Goal: Task Accomplishment & Management: Use online tool/utility

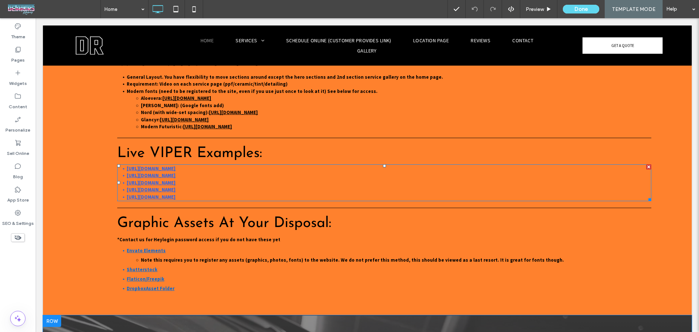
scroll to position [485, 0]
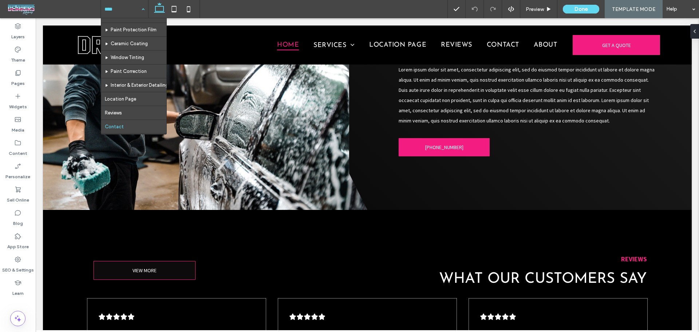
scroll to position [21, 0]
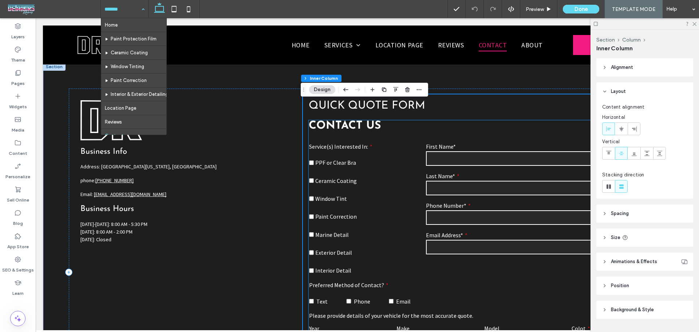
scroll to position [197, 0]
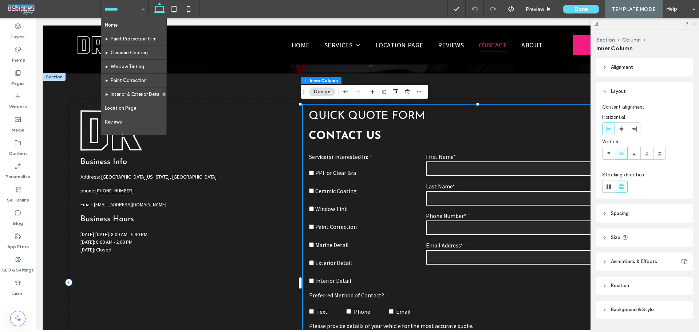
click at [327, 96] on button "Design" at bounding box center [322, 91] width 26 height 9
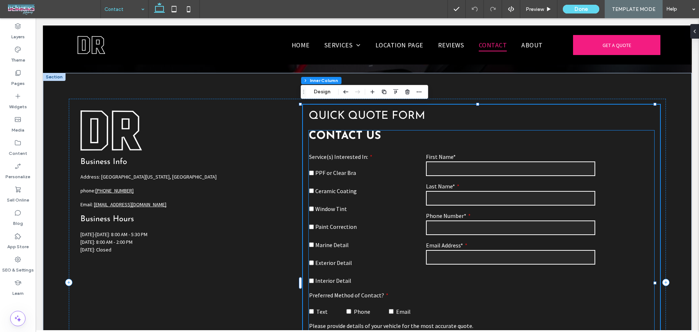
click at [376, 160] on span at bounding box center [364, 163] width 111 height 7
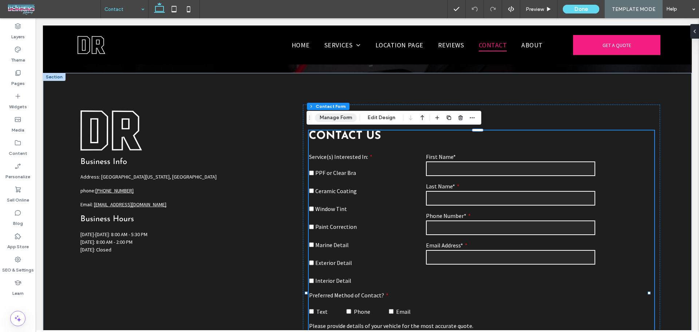
click at [334, 116] on button "Manage Form" at bounding box center [336, 117] width 42 height 9
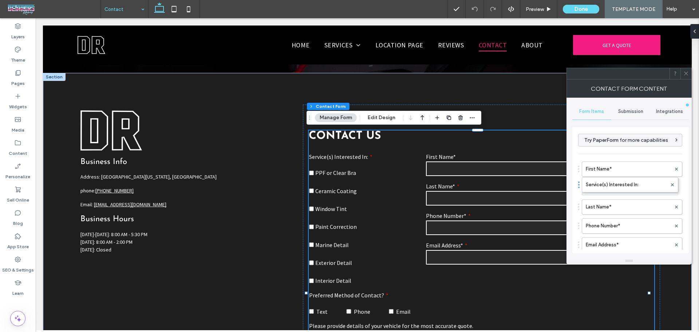
drag, startPoint x: 579, startPoint y: 169, endPoint x: 576, endPoint y: 190, distance: 22.0
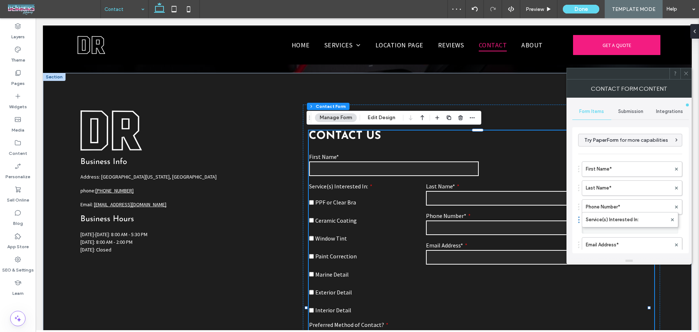
drag, startPoint x: 582, startPoint y: 185, endPoint x: 580, endPoint y: 217, distance: 32.1
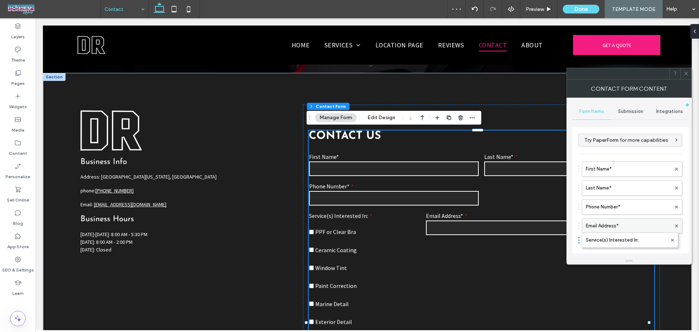
drag, startPoint x: 582, startPoint y: 227, endPoint x: 582, endPoint y: 243, distance: 16.7
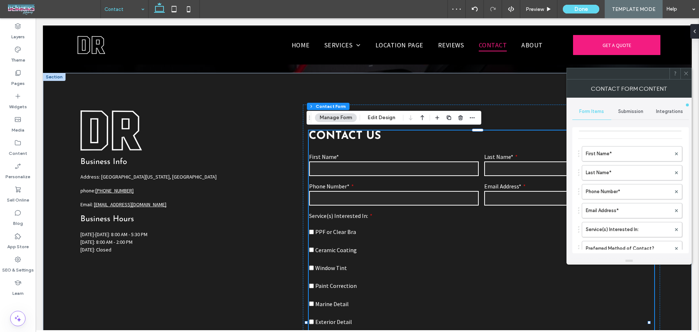
scroll to position [48, 0]
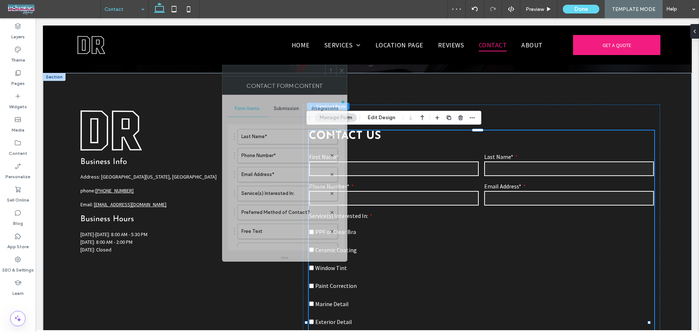
drag, startPoint x: 600, startPoint y: 76, endPoint x: 213, endPoint y: 56, distance: 388.1
click at [231, 65] on div at bounding box center [273, 70] width 103 height 11
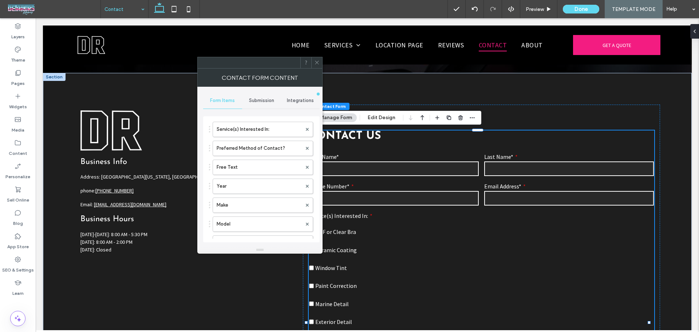
scroll to position [97, 0]
click at [252, 135] on label "Service(s) Interested In:" at bounding box center [259, 136] width 85 height 15
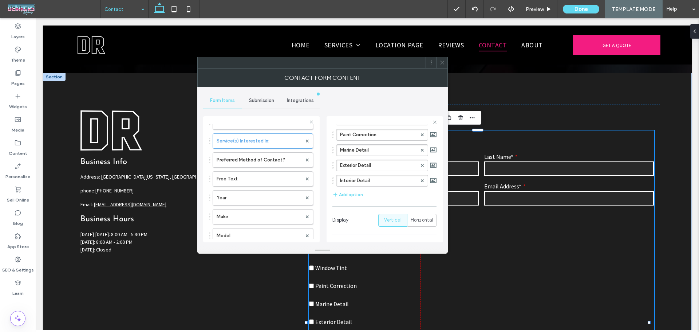
scroll to position [150, 0]
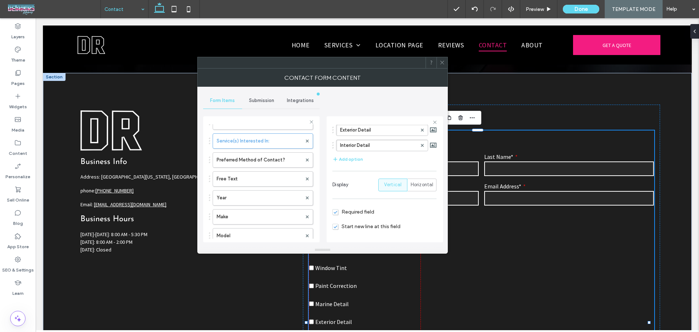
click at [393, 183] on span "Vertical" at bounding box center [393, 184] width 18 height 7
click at [411, 183] on span "Horizontal" at bounding box center [422, 184] width 23 height 7
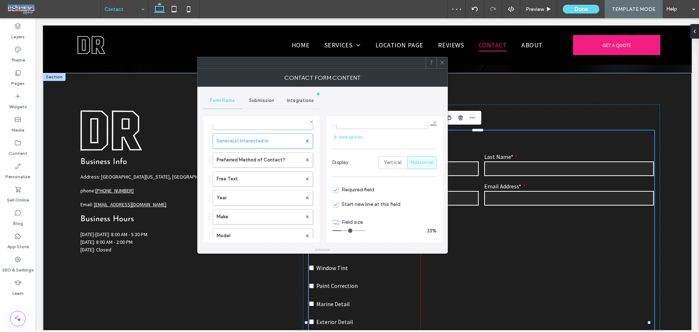
scroll to position [174, 0]
click at [418, 300] on div "Service(s) Interested In: PPF or Clear Bra Ceramic Coating Window Tint Paint Co…" at bounding box center [364, 278] width 117 height 138
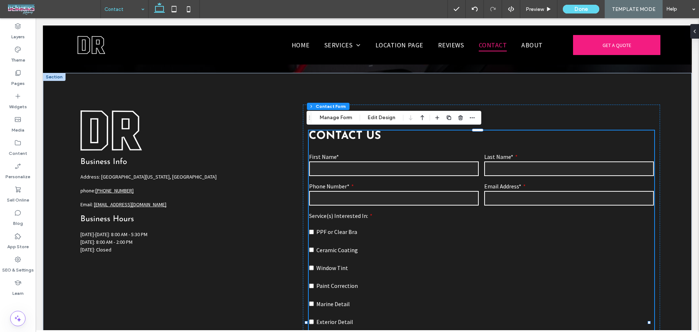
click at [397, 299] on div "PPF or Clear Bra Ceramic Coating Window Tint Paint Correction Marine Detail Ext…" at bounding box center [364, 282] width 111 height 126
click at [338, 113] on div "Section Column Inner Column Contact Form Manage Form Edit Design" at bounding box center [393, 118] width 175 height 14
click at [338, 119] on button "Manage Form" at bounding box center [336, 117] width 42 height 9
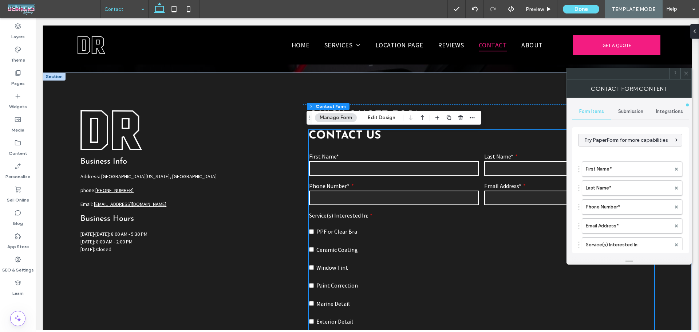
scroll to position [197, 0]
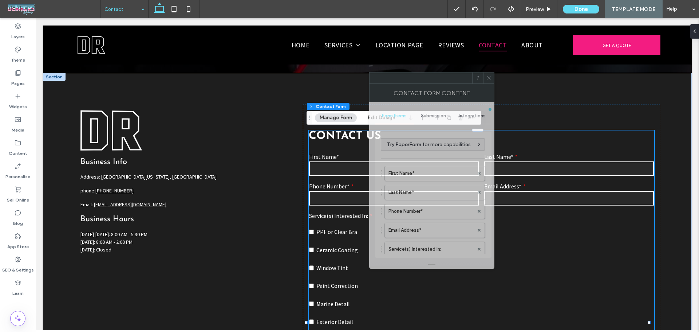
drag, startPoint x: 554, startPoint y: 79, endPoint x: 330, endPoint y: 72, distance: 224.3
click at [369, 72] on div at bounding box center [420, 77] width 103 height 11
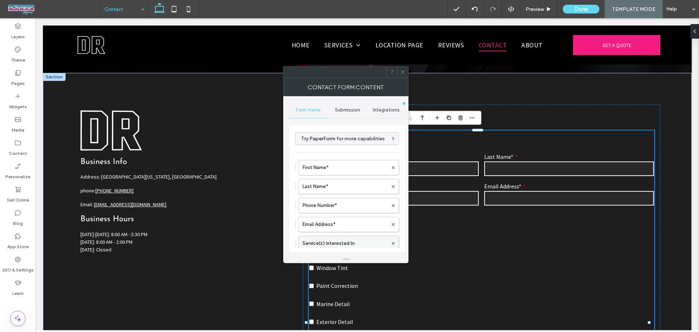
click at [337, 244] on label "Service(s) Interested In:" at bounding box center [344, 243] width 85 height 15
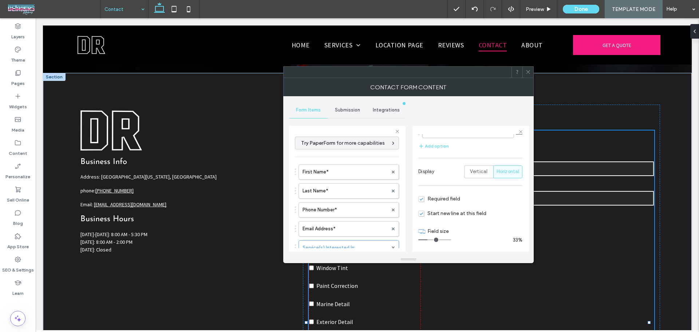
scroll to position [174, 0]
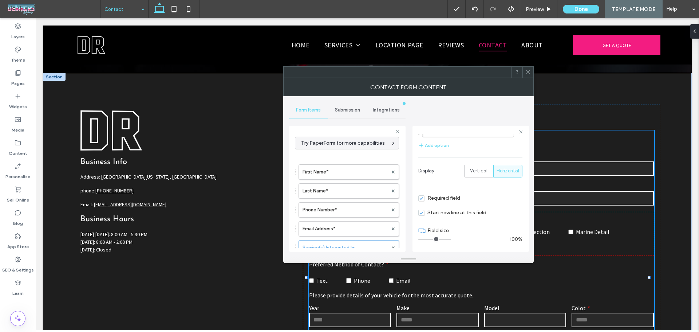
drag, startPoint x: 426, startPoint y: 239, endPoint x: 472, endPoint y: 243, distance: 46.8
type input "**"
click at [451, 239] on input "range" at bounding box center [434, 238] width 33 height 1
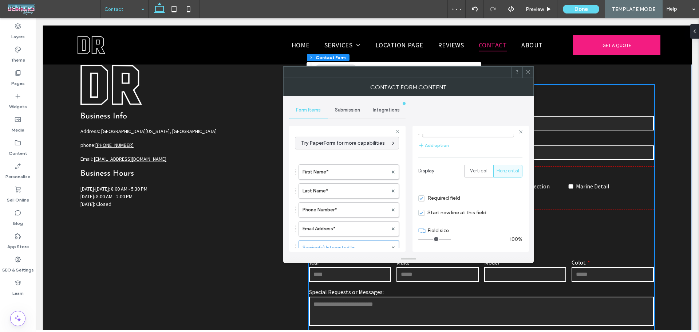
scroll to position [246, 0]
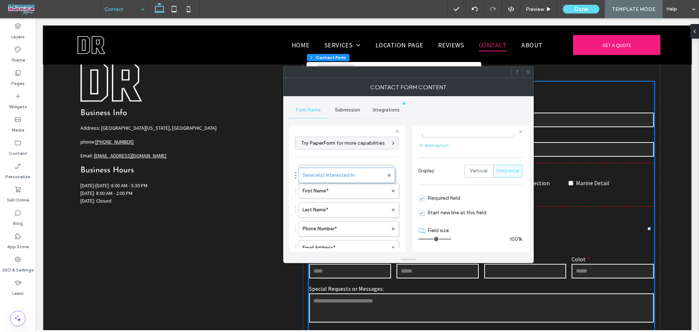
drag, startPoint x: 297, startPoint y: 246, endPoint x: 294, endPoint y: 157, distance: 88.5
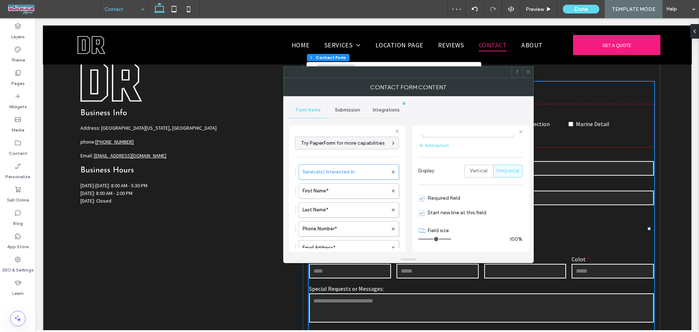
click at [527, 71] on icon at bounding box center [527, 71] width 5 height 5
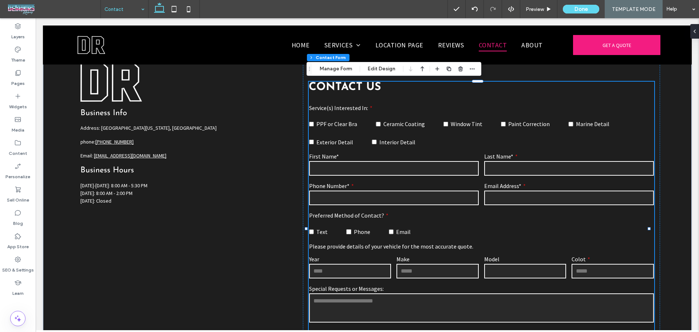
click at [492, 130] on div "PPF or Clear Bra Ceramic Coating Window Tint Paint Correction Marine Detail Ext…" at bounding box center [481, 129] width 345 height 36
click at [369, 159] on div "First Name*" at bounding box center [393, 164] width 175 height 29
click at [345, 72] on button "Manage Form" at bounding box center [336, 68] width 42 height 9
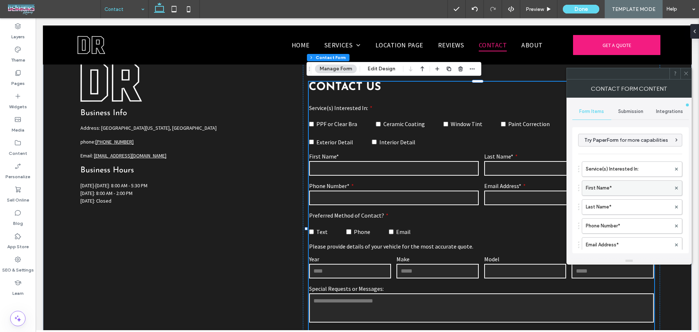
click at [614, 187] on label "First Name*" at bounding box center [628, 188] width 85 height 15
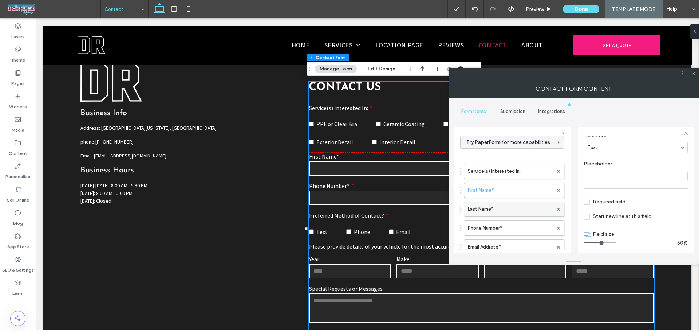
scroll to position [0, 0]
type input "*"
click at [599, 242] on input "range" at bounding box center [599, 242] width 33 height 1
click at [679, 245] on label "50%" at bounding box center [681, 242] width 12 height 6
click at [675, 242] on label "50%" at bounding box center [681, 242] width 12 height 6
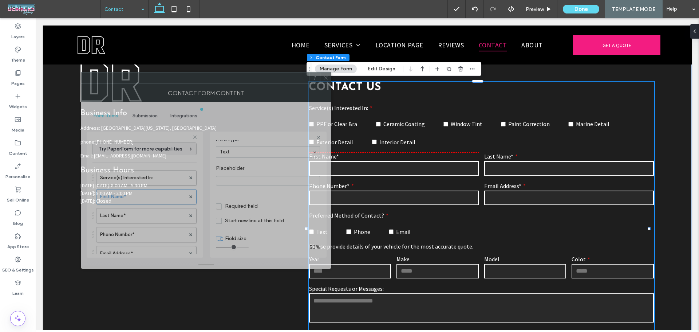
drag, startPoint x: 587, startPoint y: 86, endPoint x: 263, endPoint y: 87, distance: 324.3
click at [263, 87] on div "Contact Form Content" at bounding box center [206, 93] width 250 height 18
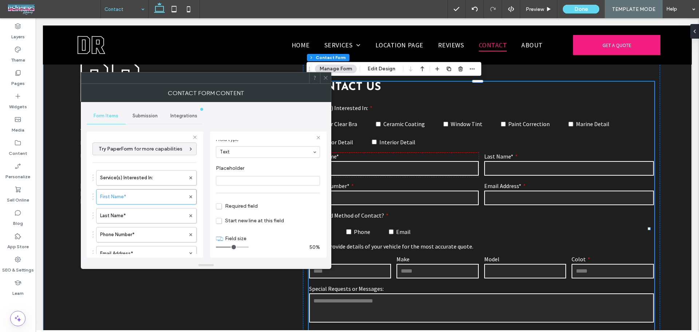
click at [327, 78] on icon at bounding box center [325, 77] width 5 height 5
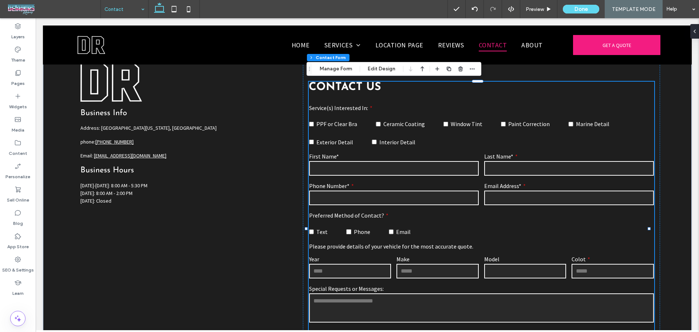
click at [400, 167] on input "text" at bounding box center [394, 168] width 170 height 15
click at [330, 75] on div "Section Column Inner Column Contact Form Manage Form Edit Design" at bounding box center [393, 69] width 175 height 14
click at [331, 71] on button "Manage Form" at bounding box center [336, 68] width 42 height 9
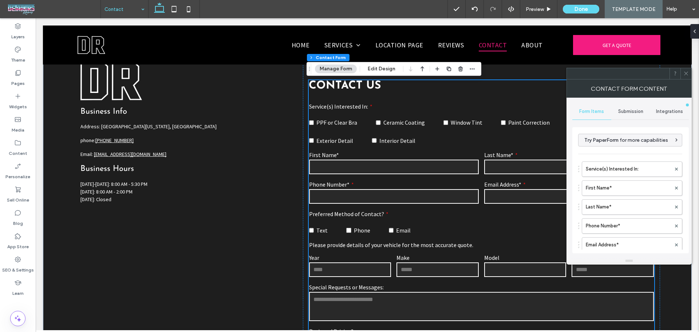
scroll to position [246, 0]
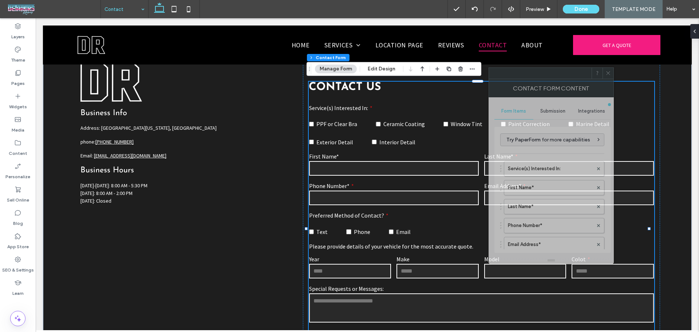
drag, startPoint x: 622, startPoint y: 76, endPoint x: 448, endPoint y: 78, distance: 174.0
click at [489, 77] on div at bounding box center [540, 73] width 103 height 11
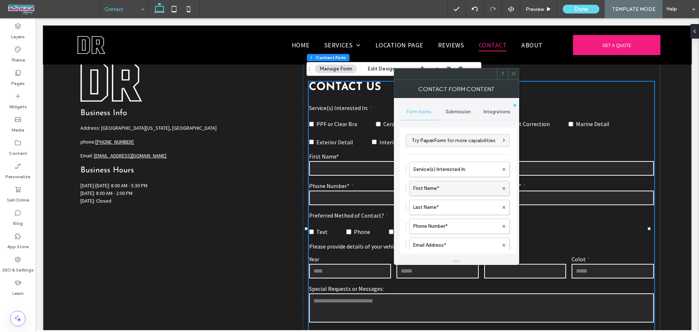
click at [444, 190] on label "First Name*" at bounding box center [455, 188] width 85 height 15
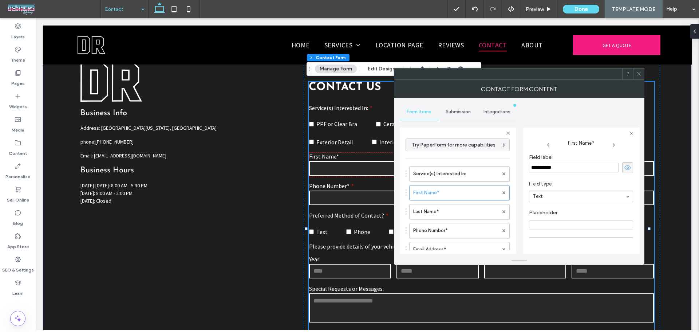
drag, startPoint x: 567, startPoint y: 163, endPoint x: 506, endPoint y: 165, distance: 61.5
click at [505, 164] on div "**********" at bounding box center [458, 189] width 116 height 135
click at [626, 168] on icon at bounding box center [627, 167] width 7 height 8
click at [580, 222] on input "Placeholder" at bounding box center [581, 224] width 104 height 9
paste input "**********"
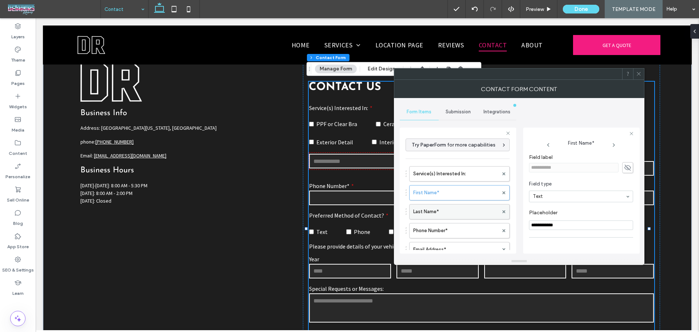
type input "**********"
click at [461, 211] on label "Last Name*" at bounding box center [455, 211] width 85 height 15
click at [627, 167] on icon at bounding box center [627, 167] width 7 height 8
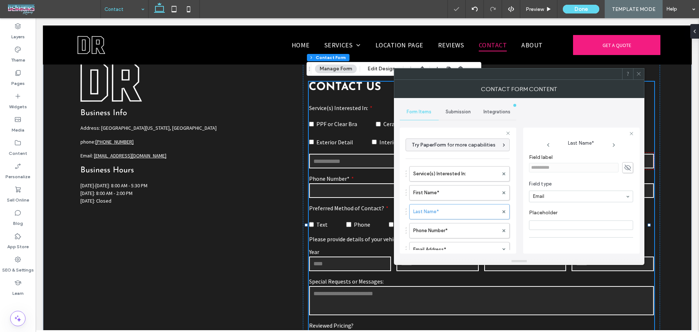
click at [578, 227] on input "Placeholder" at bounding box center [581, 224] width 104 height 9
paste input "**********"
click at [534, 227] on input "**********" at bounding box center [581, 224] width 104 height 9
type input "**********"
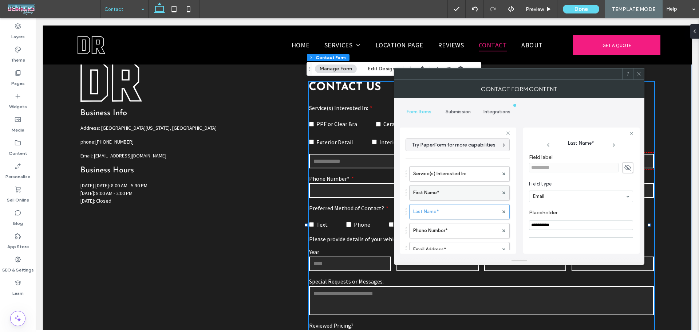
click at [462, 191] on label "First Name*" at bounding box center [455, 192] width 85 height 15
click at [555, 228] on input "**********" at bounding box center [581, 224] width 104 height 9
type input "**********"
click at [448, 230] on label "Phone Number*" at bounding box center [455, 230] width 85 height 15
drag, startPoint x: 567, startPoint y: 168, endPoint x: 527, endPoint y: 167, distance: 40.4
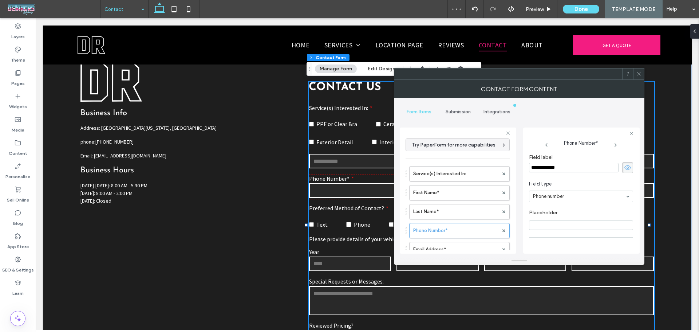
click at [527, 167] on div "**********" at bounding box center [581, 190] width 116 height 126
click at [558, 225] on input "Placeholder" at bounding box center [581, 224] width 104 height 9
paste input "**********"
type input "**********"
click at [625, 166] on use at bounding box center [627, 167] width 7 height 5
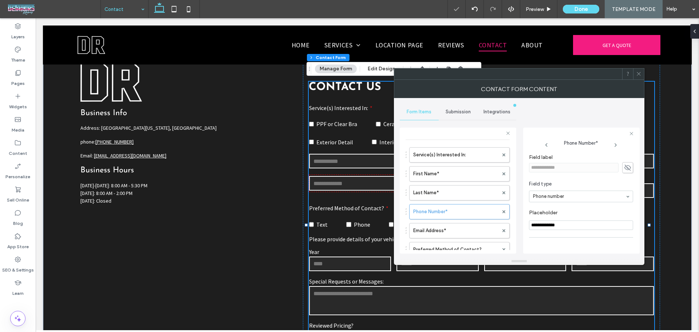
scroll to position [48, 0]
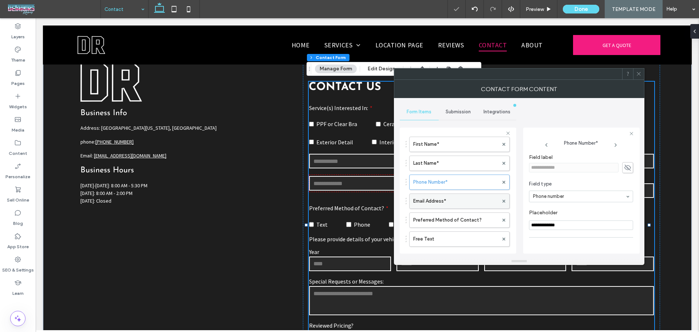
click at [462, 201] on label "Email Address*" at bounding box center [455, 201] width 85 height 15
drag, startPoint x: 571, startPoint y: 168, endPoint x: 498, endPoint y: 169, distance: 73.5
click at [497, 168] on div "**********" at bounding box center [458, 189] width 116 height 135
click at [553, 225] on input "Placeholder" at bounding box center [581, 224] width 104 height 9
paste input "**********"
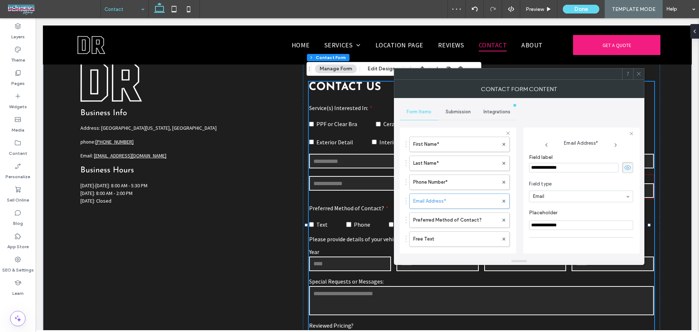
type input "**********"
click at [624, 170] on icon at bounding box center [627, 167] width 7 height 8
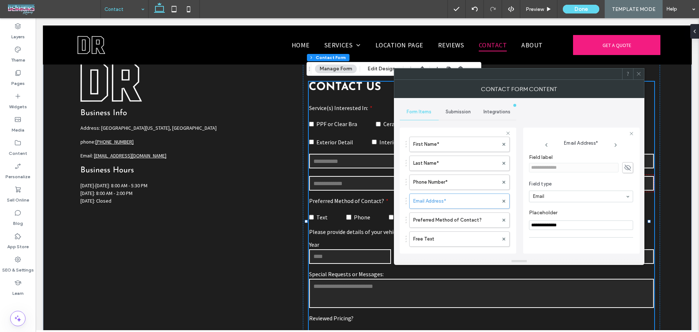
click at [638, 75] on icon at bounding box center [638, 73] width 5 height 5
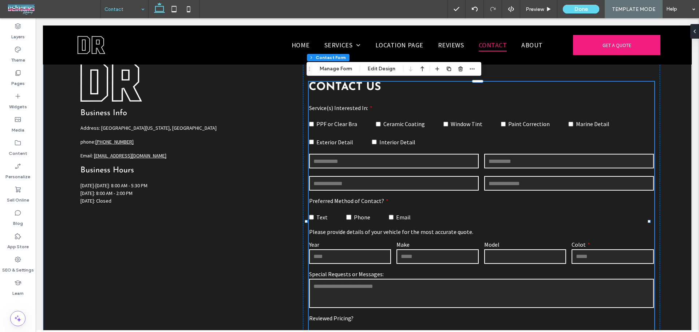
click at [392, 74] on div "Section Column Inner Column Contact Form Manage Form Edit Design" at bounding box center [393, 69] width 175 height 14
click at [388, 69] on button "Edit Design" at bounding box center [381, 68] width 37 height 9
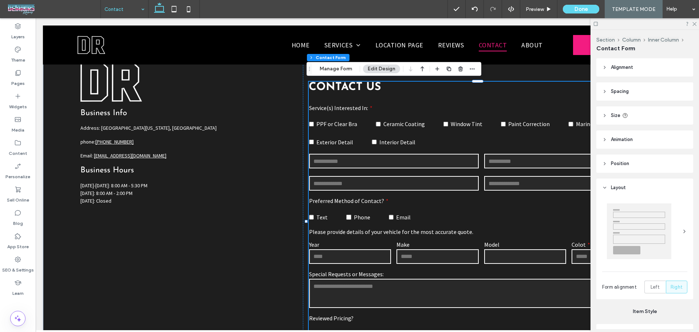
click at [387, 69] on button "Edit Design" at bounding box center [381, 68] width 37 height 9
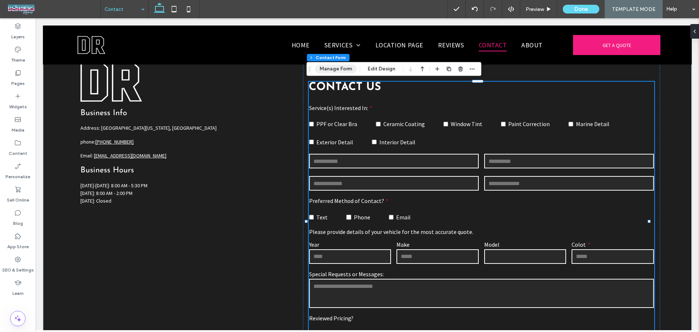
click at [349, 69] on button "Manage Form" at bounding box center [336, 68] width 42 height 9
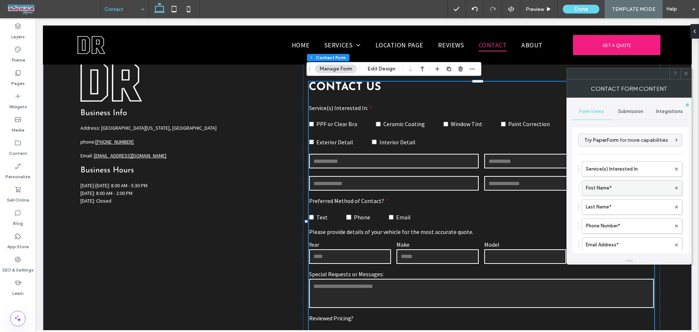
click at [610, 189] on label "First Name*" at bounding box center [628, 188] width 85 height 15
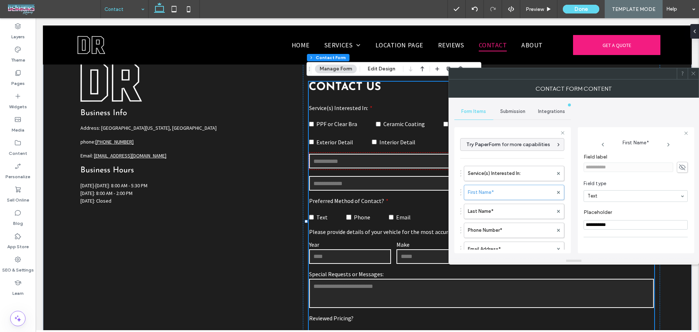
click at [678, 169] on icon at bounding box center [681, 167] width 7 height 8
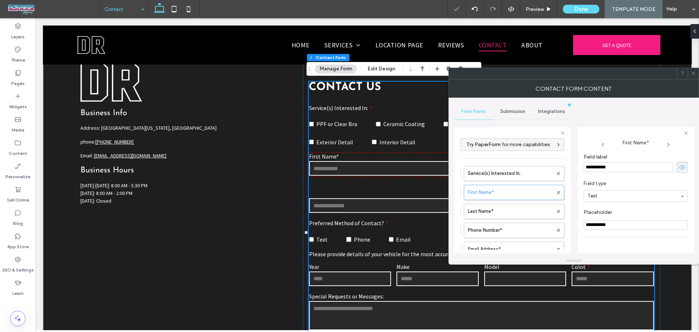
click at [652, 168] on input "**********" at bounding box center [628, 166] width 90 height 9
type input "**********"
click at [502, 208] on label "Last Name*" at bounding box center [510, 211] width 85 height 15
click at [682, 169] on span at bounding box center [682, 167] width 11 height 11
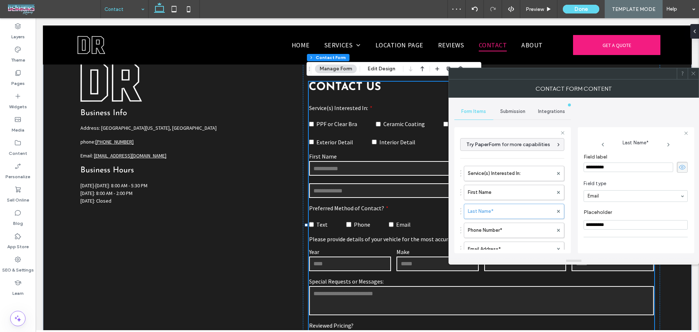
click at [651, 168] on input "**********" at bounding box center [628, 166] width 90 height 9
type input "*********"
click at [491, 230] on label "Phone Number*" at bounding box center [510, 230] width 85 height 15
click at [678, 167] on icon at bounding box center [681, 167] width 7 height 8
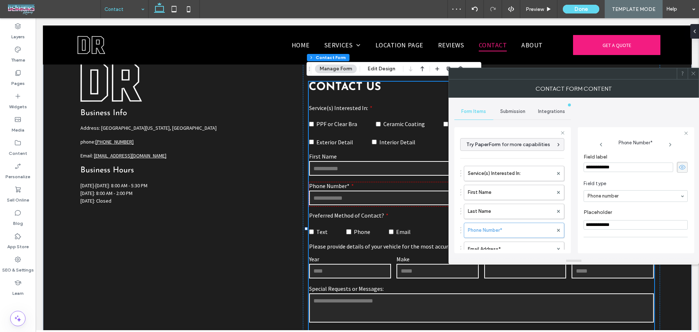
click at [646, 170] on input "**********" at bounding box center [628, 166] width 90 height 9
type input "**********"
click at [504, 243] on label "Email Address*" at bounding box center [510, 249] width 85 height 15
click at [678, 167] on icon at bounding box center [681, 167] width 7 height 8
click at [656, 168] on input "**********" at bounding box center [628, 166] width 90 height 9
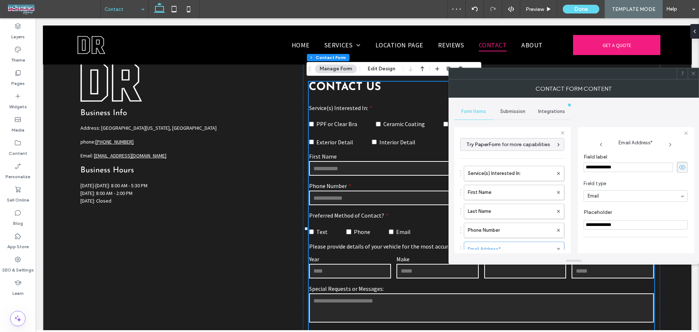
type input "**********"
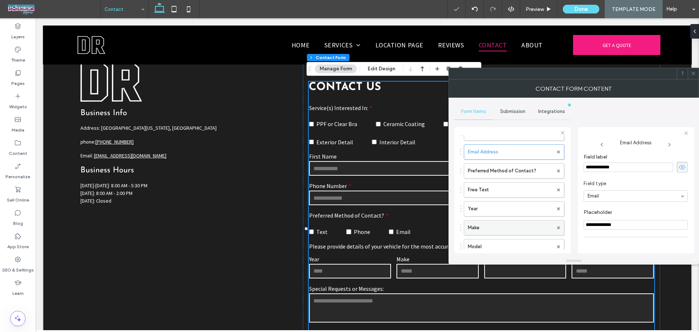
drag, startPoint x: 548, startPoint y: 223, endPoint x: 535, endPoint y: 223, distance: 13.1
click at [535, 223] on div "**********" at bounding box center [512, 188] width 116 height 135
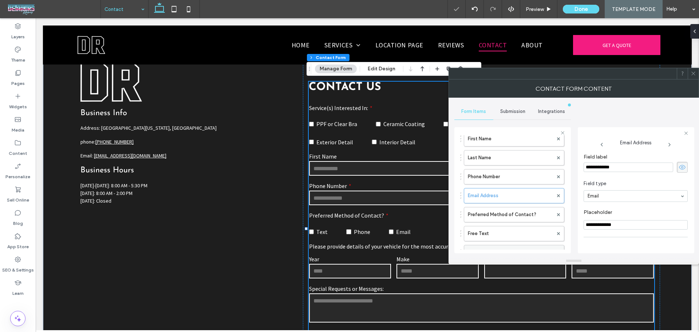
scroll to position [48, 0]
click at [498, 151] on div "First Name" at bounding box center [514, 143] width 100 height 15
click at [512, 186] on label "Phone Number" at bounding box center [510, 181] width 85 height 15
drag, startPoint x: 630, startPoint y: 228, endPoint x: 526, endPoint y: 226, distance: 103.4
click at [527, 226] on div "**********" at bounding box center [512, 188] width 116 height 135
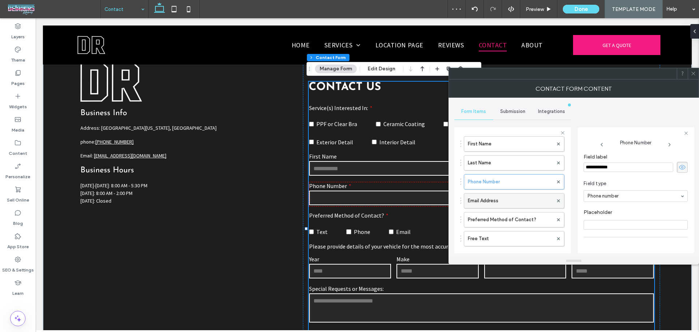
click at [518, 197] on label "Email Address" at bounding box center [510, 200] width 85 height 15
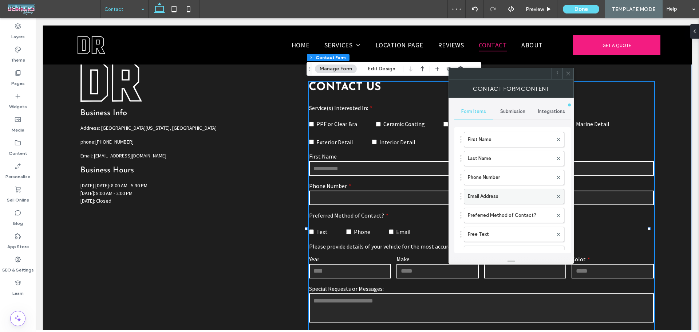
click at [502, 198] on label "Email Address" at bounding box center [510, 196] width 85 height 15
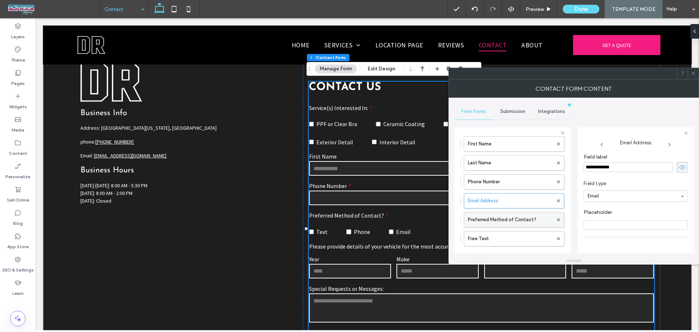
click at [507, 217] on label "Preferred Method of Contact?" at bounding box center [510, 219] width 85 height 15
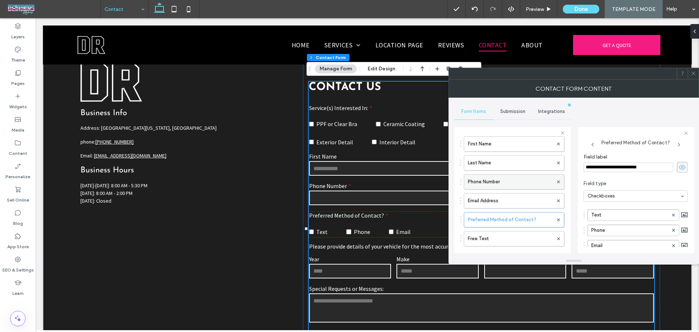
click at [507, 187] on label "Phone Number" at bounding box center [510, 181] width 85 height 15
type input "*"
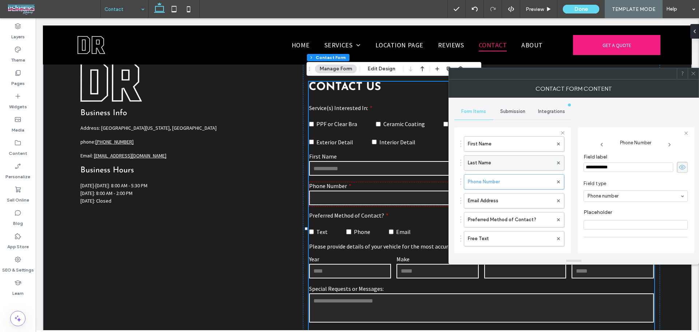
click at [499, 163] on label "Last Name" at bounding box center [510, 162] width 85 height 15
click at [496, 149] on label "First Name" at bounding box center [510, 143] width 85 height 15
drag, startPoint x: 610, startPoint y: 226, endPoint x: 547, endPoint y: 226, distance: 63.7
click at [547, 226] on div "**********" at bounding box center [512, 188] width 116 height 135
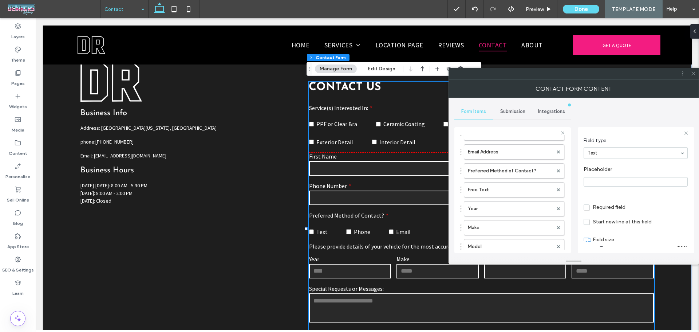
scroll to position [51, 0]
click at [523, 186] on label "Free Text" at bounding box center [510, 189] width 85 height 15
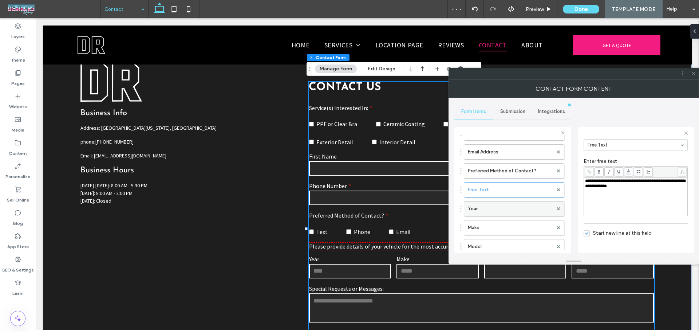
click at [513, 211] on label "Year" at bounding box center [510, 208] width 85 height 15
type input "*"
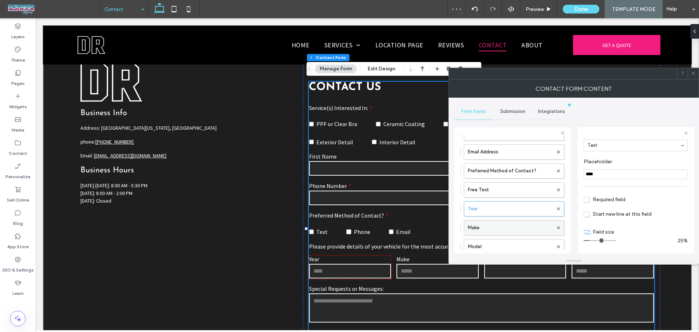
click at [506, 226] on label "Make" at bounding box center [510, 227] width 85 height 15
type input "*****"
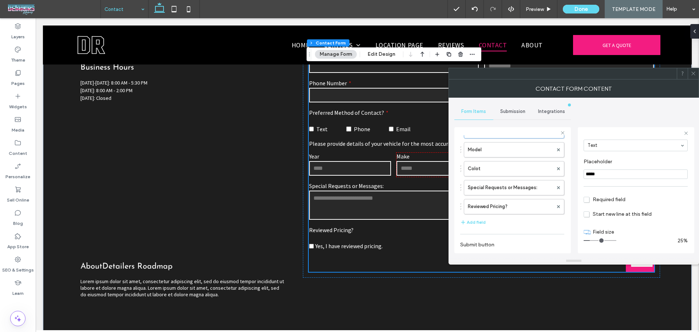
scroll to position [392, 0]
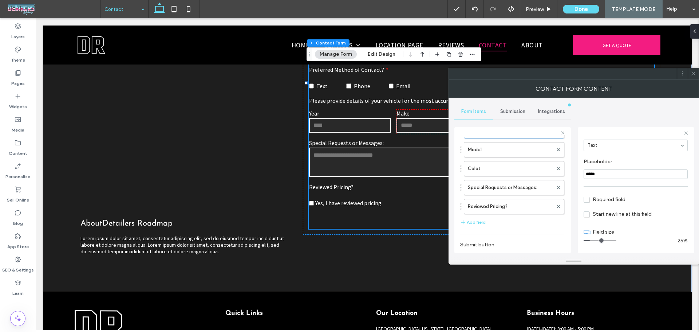
click at [692, 75] on icon at bounding box center [692, 73] width 5 height 5
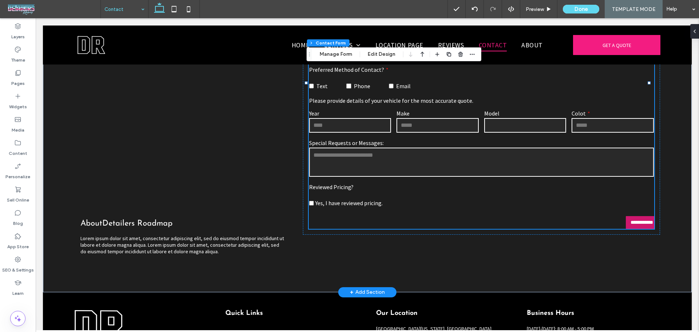
click at [627, 228] on input "**********" at bounding box center [641, 222] width 28 height 13
click at [336, 55] on button "Manage Form" at bounding box center [336, 54] width 42 height 9
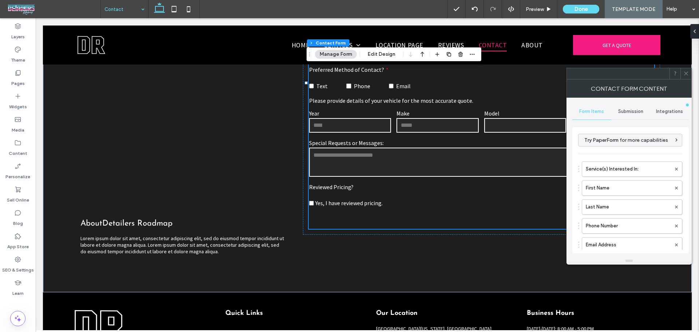
click at [690, 77] on div at bounding box center [685, 73] width 11 height 11
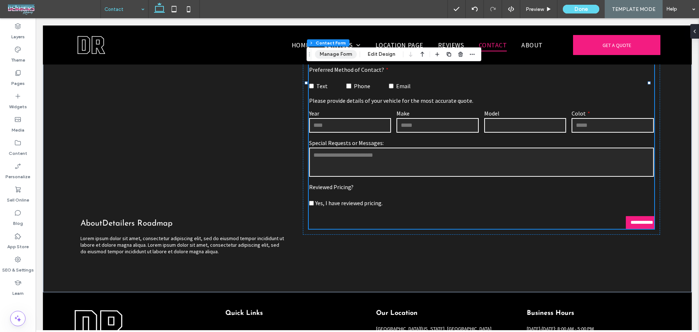
click at [341, 55] on button "Manage Form" at bounding box center [336, 54] width 42 height 9
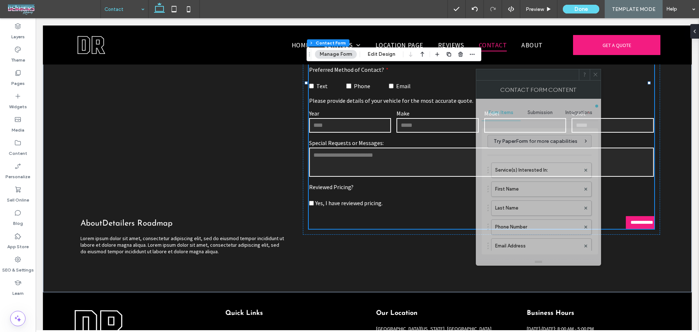
drag, startPoint x: 538, startPoint y: 77, endPoint x: 402, endPoint y: 78, distance: 136.5
click at [476, 78] on div at bounding box center [527, 74] width 103 height 11
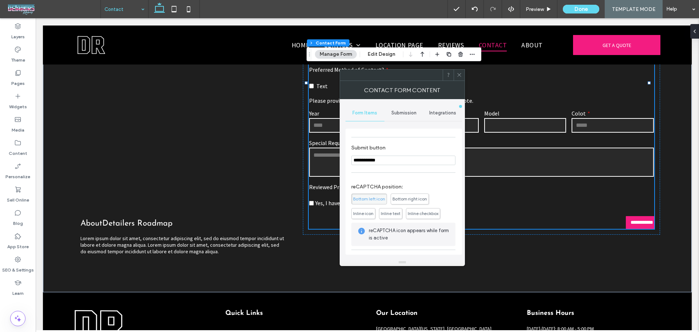
scroll to position [318, 0]
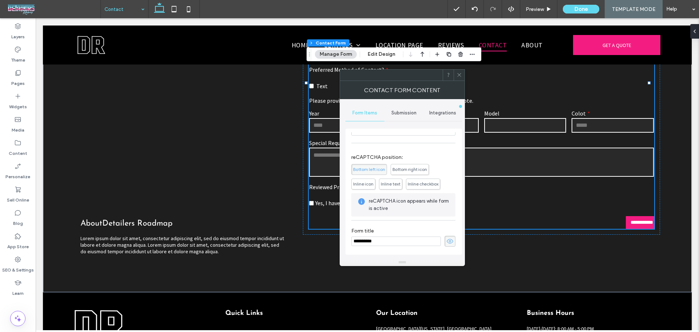
click at [402, 113] on span "Submission" at bounding box center [403, 113] width 25 height 6
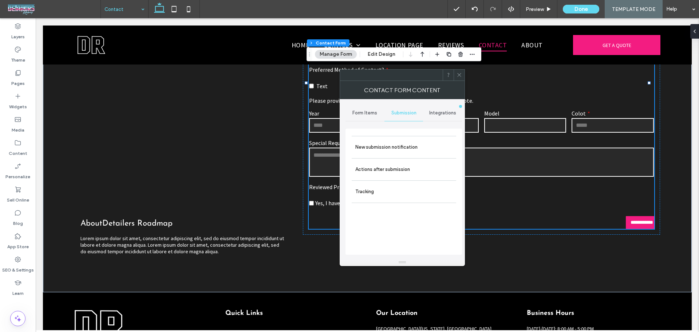
click at [455, 74] on div at bounding box center [458, 75] width 11 height 11
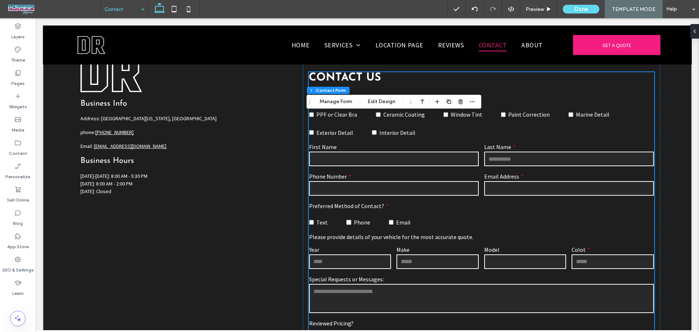
scroll to position [197, 0]
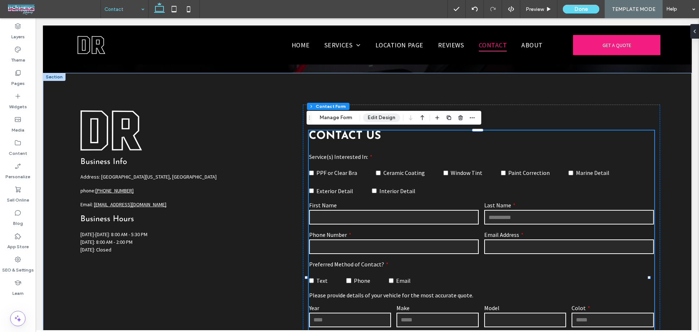
click at [373, 121] on button "Edit Design" at bounding box center [381, 117] width 37 height 9
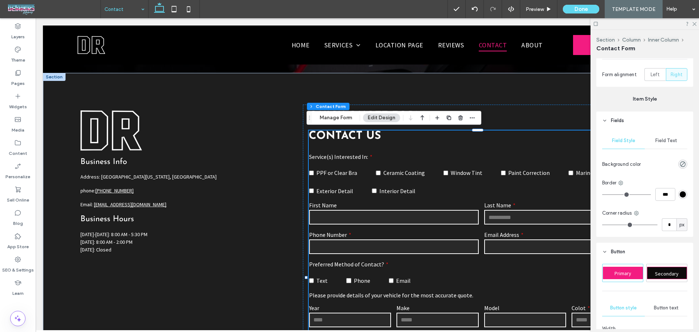
scroll to position [291, 0]
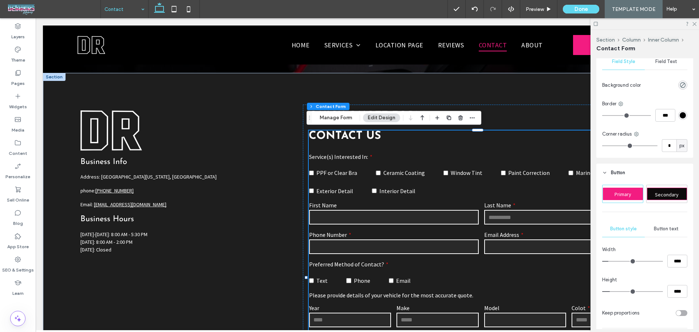
click at [621, 191] on span "Primary" at bounding box center [622, 194] width 17 height 7
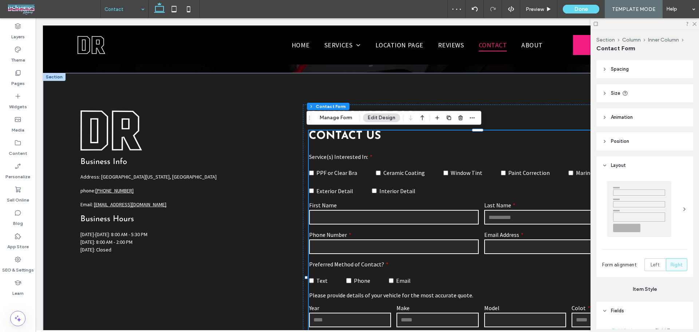
scroll to position [0, 0]
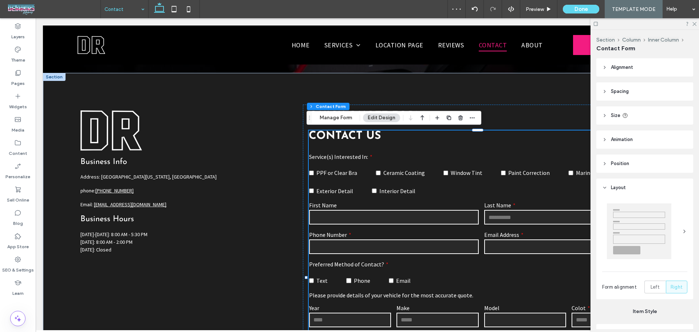
click at [605, 72] on header "Alignment" at bounding box center [644, 67] width 97 height 18
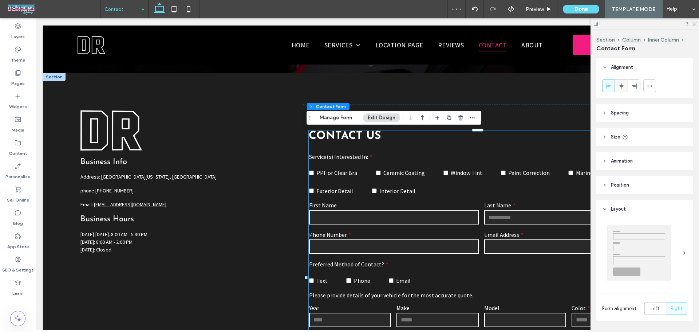
click at [618, 86] on div at bounding box center [621, 86] width 12 height 12
click at [610, 88] on icon at bounding box center [609, 86] width 6 height 6
click at [609, 114] on header "Spacing" at bounding box center [644, 113] width 97 height 18
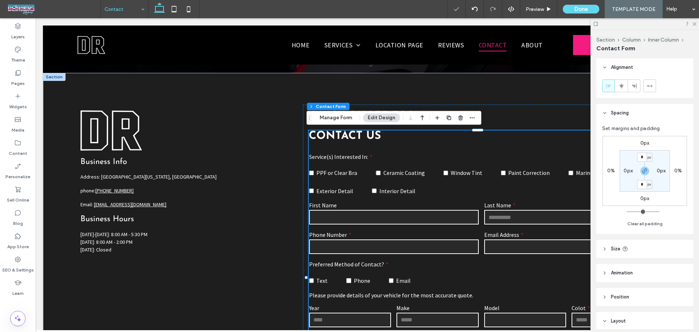
click at [609, 114] on header "Spacing" at bounding box center [644, 113] width 97 height 18
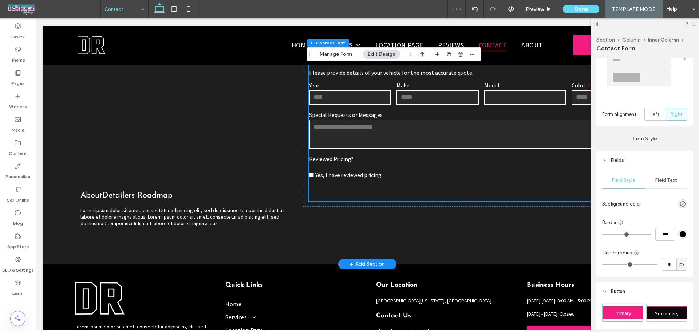
scroll to position [440, 0]
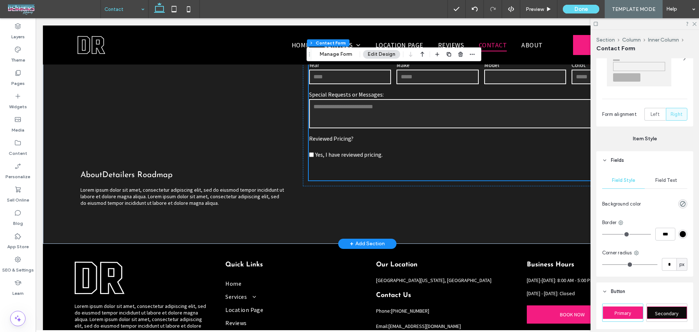
click at [471, 170] on form "**********" at bounding box center [481, 45] width 345 height 270
click at [693, 26] on div at bounding box center [644, 23] width 108 height 11
click at [693, 25] on use at bounding box center [694, 24] width 4 height 4
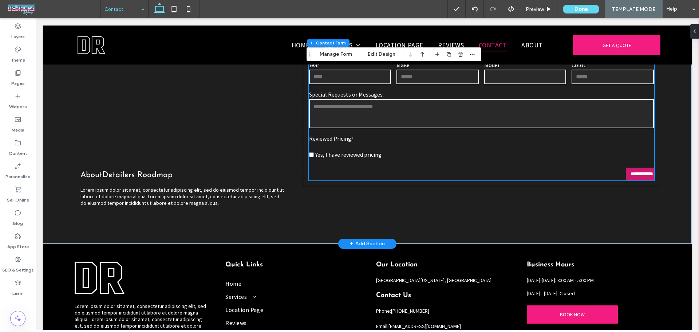
click at [627, 176] on input "**********" at bounding box center [641, 173] width 28 height 13
click at [551, 174] on form "**********" at bounding box center [481, 45] width 345 height 270
click at [389, 53] on button "Edit Design" at bounding box center [381, 54] width 37 height 9
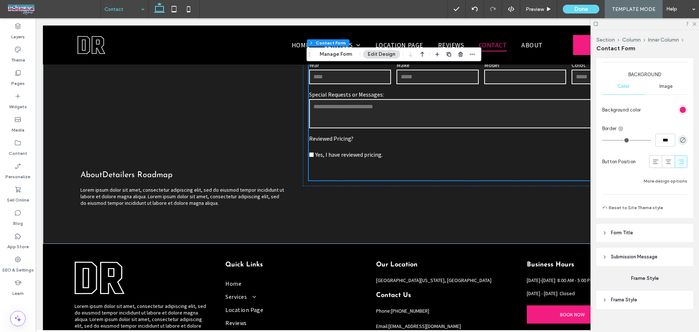
scroll to position [587, 0]
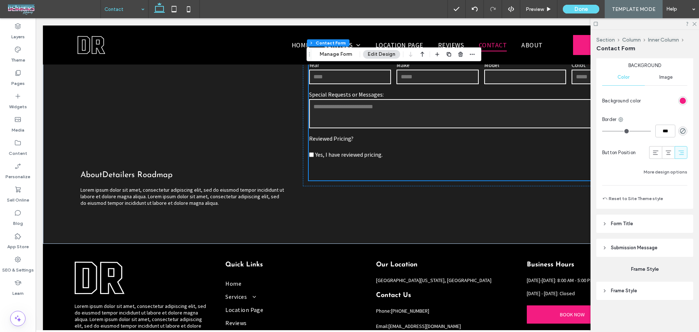
click at [638, 297] on header "Frame Style" at bounding box center [644, 290] width 97 height 18
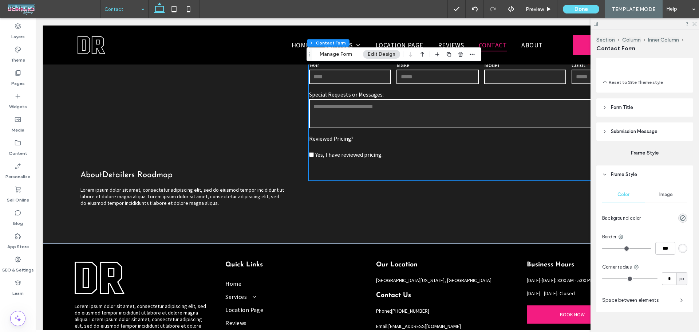
scroll to position [716, 0]
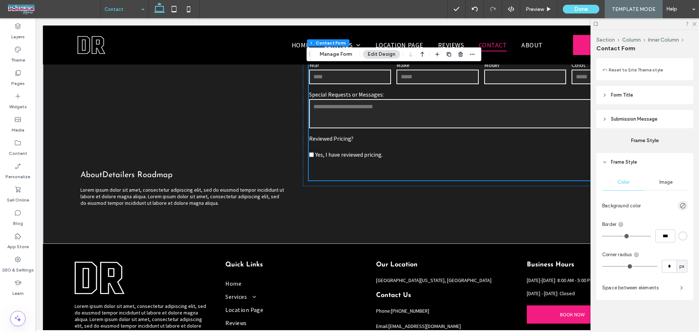
click at [663, 178] on div "Image" at bounding box center [666, 182] width 43 height 16
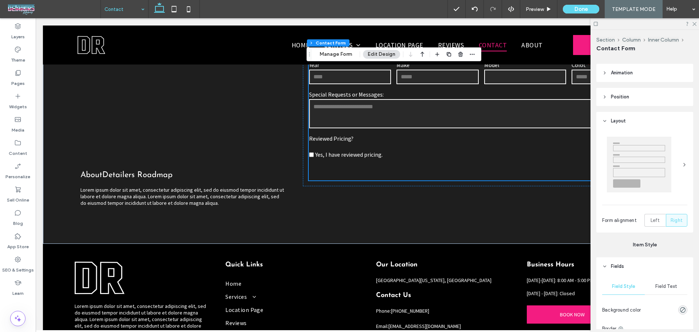
scroll to position [85, 0]
click at [651, 224] on span "Left" at bounding box center [654, 222] width 9 height 7
click at [650, 226] on span "Left" at bounding box center [654, 222] width 9 height 7
click at [688, 225] on div "Form alignment Left Right" at bounding box center [644, 184] width 97 height 102
click at [680, 224] on label "Right" at bounding box center [676, 223] width 21 height 13
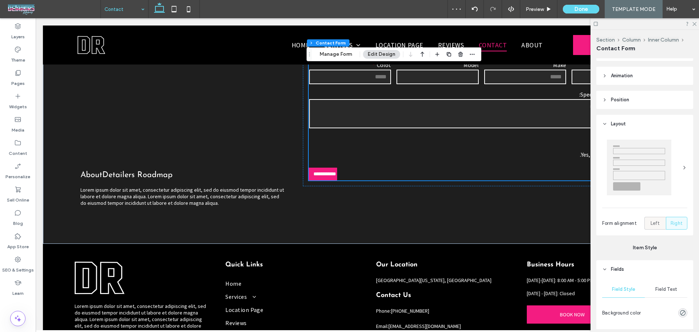
click at [654, 223] on span "Left" at bounding box center [654, 222] width 9 height 7
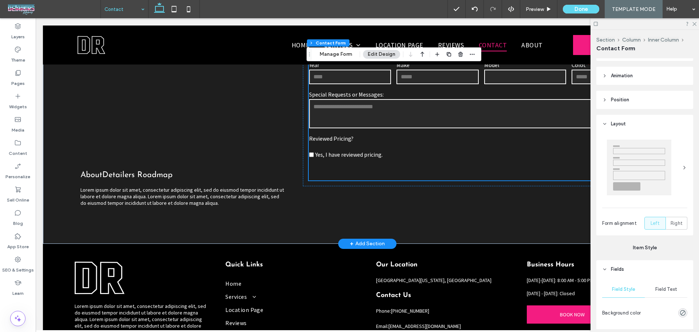
click at [423, 167] on form "**********" at bounding box center [481, 45] width 345 height 270
click at [676, 226] on span "Right" at bounding box center [676, 222] width 12 height 7
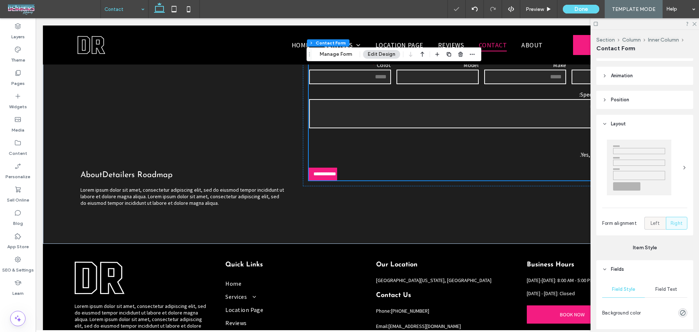
click at [654, 226] on span "Left" at bounding box center [654, 222] width 9 height 7
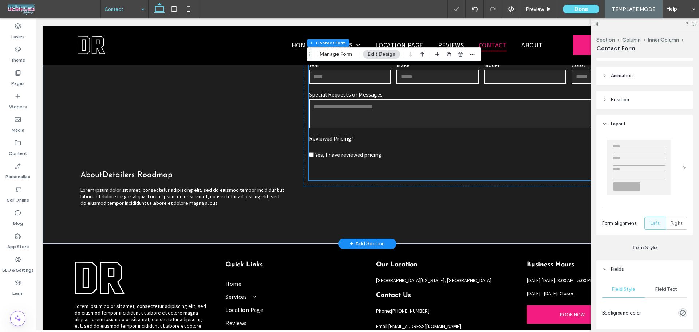
click at [393, 161] on div "Reviewed Pricing? Yes, I have reviewed pricing." at bounding box center [364, 147] width 117 height 31
click at [622, 104] on header "Position" at bounding box center [644, 100] width 97 height 18
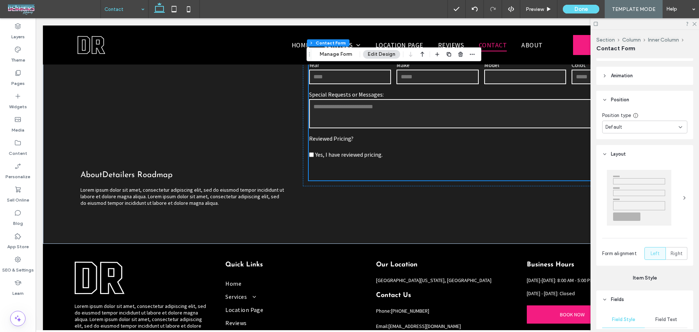
click at [623, 72] on span "Animation" at bounding box center [622, 75] width 22 height 7
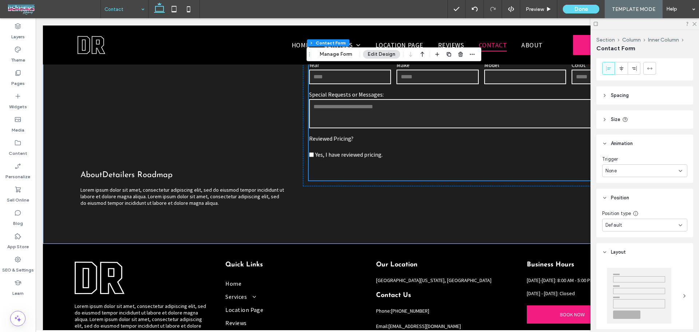
scroll to position [0, 0]
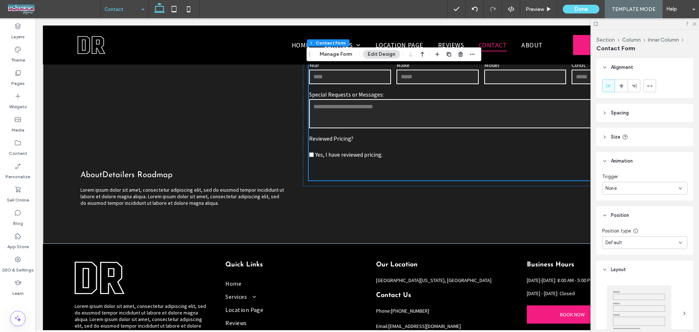
click at [633, 115] on header "Spacing" at bounding box center [644, 113] width 97 height 18
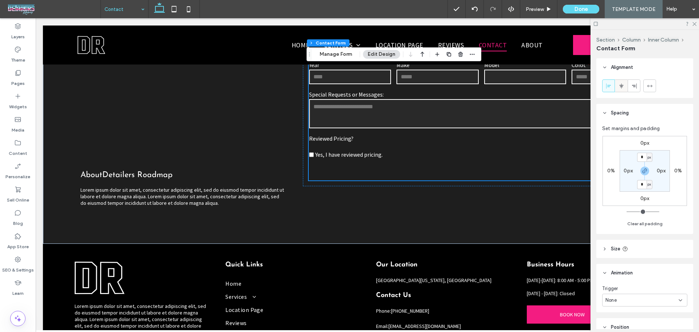
click at [620, 82] on span at bounding box center [621, 86] width 6 height 12
click at [614, 86] on div at bounding box center [608, 86] width 12 height 12
click at [390, 150] on label "Yes, I have reviewed pricing." at bounding box center [364, 151] width 111 height 18
click at [344, 54] on button "Manage Form" at bounding box center [336, 54] width 42 height 9
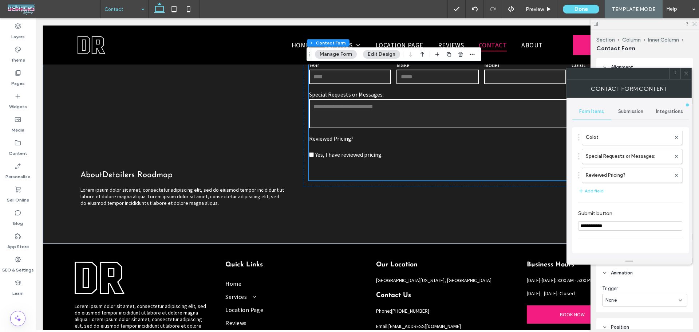
scroll to position [172, 0]
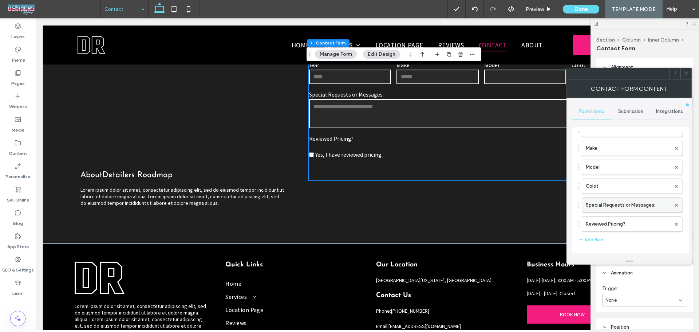
click at [615, 203] on label "Special Requests or Messages:" at bounding box center [628, 205] width 85 height 15
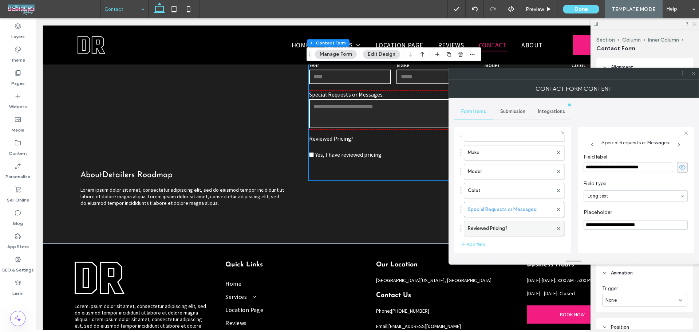
click at [506, 231] on label "Reviewed Pricing?" at bounding box center [510, 228] width 85 height 15
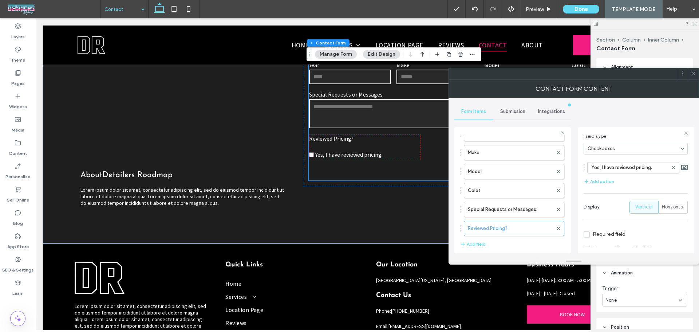
scroll to position [59, 0]
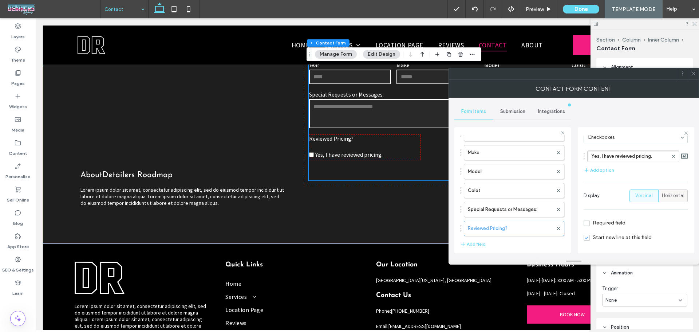
click at [664, 195] on span "Horizontal" at bounding box center [673, 195] width 23 height 7
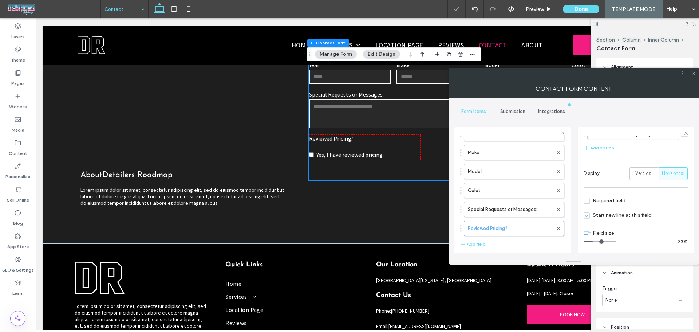
scroll to position [82, 0]
drag, startPoint x: 595, startPoint y: 241, endPoint x: 638, endPoint y: 242, distance: 43.0
type input "**"
click at [616, 241] on input "range" at bounding box center [599, 240] width 33 height 1
drag, startPoint x: 614, startPoint y: 240, endPoint x: 649, endPoint y: 240, distance: 34.2
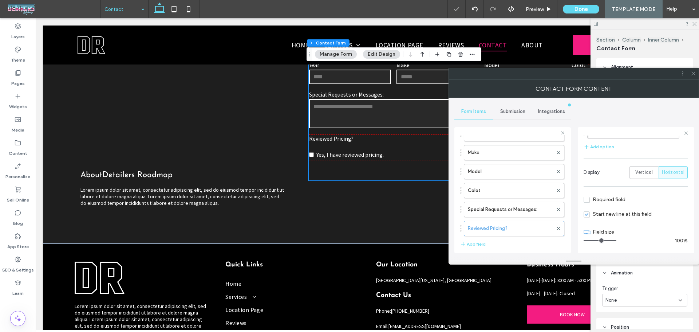
click at [616, 240] on input "range" at bounding box center [599, 240] width 33 height 1
click at [696, 72] on div at bounding box center [692, 73] width 11 height 11
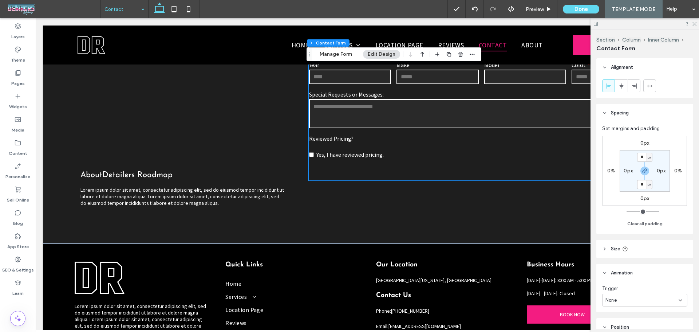
click at [691, 27] on div at bounding box center [644, 23] width 108 height 11
click at [691, 24] on icon at bounding box center [693, 23] width 5 height 5
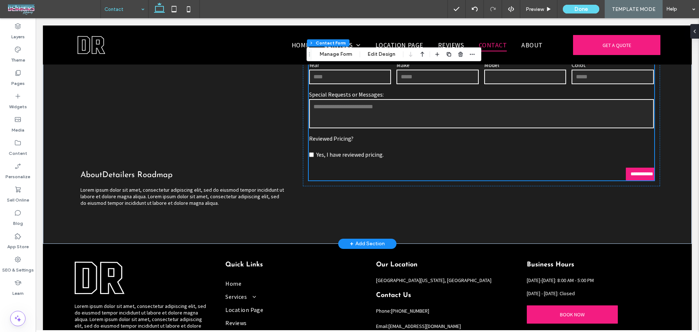
click at [495, 164] on form "**********" at bounding box center [481, 45] width 345 height 270
click at [361, 138] on label "Reviewed Pricing?" at bounding box center [481, 138] width 345 height 7
click at [342, 56] on button "Manage Form" at bounding box center [336, 54] width 42 height 9
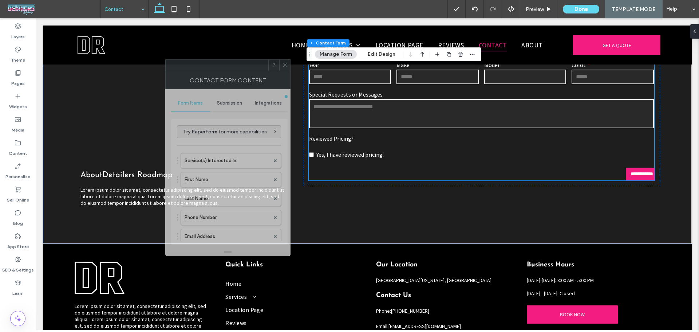
drag, startPoint x: 597, startPoint y: 78, endPoint x: 175, endPoint y: 88, distance: 421.9
click at [176, 71] on div at bounding box center [217, 65] width 103 height 11
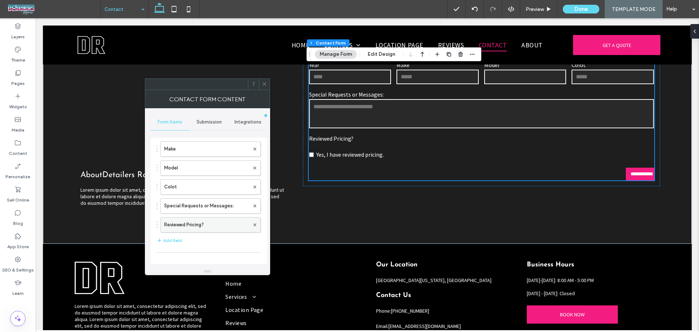
scroll to position [194, 0]
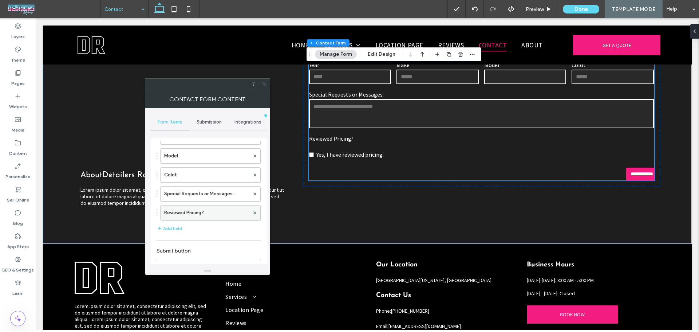
click at [211, 213] on label "Reviewed Pricing?" at bounding box center [206, 212] width 85 height 15
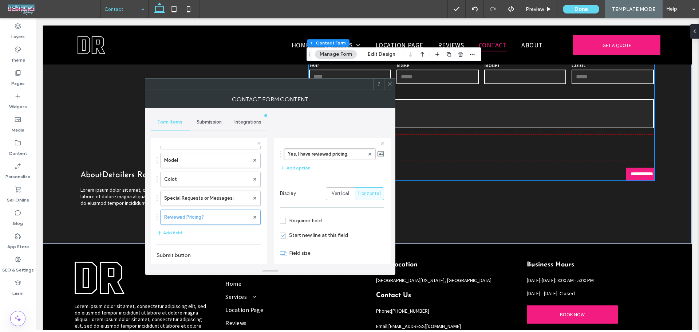
scroll to position [82, 0]
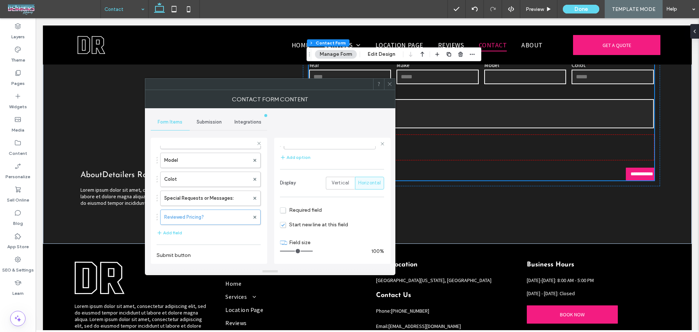
click at [388, 84] on icon at bounding box center [389, 83] width 5 height 5
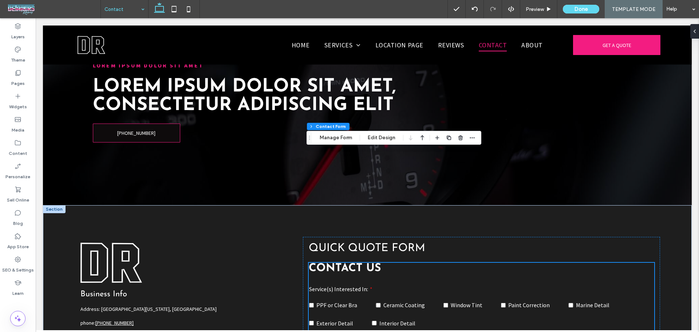
scroll to position [52, 0]
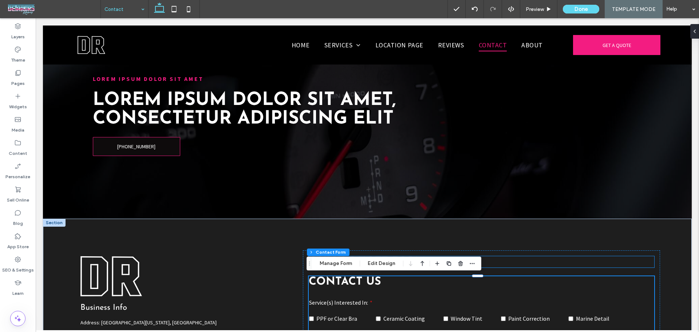
click at [544, 260] on h3 "Quick Quote Form" at bounding box center [481, 261] width 345 height 11
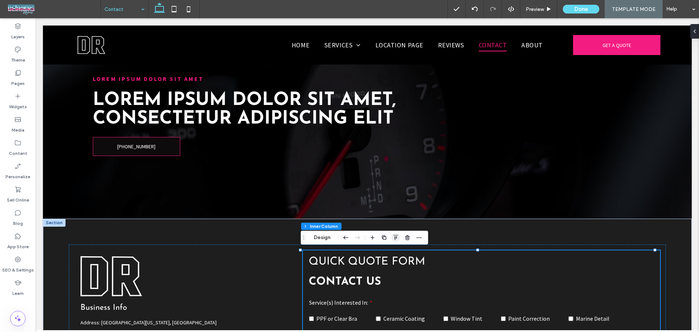
click at [397, 237] on icon "button" at bounding box center [396, 237] width 6 height 6
click at [389, 251] on icon "center" at bounding box center [388, 252] width 6 height 6
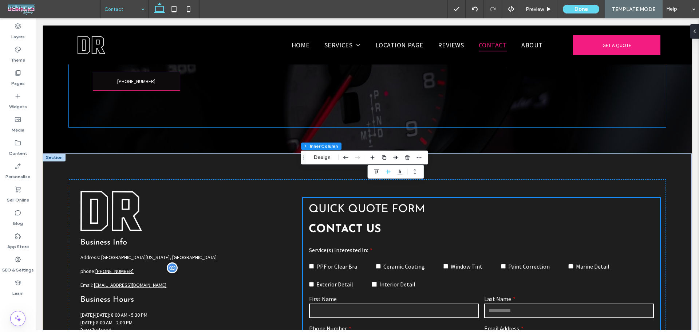
scroll to position [149, 0]
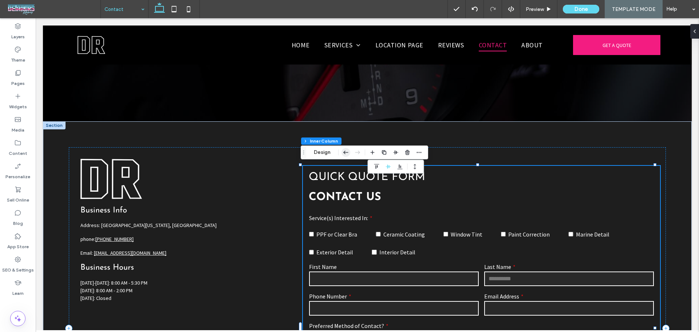
click at [342, 152] on icon "button" at bounding box center [345, 152] width 9 height 13
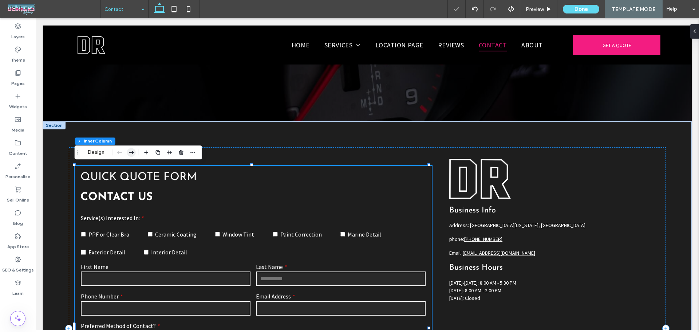
click at [134, 150] on icon "button" at bounding box center [131, 152] width 9 height 13
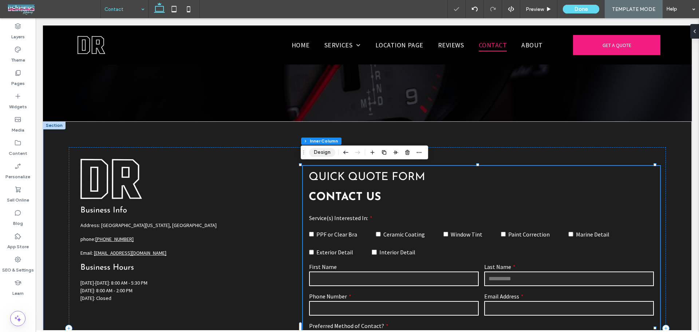
click at [324, 155] on button "Design" at bounding box center [322, 152] width 26 height 9
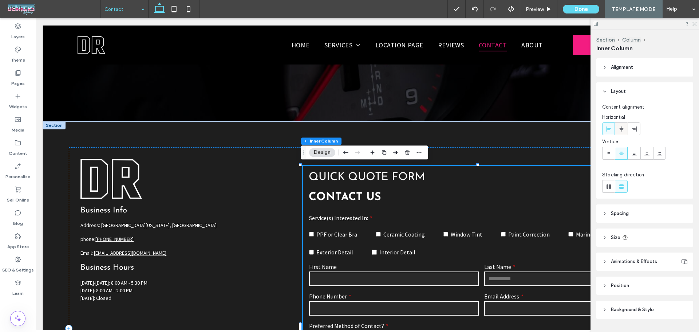
click at [619, 127] on icon at bounding box center [621, 129] width 6 height 6
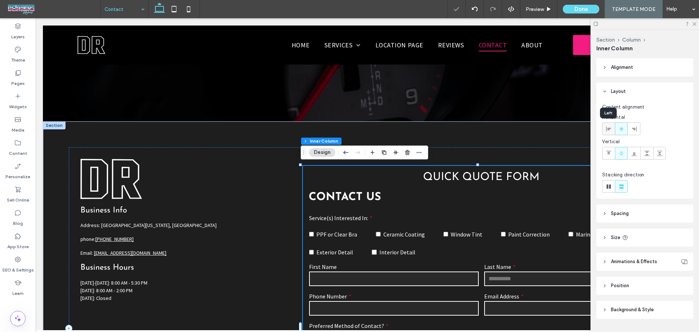
click at [606, 127] on icon at bounding box center [609, 129] width 6 height 6
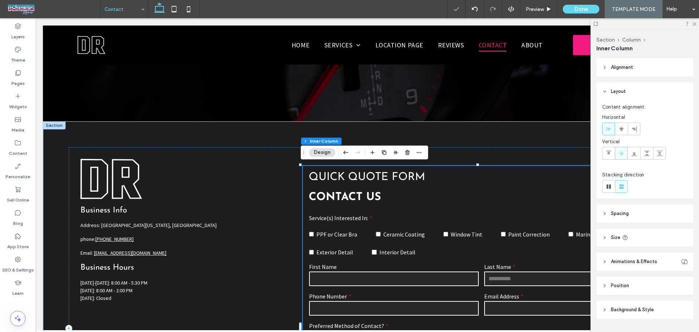
click at [605, 72] on header "Alignment" at bounding box center [644, 67] width 97 height 18
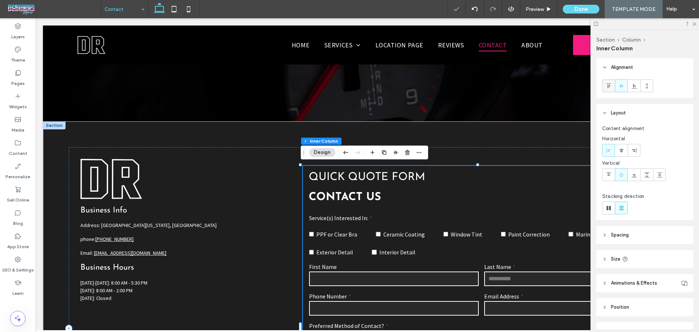
click at [605, 87] on div at bounding box center [608, 86] width 12 height 12
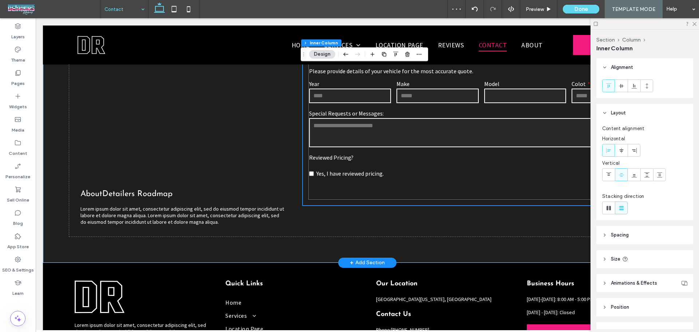
scroll to position [440, 0]
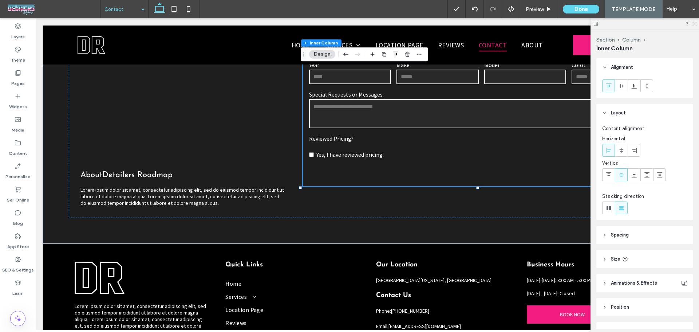
drag, startPoint x: 695, startPoint y: 22, endPoint x: 660, endPoint y: 4, distance: 39.9
click at [695, 22] on icon at bounding box center [693, 23] width 5 height 5
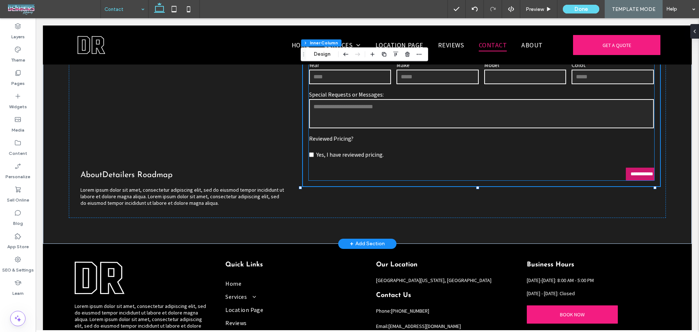
click at [635, 179] on input "**********" at bounding box center [641, 173] width 28 height 13
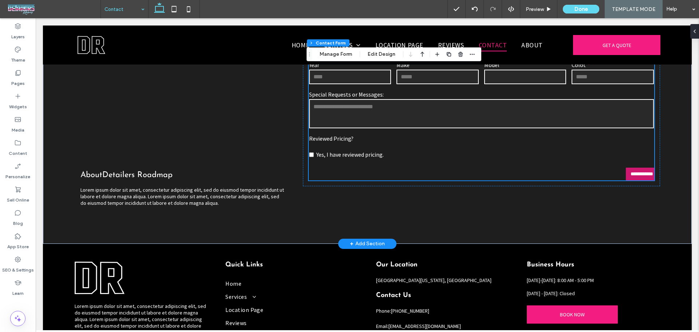
click at [635, 179] on input "**********" at bounding box center [641, 173] width 28 height 13
click at [365, 49] on div "Section Column Inner Column Contact Form Manage Form Edit Design" at bounding box center [393, 54] width 175 height 14
click at [381, 58] on button "Edit Design" at bounding box center [381, 54] width 37 height 9
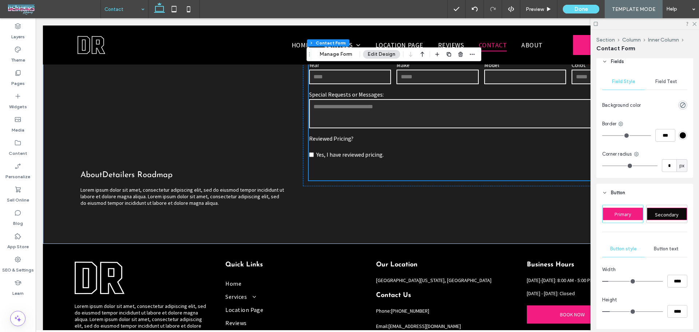
scroll to position [485, 0]
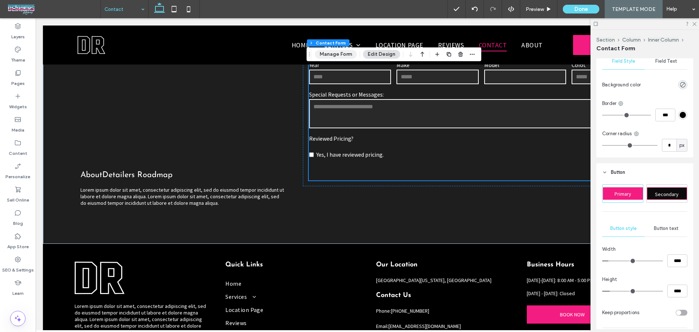
click at [335, 54] on button "Manage Form" at bounding box center [336, 54] width 42 height 9
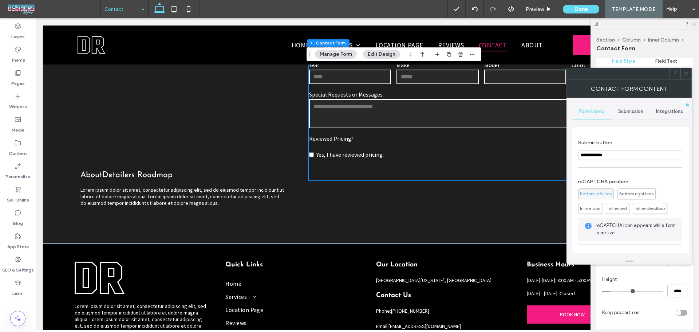
scroll to position [318, 0]
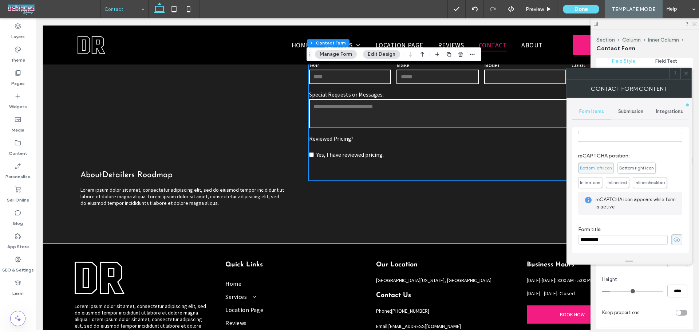
click at [685, 78] on span at bounding box center [685, 73] width 5 height 11
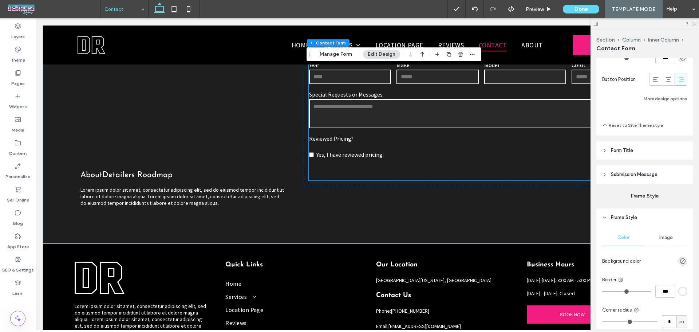
scroll to position [791, 0]
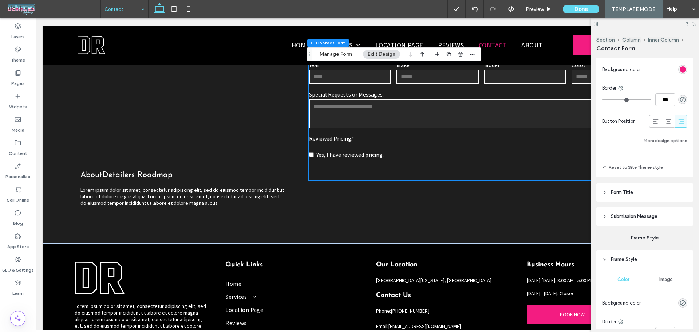
click at [614, 212] on header "Submission Message" at bounding box center [644, 216] width 97 height 18
click at [614, 186] on header "Form Title" at bounding box center [644, 192] width 97 height 18
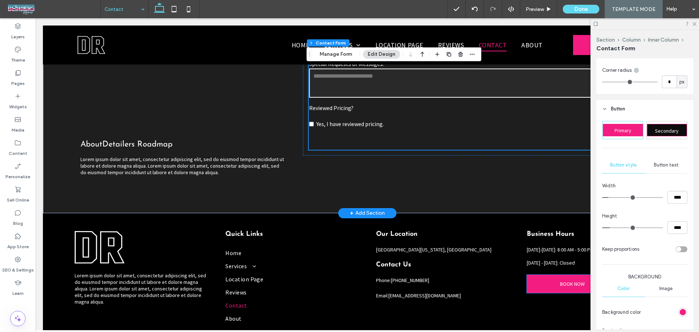
scroll to position [344, 0]
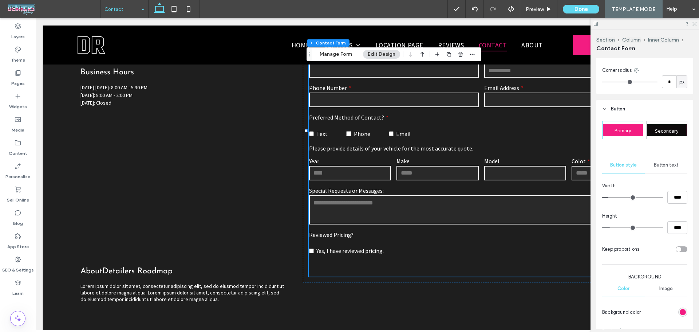
click at [497, 258] on div "Service(s) Interested In: PPF or Clear Bra Ceramic Coating Window Tint Paint Co…" at bounding box center [481, 131] width 351 height 256
click at [691, 23] on div at bounding box center [644, 23] width 108 height 11
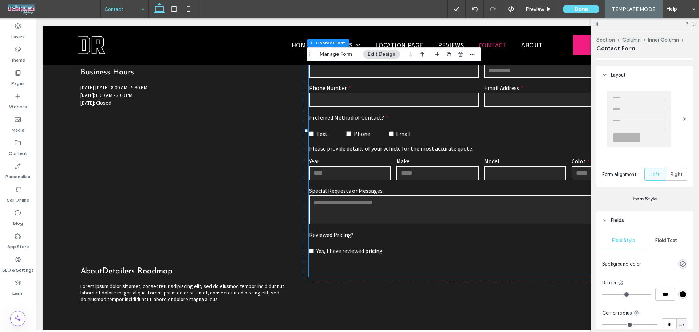
scroll to position [306, 0]
click at [682, 122] on span at bounding box center [684, 118] width 6 height 63
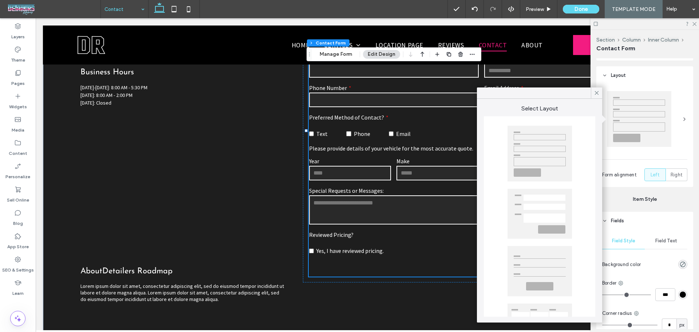
click at [682, 122] on span at bounding box center [684, 118] width 6 height 63
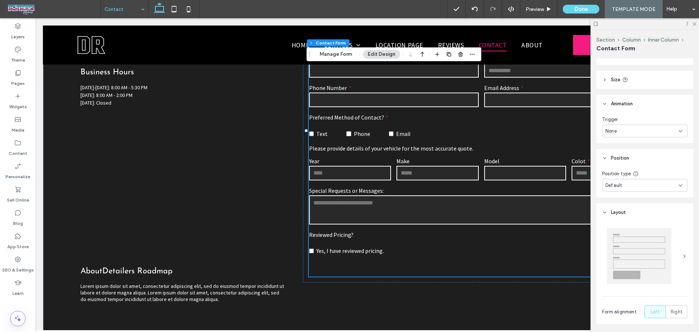
scroll to position [160, 0]
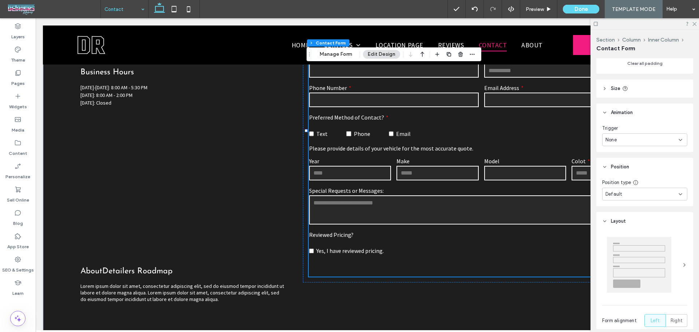
click at [658, 134] on div "None" at bounding box center [644, 139] width 85 height 13
click at [646, 82] on header "Size" at bounding box center [644, 88] width 97 height 18
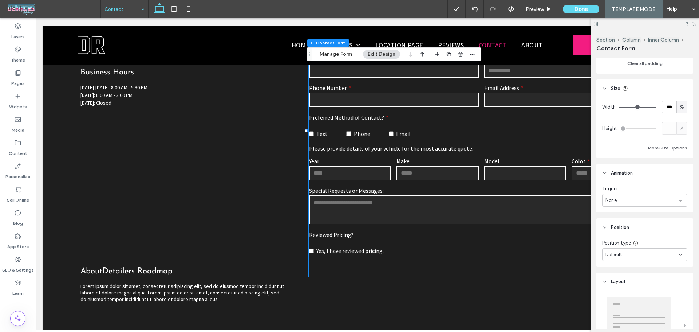
click at [646, 82] on header "Size" at bounding box center [644, 88] width 97 height 18
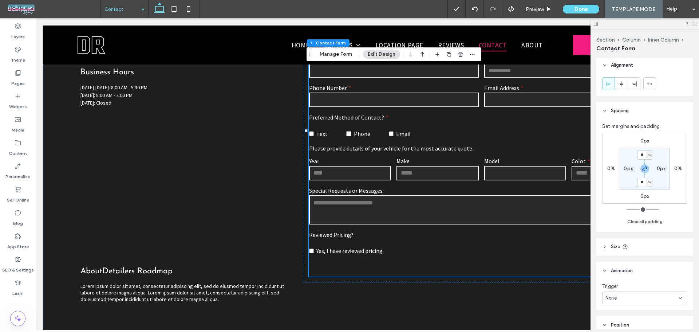
scroll to position [0, 0]
click at [534, 255] on div "Yes, I have reviewed pricing." at bounding box center [481, 247] width 345 height 18
click at [691, 23] on icon at bounding box center [693, 23] width 5 height 5
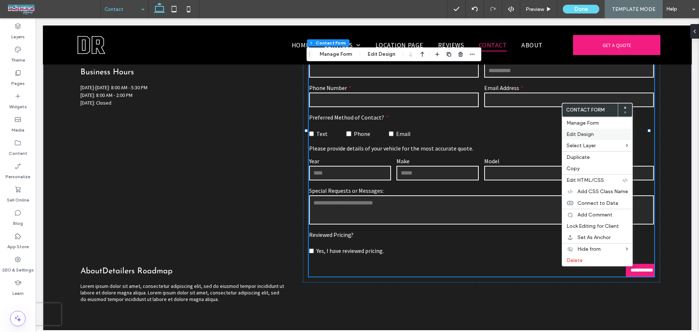
click at [599, 134] on label "Edit Design" at bounding box center [597, 134] width 62 height 6
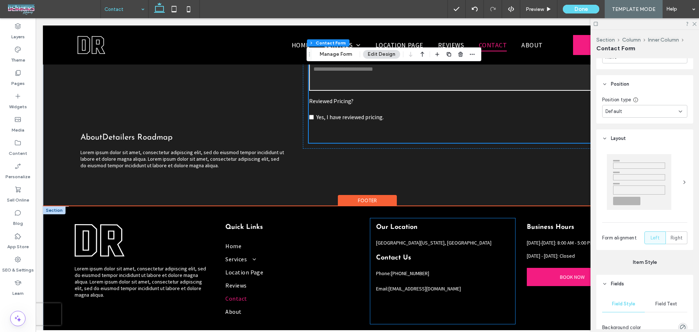
scroll to position [489, 0]
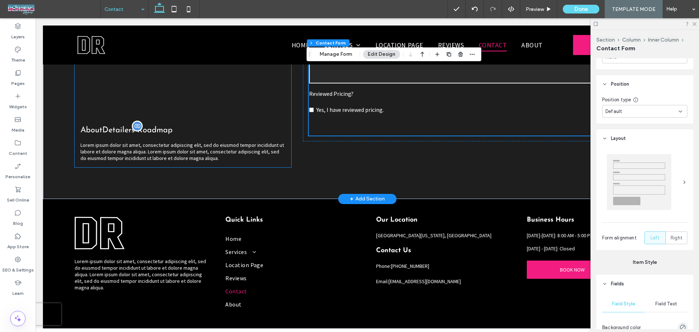
click at [106, 126] on span "Detailers Roadmap" at bounding box center [137, 130] width 70 height 8
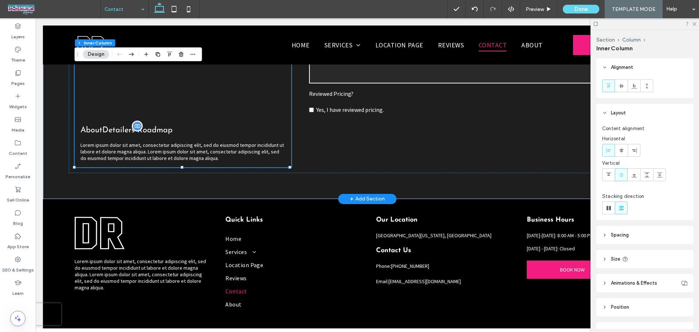
click at [106, 126] on span "Detailers Roadmap" at bounding box center [137, 130] width 70 height 8
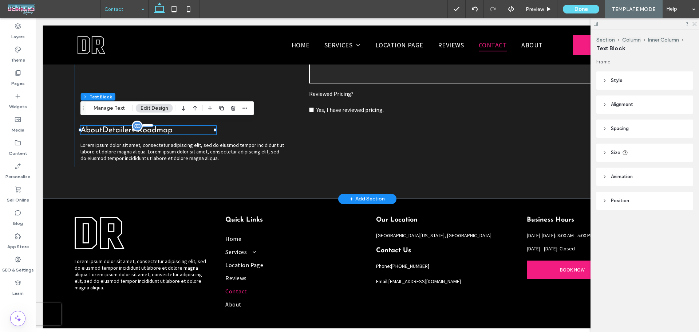
click at [104, 126] on span "Detailers Roadmap" at bounding box center [137, 130] width 70 height 8
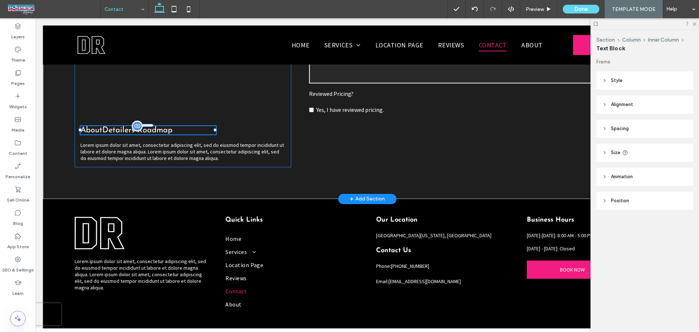
type input "**********"
type input "**"
click at [103, 126] on span "**********" at bounding box center [123, 130] width 55 height 8
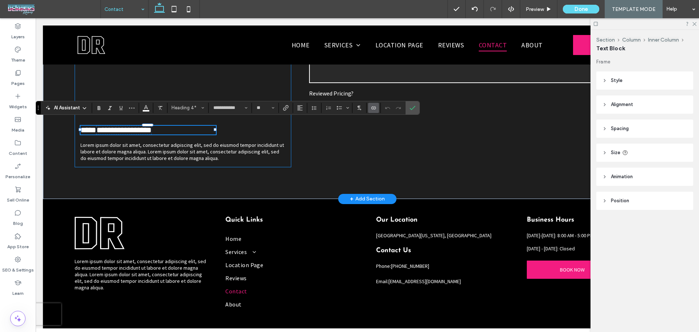
click at [103, 126] on span "**********" at bounding box center [123, 130] width 55 height 8
click at [106, 126] on span "**********" at bounding box center [123, 130] width 55 height 8
click at [413, 108] on use "Confirm" at bounding box center [413, 108] width 6 height 4
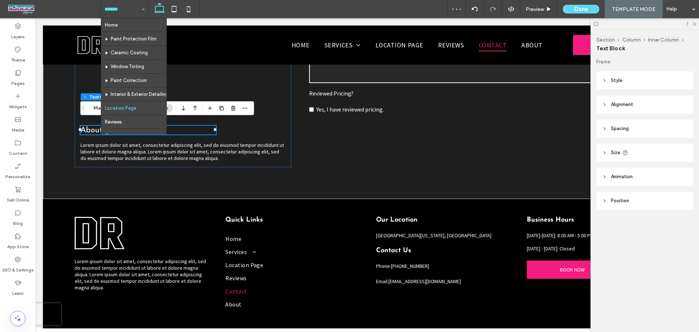
scroll to position [21, 0]
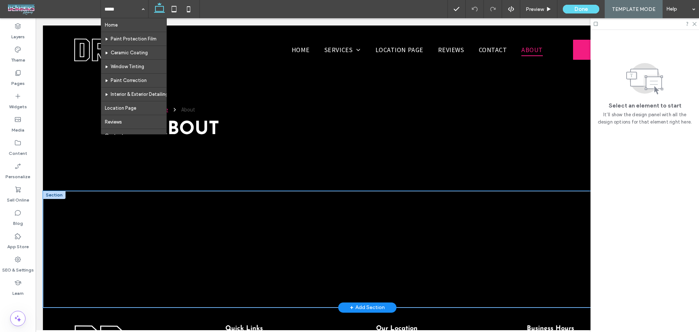
click at [260, 211] on div at bounding box center [367, 249] width 437 height 116
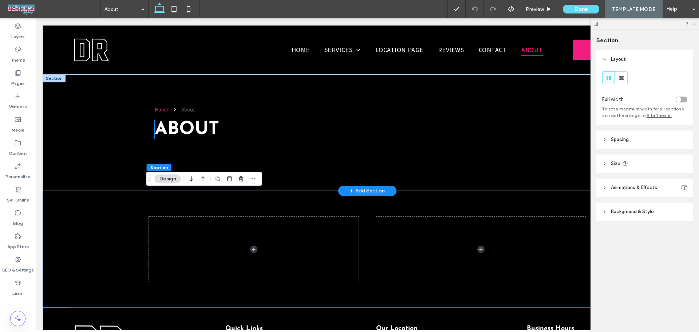
click at [221, 135] on h1 "About" at bounding box center [254, 129] width 198 height 19
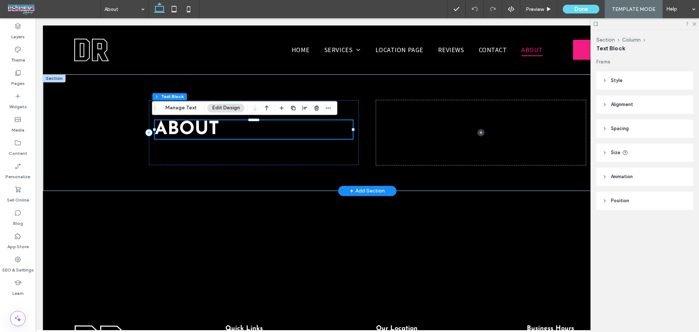
click at [221, 135] on h1 "About" at bounding box center [254, 129] width 198 height 19
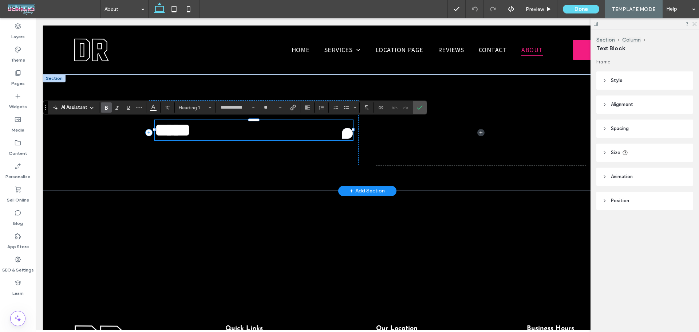
type input "**********"
type input "**"
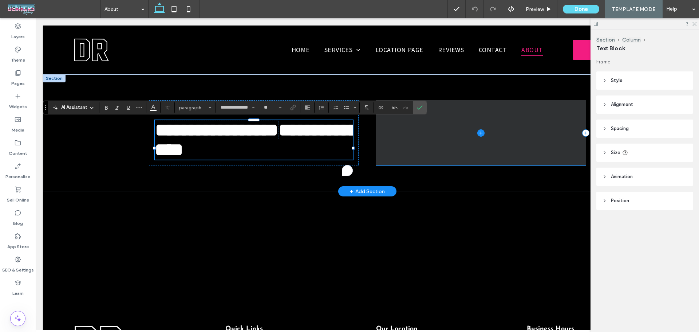
click at [447, 148] on span at bounding box center [481, 132] width 210 height 65
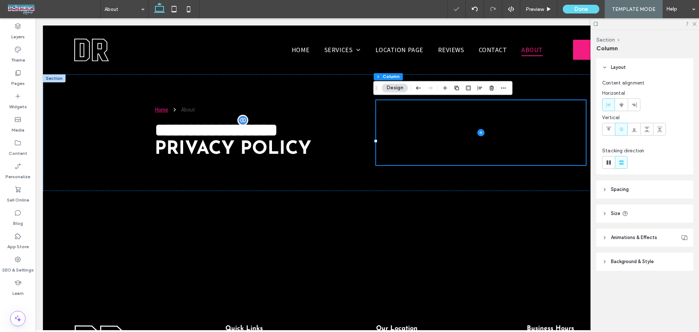
click at [485, 85] on div at bounding box center [474, 87] width 67 height 13
drag, startPoint x: 492, startPoint y: 86, endPoint x: 457, endPoint y: 99, distance: 37.1
click at [492, 86] on use "button" at bounding box center [491, 88] width 4 height 5
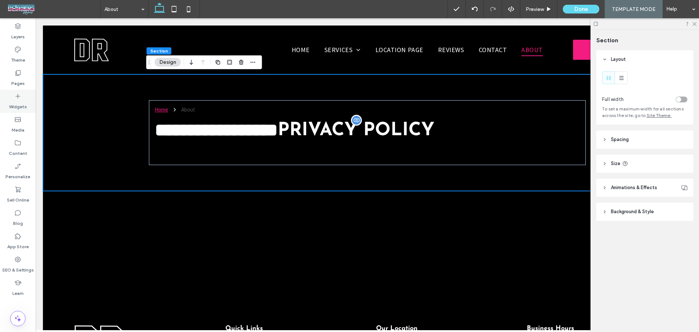
click at [14, 99] on div "Widgets" at bounding box center [18, 101] width 36 height 23
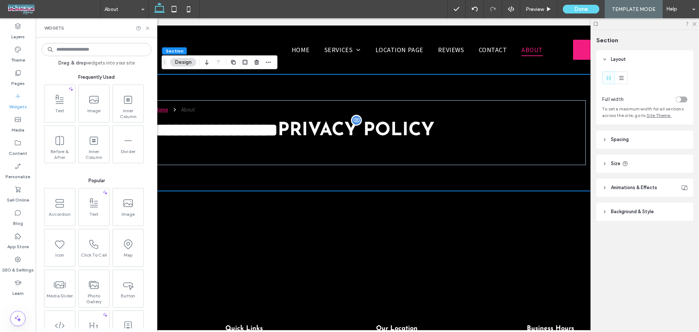
click at [93, 53] on input at bounding box center [96, 49] width 110 height 13
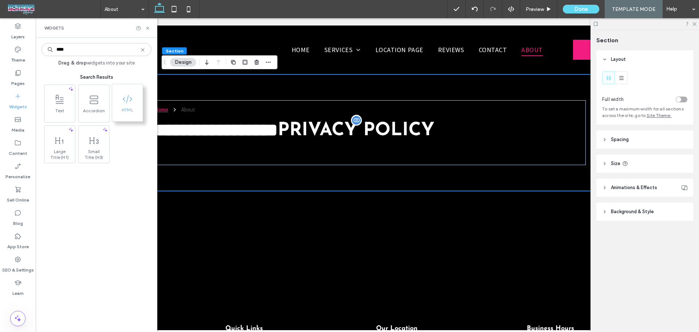
type input "****"
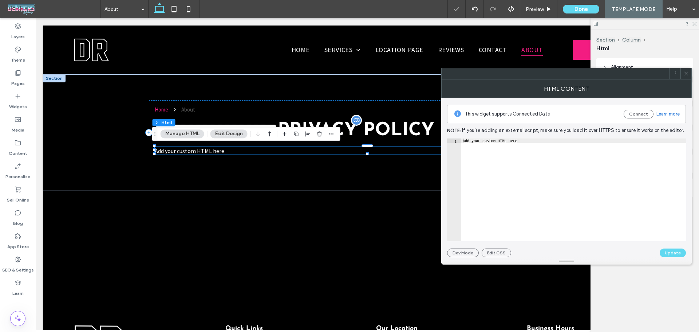
click at [226, 152] on div "Add your custom HTML here" at bounding box center [367, 150] width 425 height 7
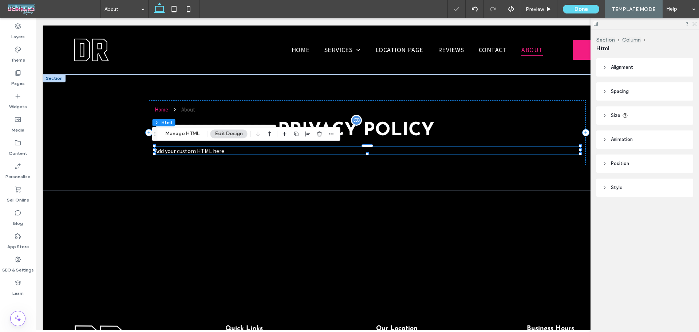
click at [226, 152] on div "Add your custom HTML here" at bounding box center [367, 150] width 425 height 7
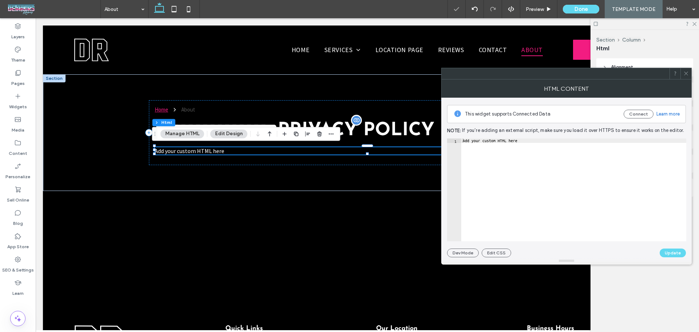
click at [220, 148] on div "Add your custom HTML here" at bounding box center [367, 150] width 425 height 7
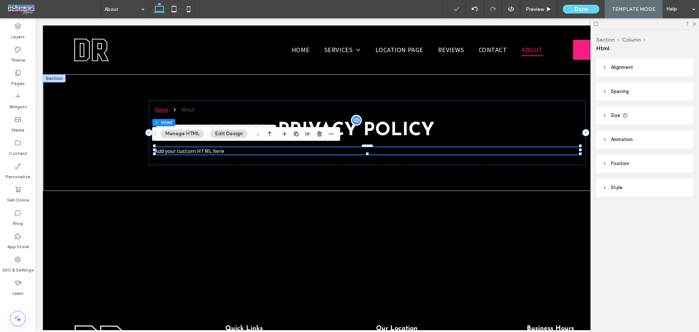
click at [220, 148] on div "Add your custom HTML here" at bounding box center [367, 150] width 425 height 7
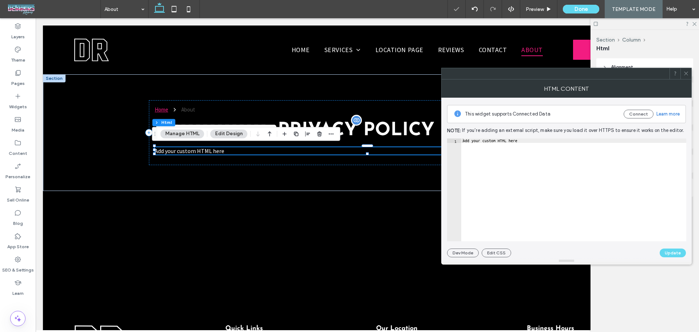
click at [210, 149] on div "Add your custom HTML here" at bounding box center [367, 150] width 425 height 7
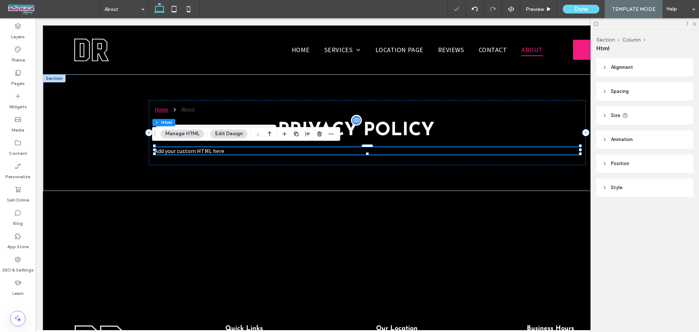
click at [210, 149] on div "Add your custom HTML here" at bounding box center [367, 150] width 425 height 7
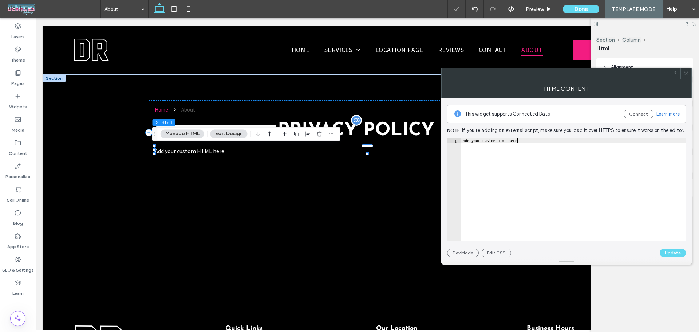
click at [523, 158] on div "Add your custom HTML here" at bounding box center [573, 193] width 225 height 111
paste textarea "**********"
type textarea "**********"
click at [678, 253] on button "Update" at bounding box center [672, 252] width 26 height 9
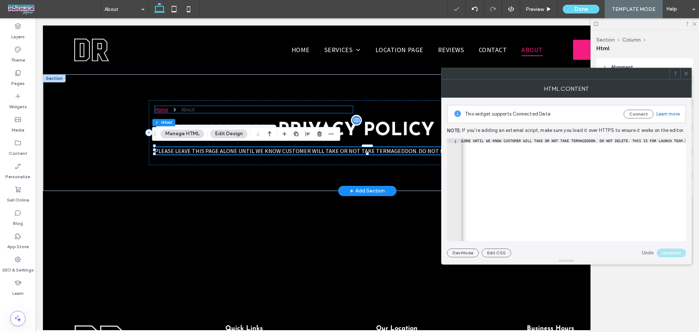
click at [190, 110] on div "About" at bounding box center [188, 109] width 14 height 7
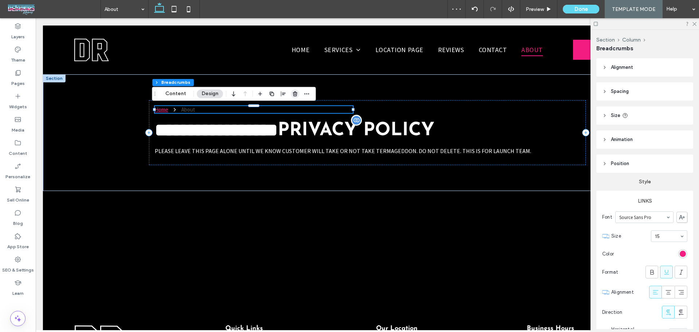
click at [294, 94] on use "button" at bounding box center [295, 93] width 4 height 5
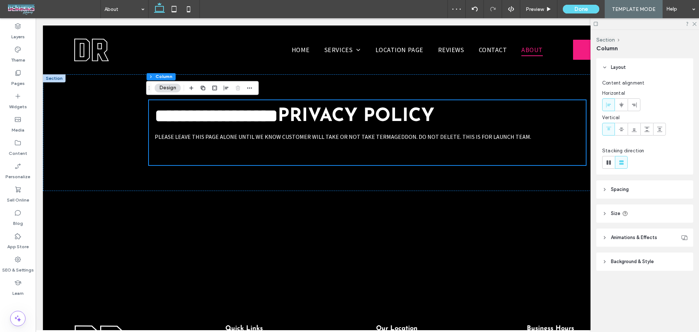
click at [171, 91] on button "Design" at bounding box center [168, 87] width 26 height 9
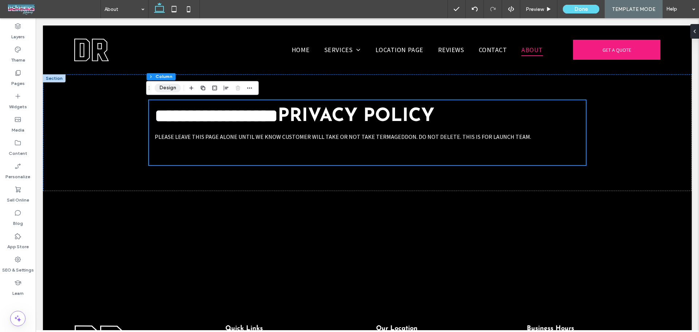
click at [166, 85] on button "Design" at bounding box center [168, 87] width 26 height 9
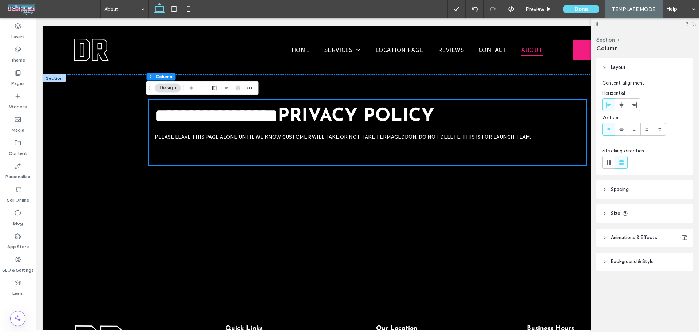
click at [621, 208] on header "Size" at bounding box center [644, 213] width 97 height 18
click at [609, 188] on header "Spacing" at bounding box center [644, 189] width 97 height 18
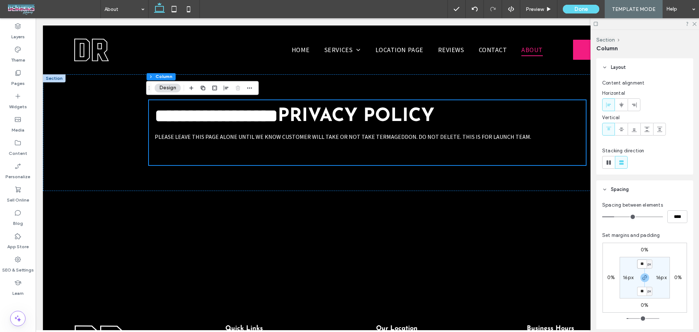
click at [638, 262] on input "**" at bounding box center [641, 263] width 9 height 9
type input "**"
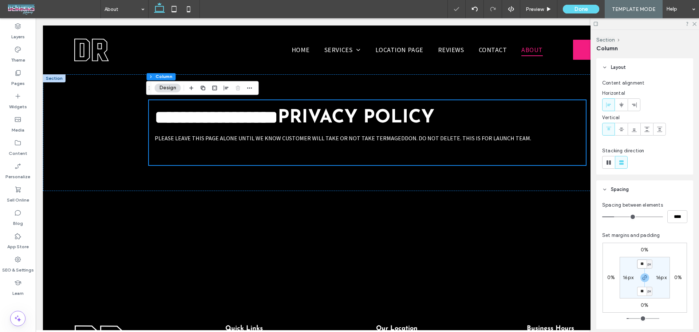
click at [638, 262] on input "**" at bounding box center [641, 263] width 9 height 9
type input "**"
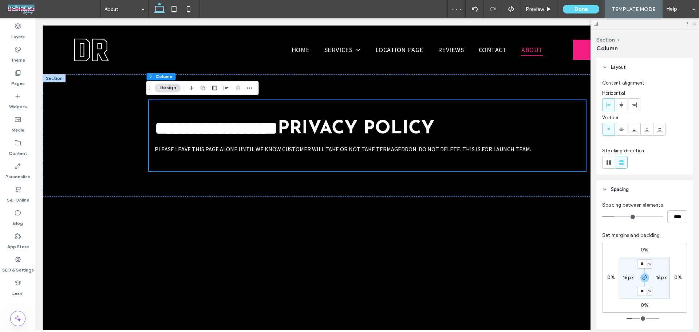
click at [696, 22] on use at bounding box center [694, 24] width 4 height 4
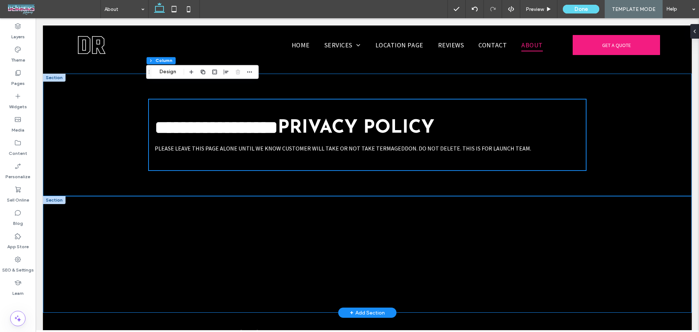
scroll to position [0, 0]
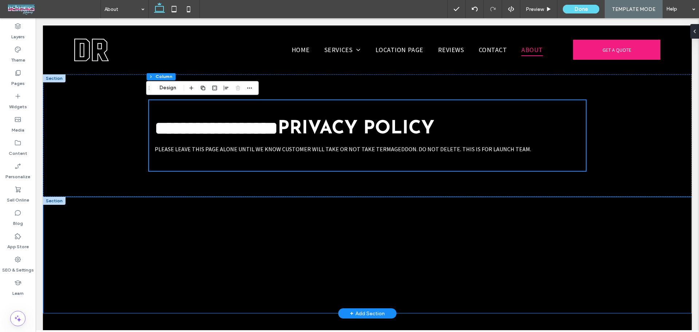
click at [56, 198] on div at bounding box center [54, 201] width 23 height 8
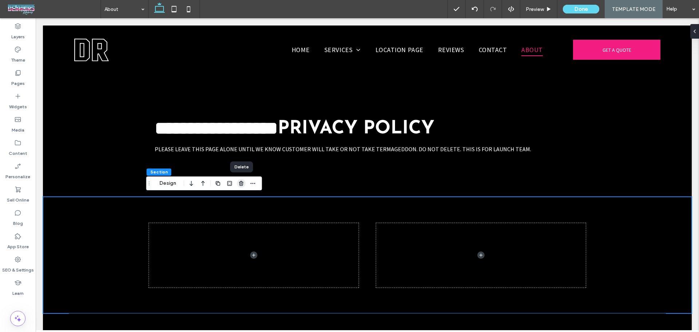
click at [240, 181] on use "button" at bounding box center [241, 183] width 4 height 5
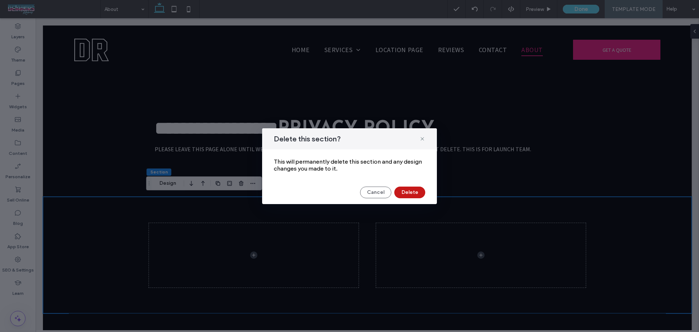
click at [404, 190] on button "Delete" at bounding box center [409, 192] width 31 height 12
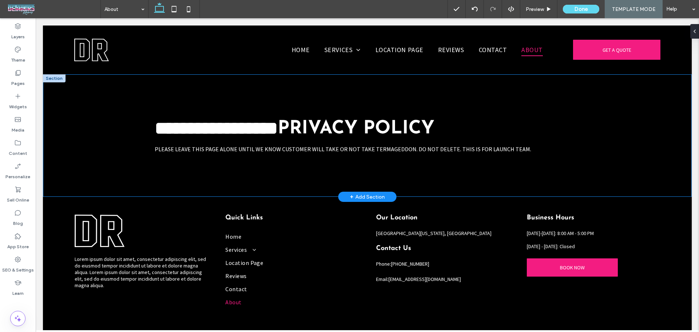
click at [58, 78] on div at bounding box center [54, 78] width 23 height 8
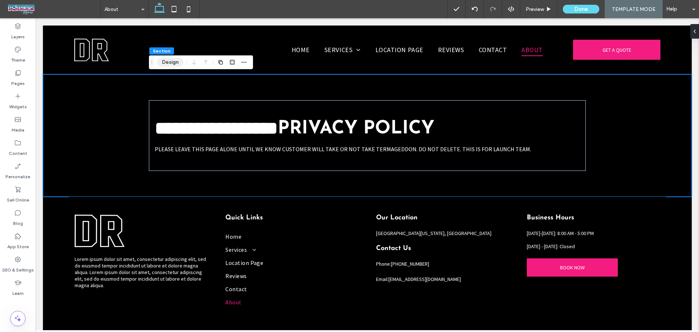
click at [164, 61] on button "Design" at bounding box center [170, 62] width 26 height 9
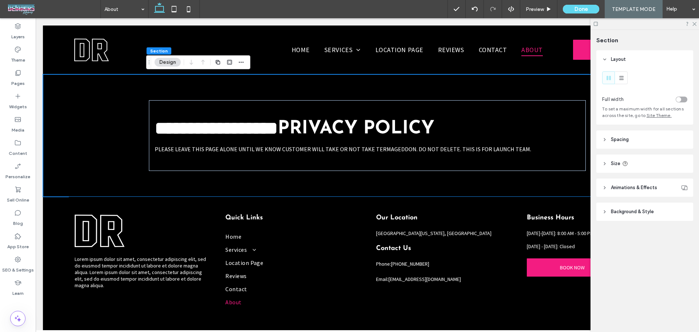
drag, startPoint x: 676, startPoint y: 98, endPoint x: 698, endPoint y: 99, distance: 22.2
click at [677, 98] on div "toggle" at bounding box center [678, 99] width 5 height 5
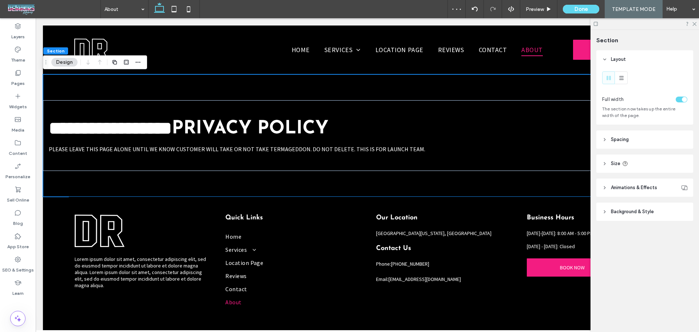
click at [613, 167] on header "Size" at bounding box center [644, 163] width 97 height 18
click at [613, 146] on header "Spacing" at bounding box center [644, 139] width 97 height 18
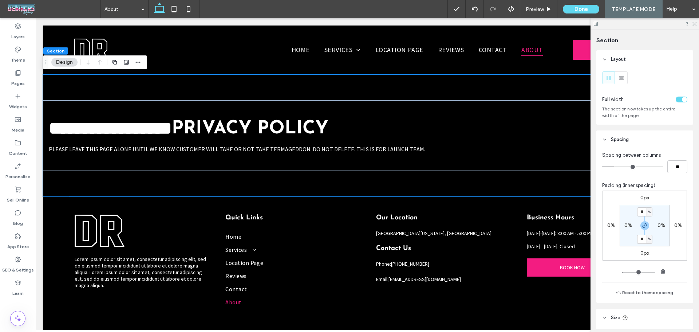
click at [611, 228] on label "0%" at bounding box center [611, 225] width 8 height 6
type input "*"
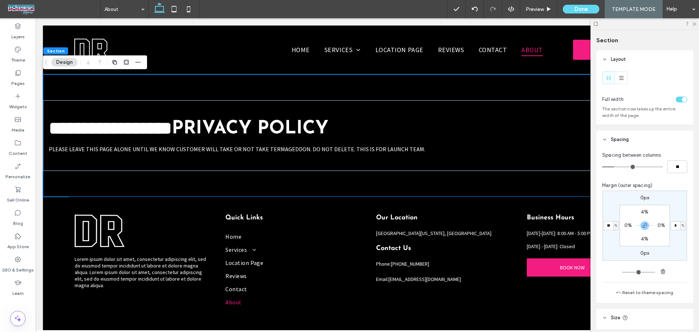
type input "**"
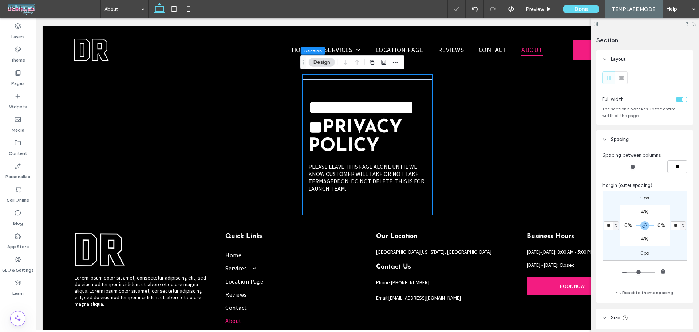
click at [609, 228] on input "**" at bounding box center [607, 225] width 9 height 9
type input "*"
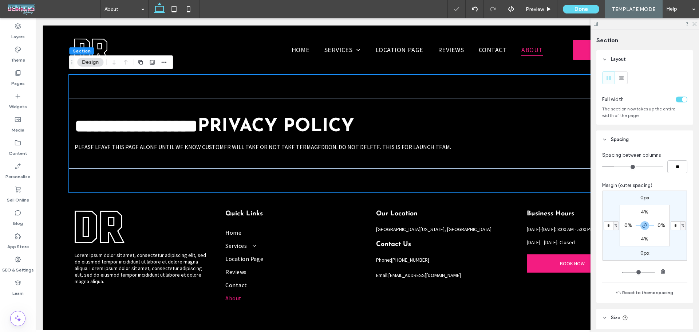
click at [608, 227] on input "*" at bounding box center [607, 225] width 9 height 9
type input "*"
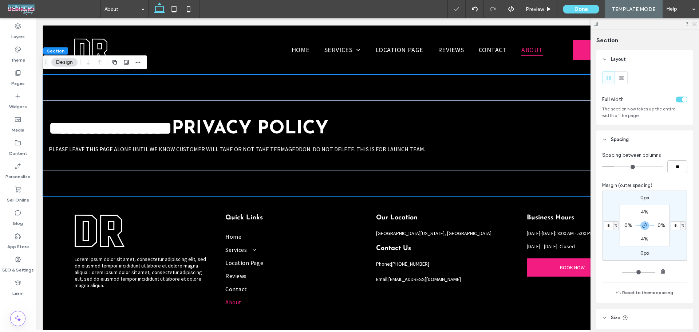
click at [628, 228] on label "0%" at bounding box center [628, 225] width 8 height 6
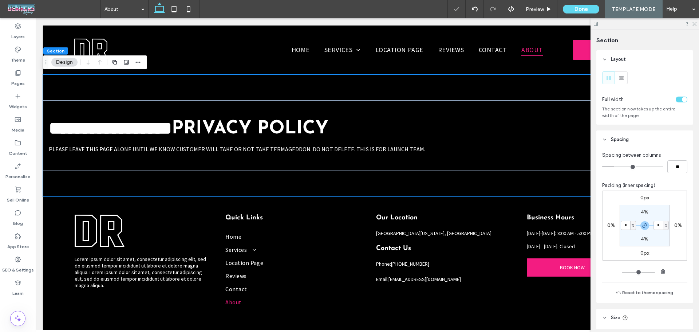
type input "*"
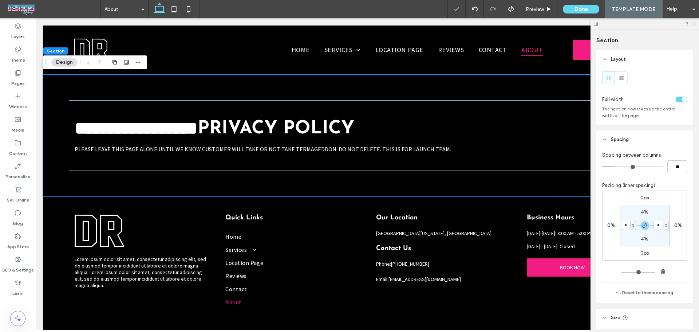
click at [692, 24] on icon at bounding box center [693, 23] width 5 height 5
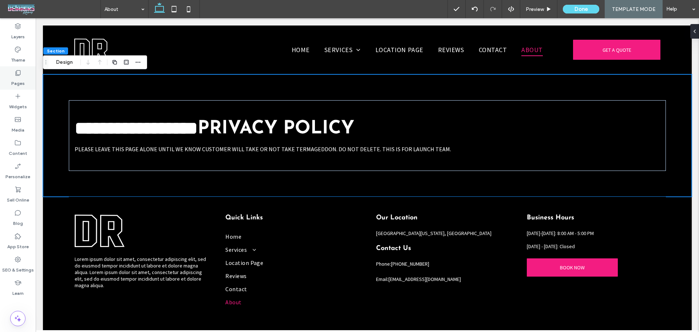
click at [15, 80] on label "Pages" at bounding box center [17, 81] width 13 height 10
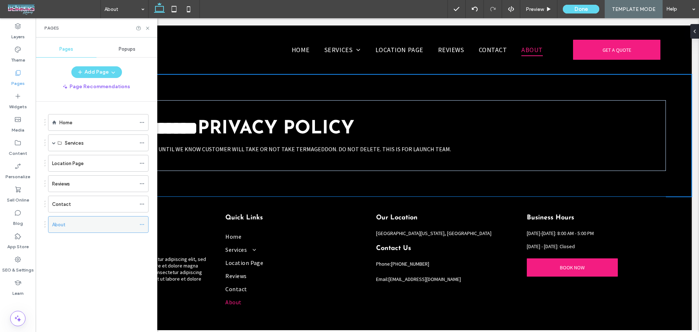
click at [139, 223] on icon at bounding box center [141, 224] width 5 height 5
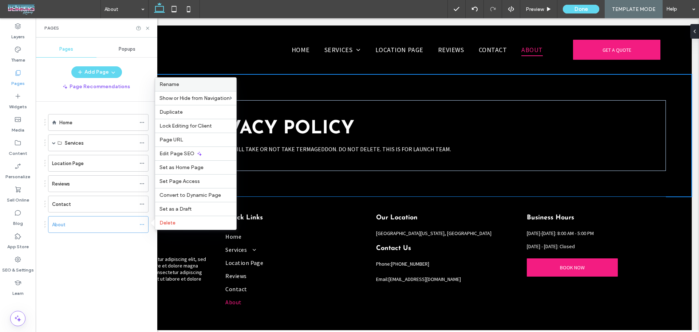
click at [194, 85] on label "Rename" at bounding box center [195, 84] width 72 height 6
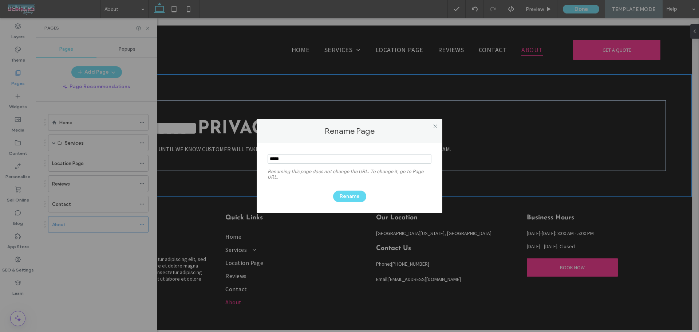
drag, startPoint x: 291, startPoint y: 159, endPoint x: 142, endPoint y: 124, distance: 152.8
click at [155, 127] on div "Rename Page Renaming this page does not change the URL. To change it, go to Pag…" at bounding box center [349, 166] width 699 height 332
type input "**********"
click at [349, 193] on button "Rename" at bounding box center [349, 196] width 33 height 12
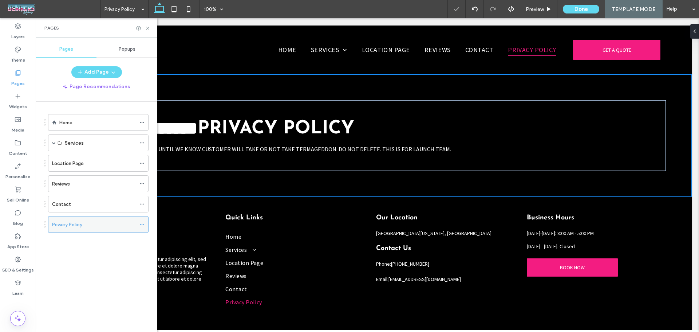
click at [144, 225] on icon at bounding box center [141, 224] width 5 height 5
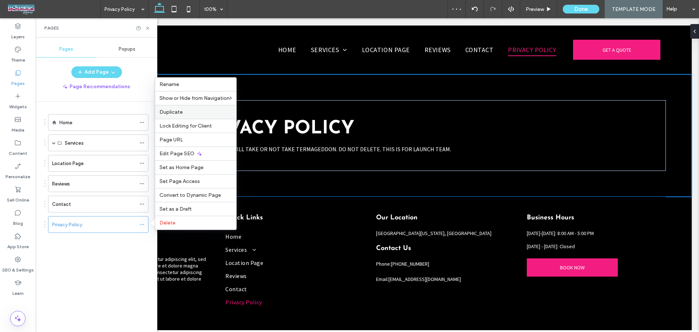
click at [186, 113] on label "Duplicate" at bounding box center [195, 112] width 72 height 6
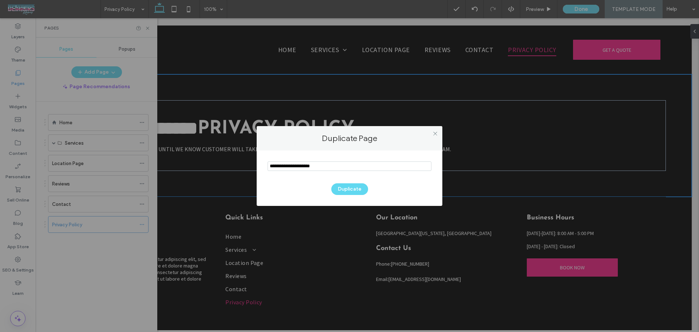
drag, startPoint x: 333, startPoint y: 164, endPoint x: 175, endPoint y: 139, distance: 160.0
click at [175, 139] on div "Duplicate Page Duplicate" at bounding box center [349, 166] width 699 height 332
type input "**********"
click at [358, 185] on button "Duplicate" at bounding box center [349, 189] width 37 height 12
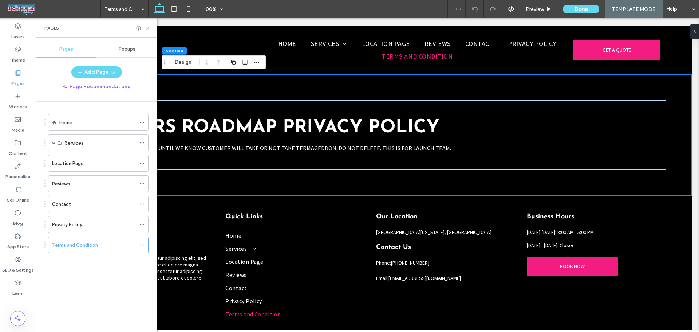
drag, startPoint x: 150, startPoint y: 28, endPoint x: 113, endPoint y: 10, distance: 41.3
click at [150, 28] on icon at bounding box center [147, 27] width 5 height 5
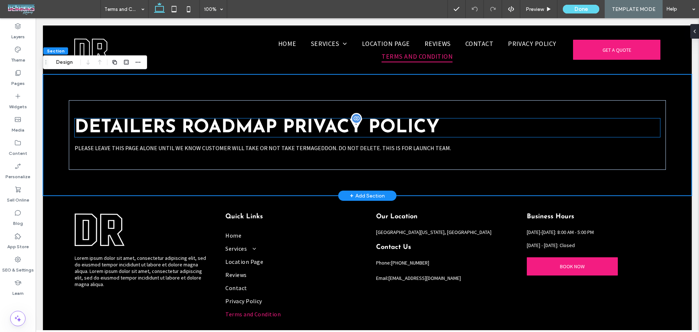
click at [178, 125] on span "Detailers Roadmap" at bounding box center [176, 127] width 202 height 19
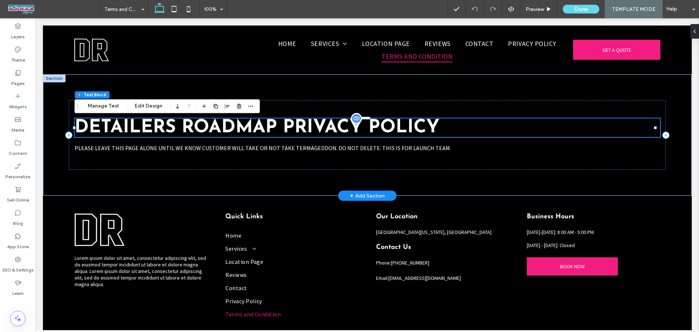
click at [178, 125] on span "Detailers Roadmap" at bounding box center [176, 127] width 202 height 19
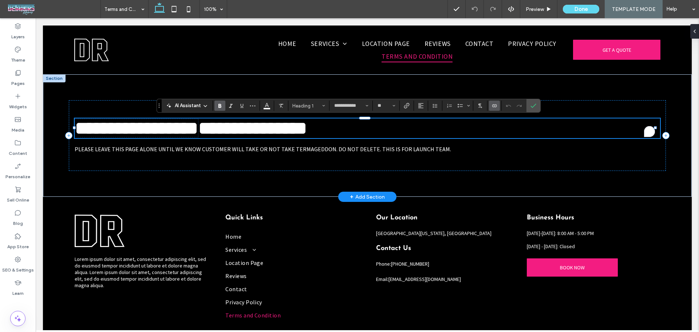
type input "**********"
type input "**"
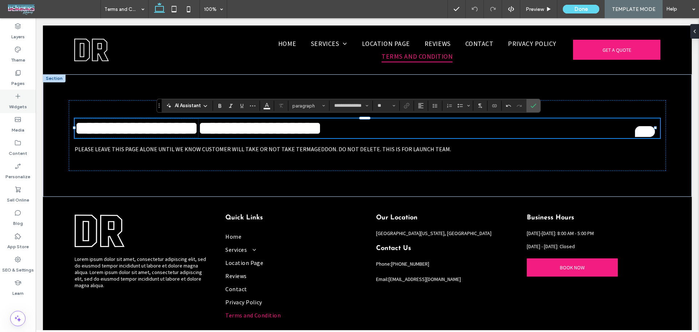
click at [20, 100] on label "Widgets" at bounding box center [18, 105] width 18 height 10
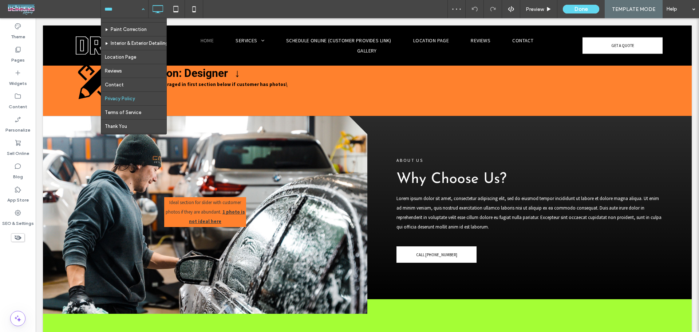
scroll to position [63, 0]
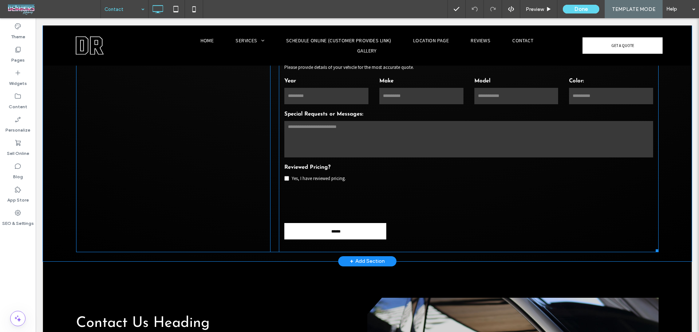
scroll to position [922, 0]
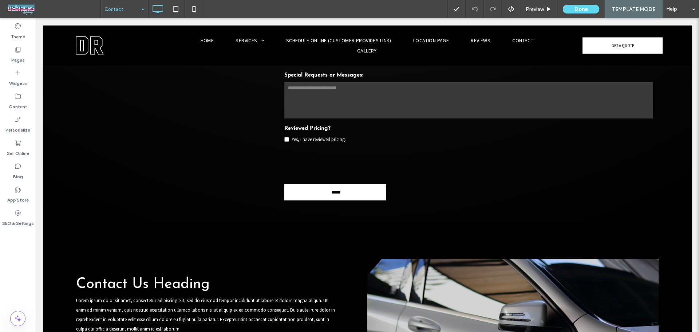
click at [127, 12] on input at bounding box center [122, 9] width 36 height 18
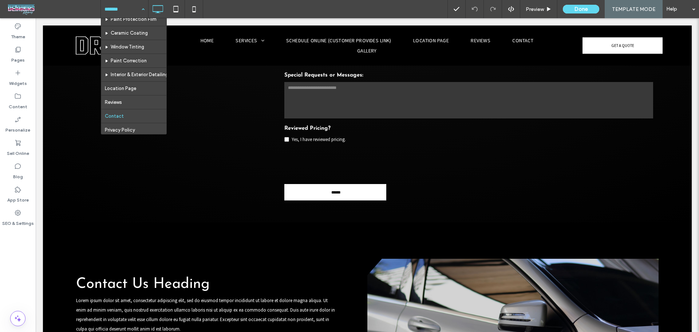
scroll to position [63, 0]
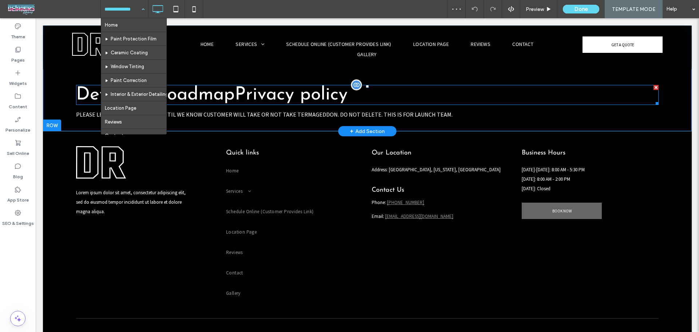
click at [242, 92] on span "Detailers Roadmap Privacy policy" at bounding box center [211, 95] width 271 height 19
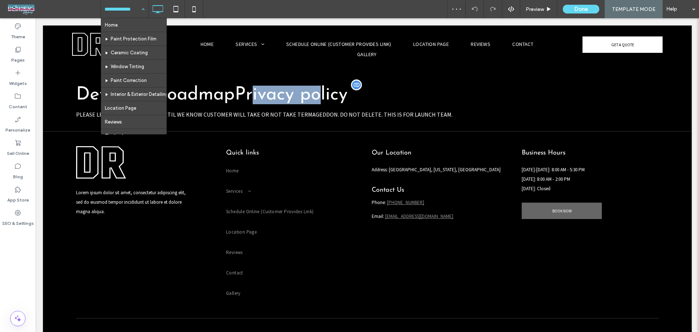
click at [242, 92] on span "Detailers Roadmap Privacy policy" at bounding box center [211, 95] width 271 height 19
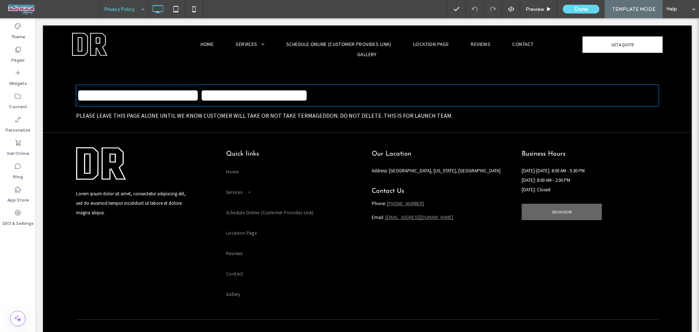
click at [242, 92] on span "**********" at bounding box center [192, 95] width 232 height 19
type input "**********"
type input "**"
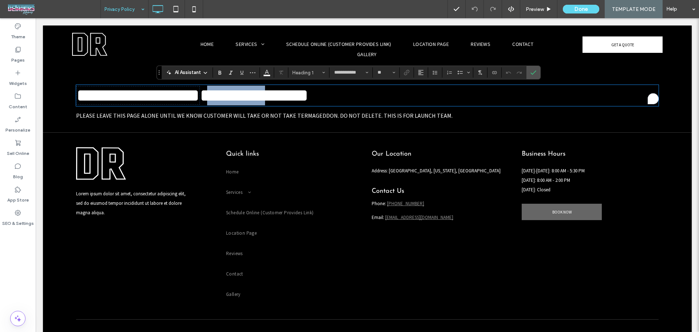
click at [242, 92] on span "**********" at bounding box center [192, 95] width 232 height 19
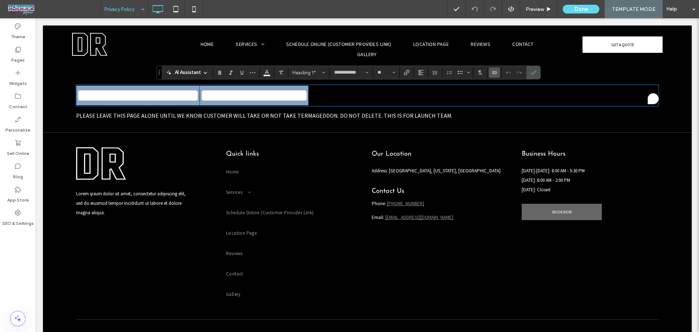
copy span "********"
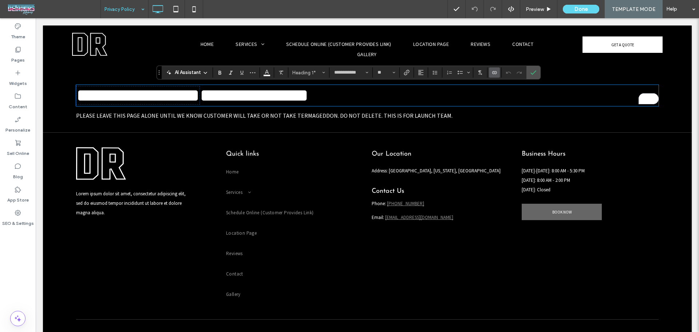
click at [330, 115] on div "PLEASE LEAVE THIS PAGE ALONE UNTIL WE KNOW CUSTOMER WILL TAKE OR NOT TAKE TERMA…" at bounding box center [367, 116] width 582 height 12
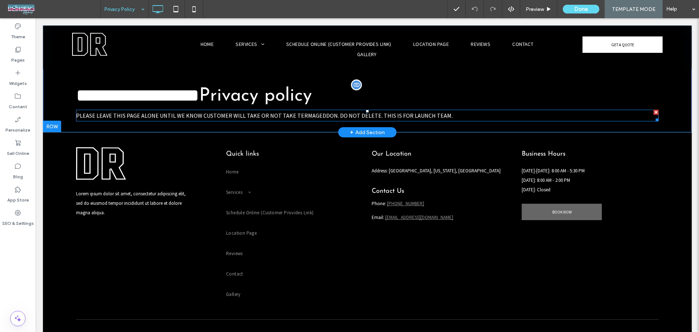
click at [330, 115] on span at bounding box center [367, 116] width 582 height 12
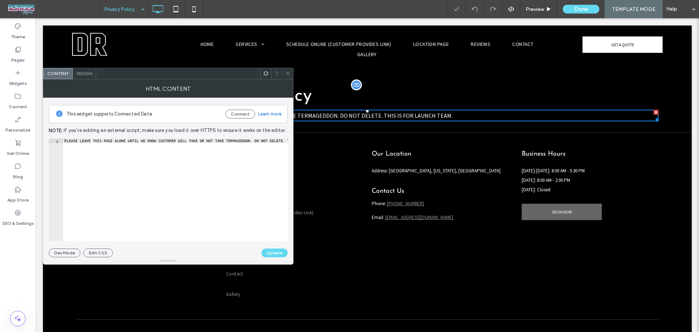
click at [286, 75] on icon at bounding box center [287, 73] width 5 height 5
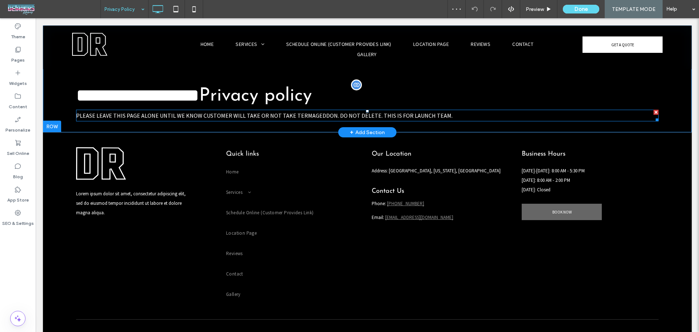
click at [285, 110] on span at bounding box center [367, 116] width 582 height 12
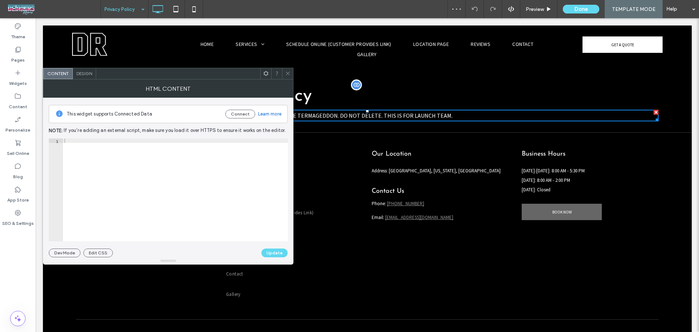
click at [285, 110] on div "This widget supports Connected Data Connect Learn more" at bounding box center [168, 114] width 239 height 18
type textarea "**********"
click at [181, 162] on div "PLEASE LEAVE THIS PAGE ALONE UNTIL WE KNOW CUSTOMER WILL TAKE OR NOT TAKE TERMA…" at bounding box center [149, 191] width 278 height 106
click at [287, 68] on span at bounding box center [287, 73] width 5 height 11
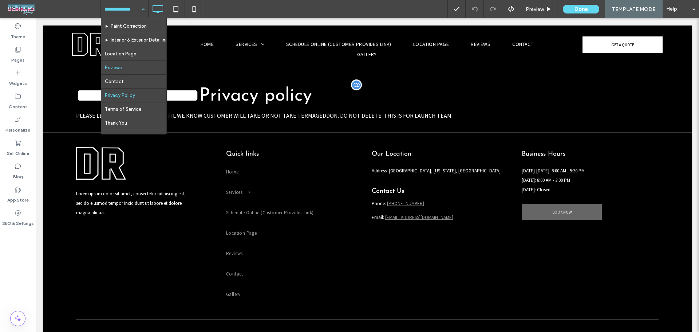
scroll to position [63, 0]
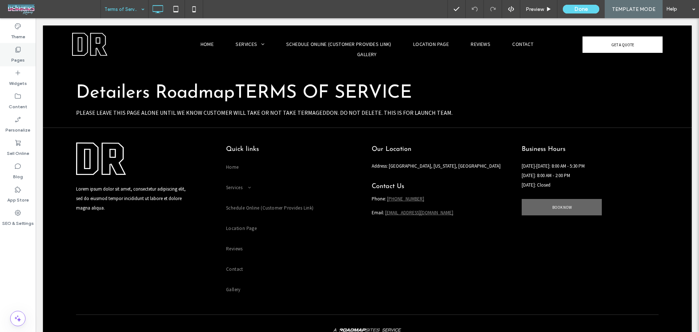
click at [26, 56] on div "Pages" at bounding box center [18, 54] width 36 height 23
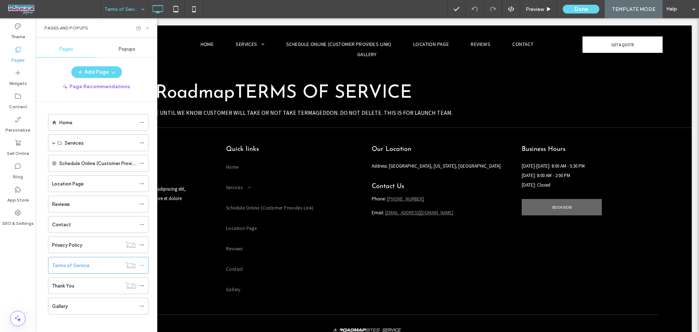
click at [146, 29] on icon at bounding box center [147, 27] width 5 height 5
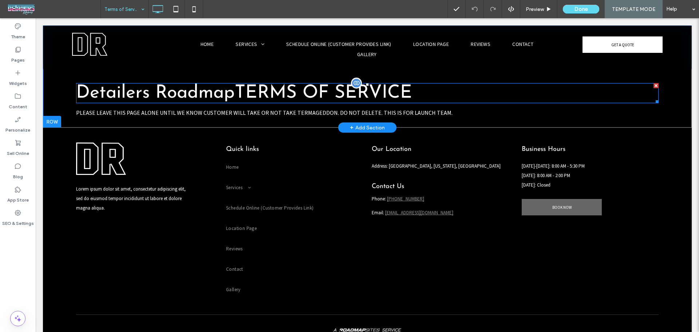
click at [161, 95] on span "Detailers Roadmap" at bounding box center [155, 93] width 159 height 19
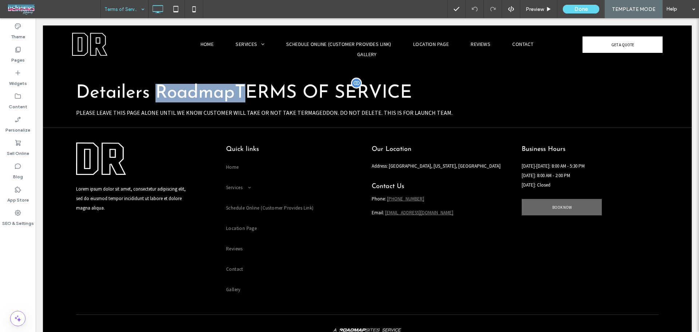
click at [161, 95] on span "Detailers Roadmap" at bounding box center [155, 93] width 159 height 19
copy body "Click To Paste Home Services Paint Protection Film Ceramic Coating Window Tinti…"
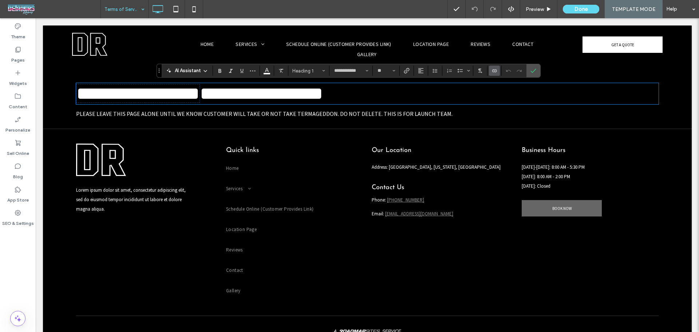
click at [164, 93] on span "**********" at bounding box center [137, 93] width 123 height 18
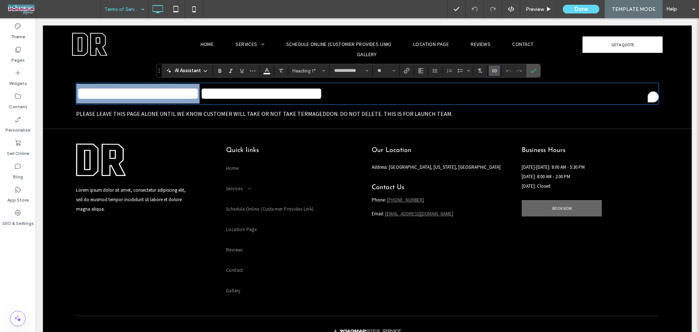
click at [164, 93] on span "**********" at bounding box center [137, 93] width 123 height 18
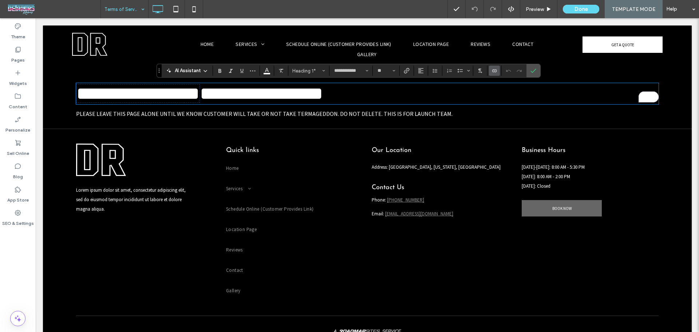
click at [188, 109] on div "PLEASE LEAVE THIS PAGE ALONE UNTIL WE KNOW CUSTOMER WILL TAKE OR NOT TAKE TERMA…" at bounding box center [367, 114] width 582 height 12
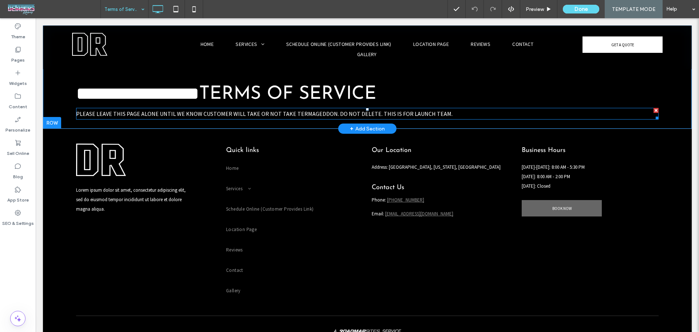
click at [188, 109] on span at bounding box center [367, 114] width 582 height 12
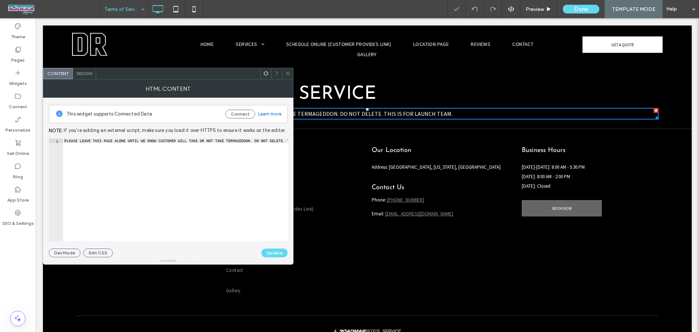
type textarea "**********"
click at [203, 169] on div "PLEASE LEAVE THIS PAGE ALONE UNTIL WE KNOW CUSTOMER WILL TAKE OR NOT TAKE TERMA…" at bounding box center [149, 191] width 278 height 106
click at [290, 76] on span at bounding box center [287, 73] width 5 height 11
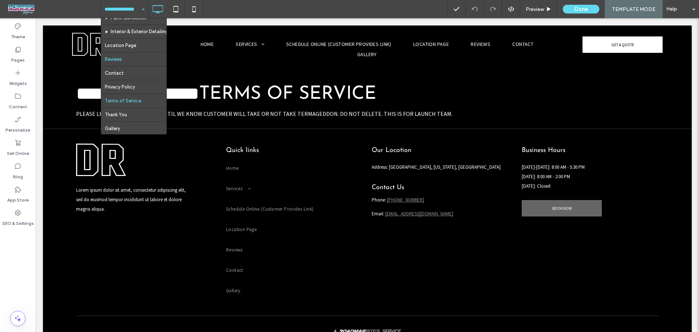
scroll to position [63, 0]
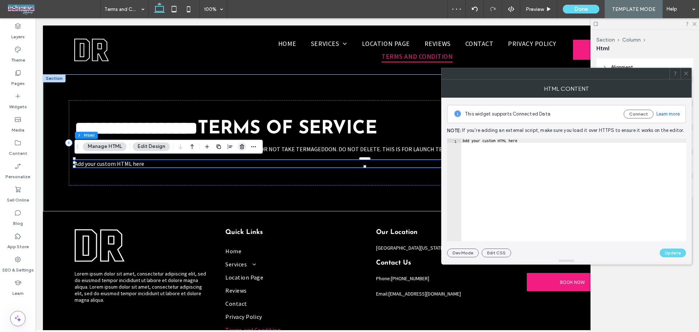
click at [244, 144] on span "button" at bounding box center [242, 146] width 9 height 9
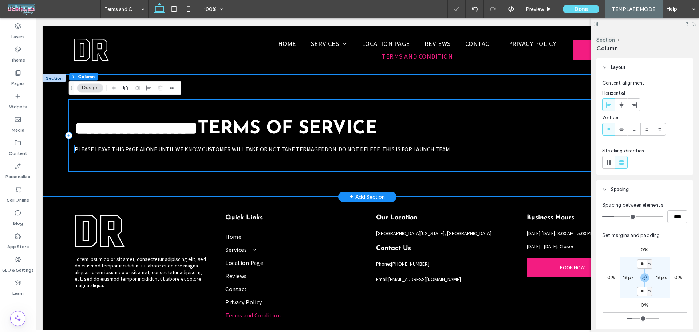
click at [241, 146] on div "PLEASE LEAVE THIS PAGE ALONE UNTIL WE KNOW CUSTOMER WILL TAKE OR NOT TAKE TERMA…" at bounding box center [367, 148] width 585 height 7
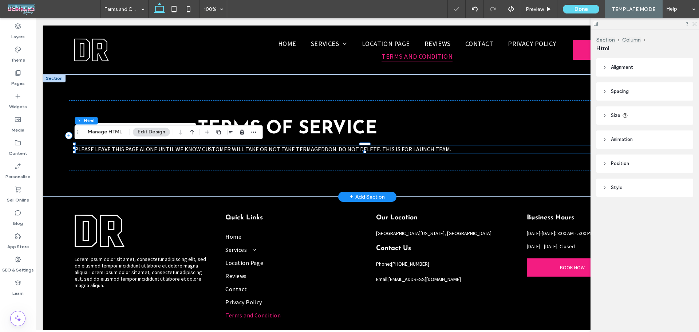
click at [241, 148] on div "PLEASE LEAVE THIS PAGE ALONE UNTIL WE KNOW CUSTOMER WILL TAKE OR NOT TAKE TERMA…" at bounding box center [367, 148] width 585 height 7
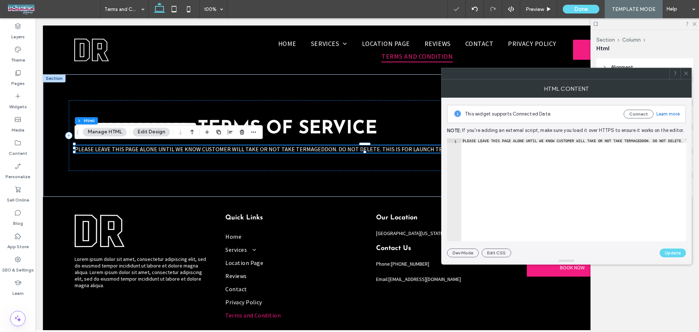
type textarea "**********"
click at [511, 168] on div "PLEASE LEAVE THIS PAGE ALONE UNTIL WE KNOW CUSTOMER WILL TAKE OR NOT TAKE TERMA…" at bounding box center [600, 193] width 278 height 111
click at [674, 251] on button "Update" at bounding box center [672, 252] width 26 height 9
click at [688, 74] on icon at bounding box center [685, 73] width 5 height 5
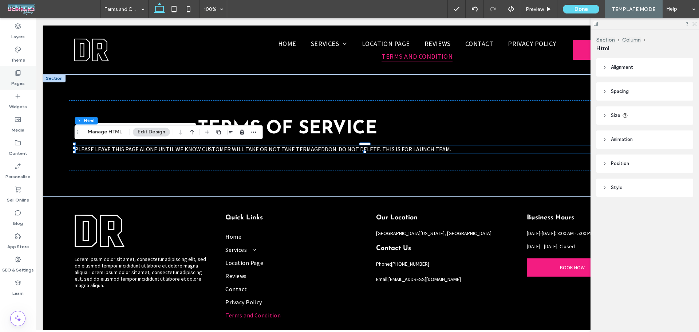
click at [16, 76] on icon at bounding box center [17, 72] width 7 height 7
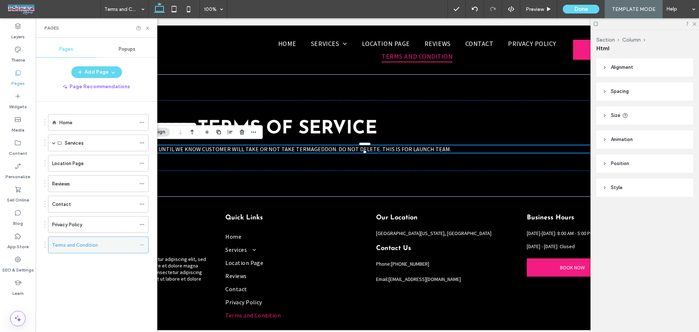
click at [138, 245] on div "Terms and Condition" at bounding box center [98, 244] width 100 height 17
click at [143, 241] on span at bounding box center [141, 244] width 5 height 11
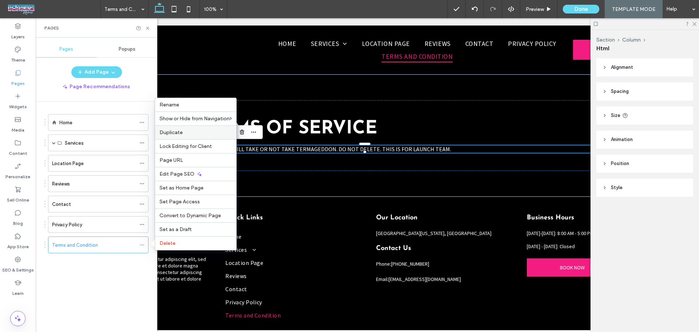
click at [197, 136] on div "Duplicate" at bounding box center [195, 132] width 81 height 14
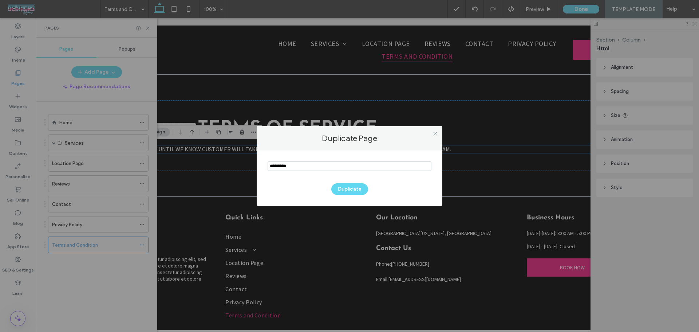
drag, startPoint x: 356, startPoint y: 166, endPoint x: 284, endPoint y: 166, distance: 72.8
click at [284, 166] on input "notEmpty" at bounding box center [349, 165] width 164 height 9
type input "*********"
click at [353, 187] on button "Duplicate" at bounding box center [349, 189] width 37 height 12
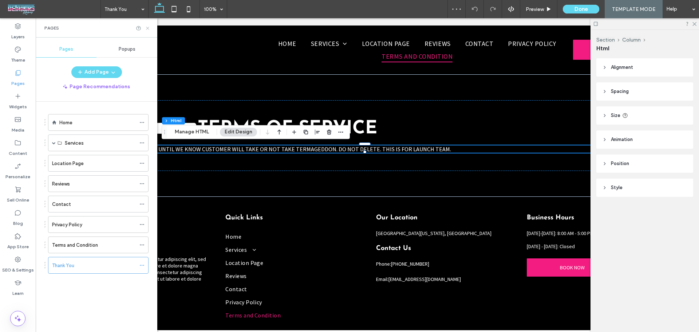
click at [147, 29] on use at bounding box center [147, 28] width 3 height 3
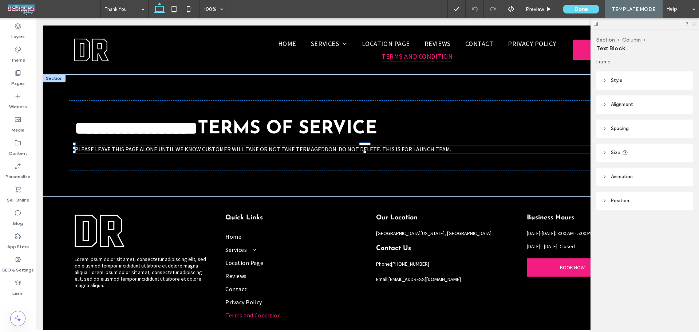
type input "**********"
type input "**"
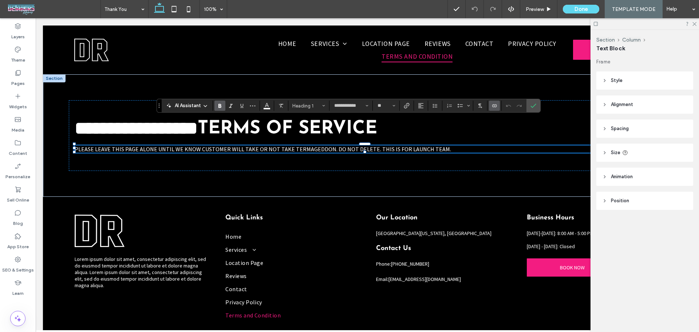
type input "**********"
type input "**"
type input "**********"
type input "**"
type input "**********"
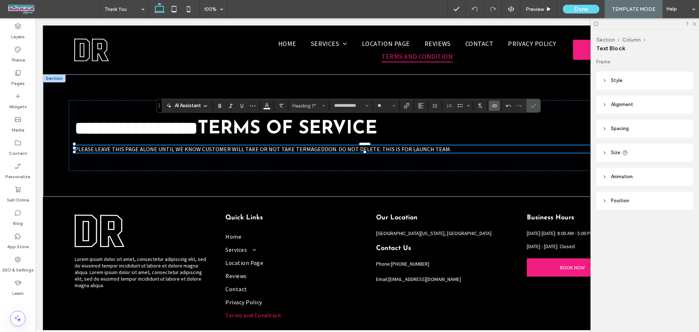
type input "**"
type input "**********"
type input "**"
click at [423, 107] on icon "Alignment" at bounding box center [421, 106] width 6 height 6
click at [429, 130] on icon "ui.textEditor.alignment.center" at bounding box center [426, 128] width 6 height 6
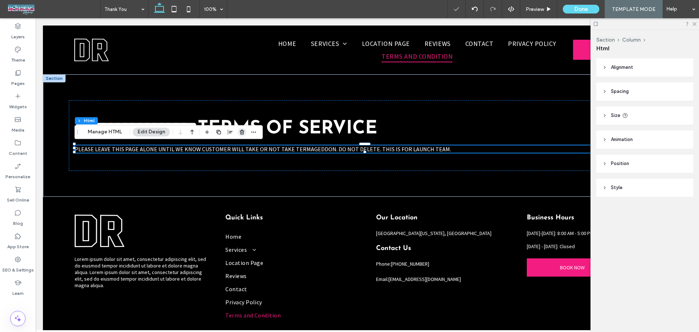
click at [242, 131] on use "button" at bounding box center [242, 132] width 4 height 5
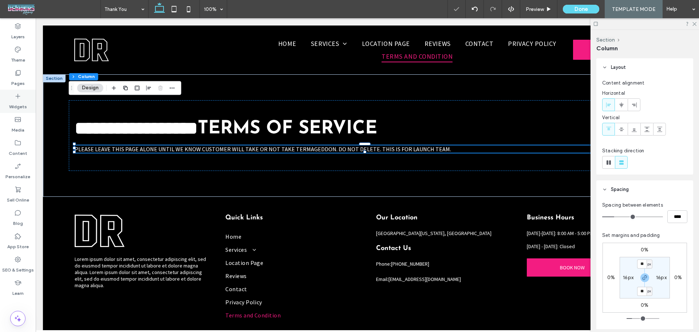
click at [23, 99] on div "Widgets" at bounding box center [18, 101] width 36 height 23
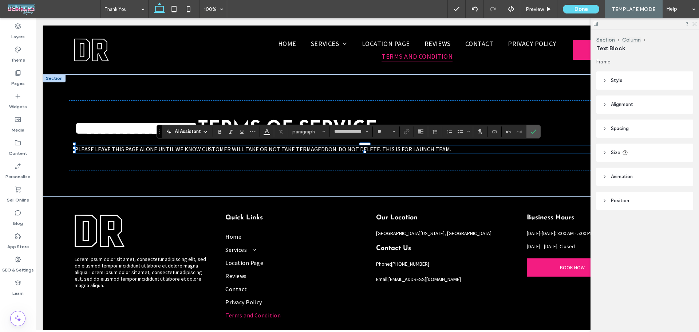
type input "**"
click at [425, 134] on button "Alignment" at bounding box center [420, 131] width 11 height 10
click at [431, 154] on div "ui.textEditor.alignment.center" at bounding box center [427, 154] width 9 height 6
click at [436, 129] on icon "Line Height" at bounding box center [435, 131] width 6 height 6
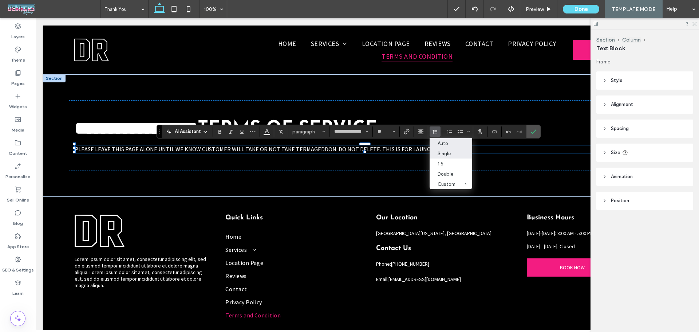
click at [444, 143] on div "Auto" at bounding box center [446, 142] width 18 height 5
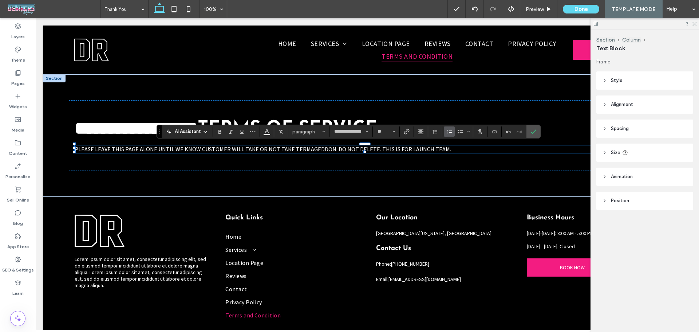
click at [451, 133] on icon "Numbered List" at bounding box center [449, 131] width 6 height 6
click at [459, 133] on icon "Bulleted List" at bounding box center [460, 131] width 6 height 6
click at [461, 129] on icon "Bulleted List" at bounding box center [460, 131] width 6 height 6
click at [449, 130] on icon "Numbered List" at bounding box center [449, 131] width 6 height 6
click at [466, 132] on icon "Bulleted list menu" at bounding box center [468, 131] width 4 height 4
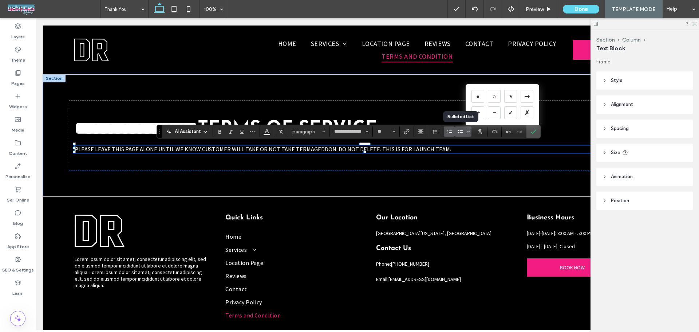
click at [459, 134] on icon "Bulleted List" at bounding box center [460, 131] width 6 height 6
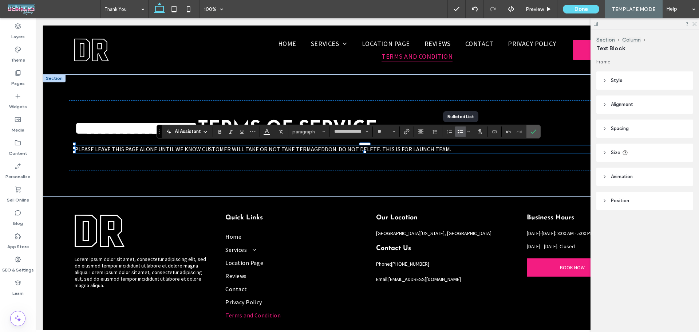
click at [459, 134] on icon "Bulleted List" at bounding box center [460, 131] width 6 height 6
click at [437, 135] on span "Line Height" at bounding box center [435, 131] width 6 height 9
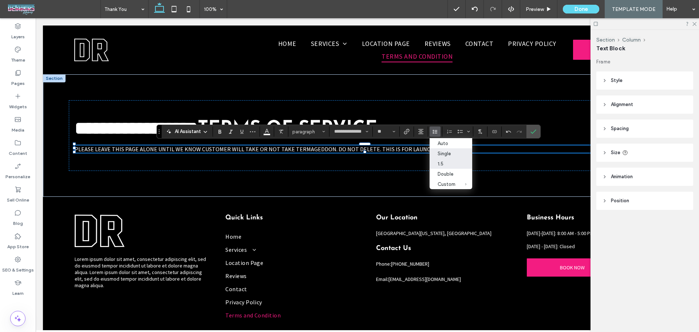
click at [438, 164] on div "1.5" at bounding box center [446, 163] width 18 height 5
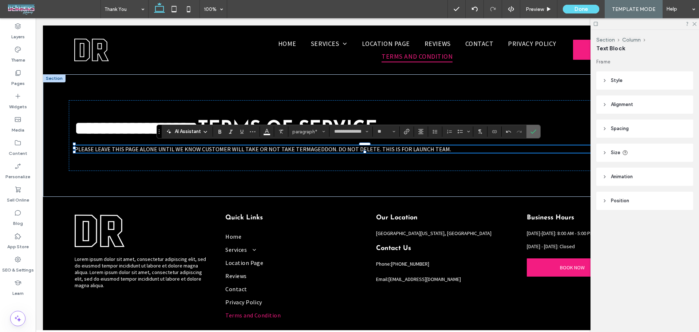
click at [533, 128] on icon "Confirm" at bounding box center [533, 131] width 6 height 6
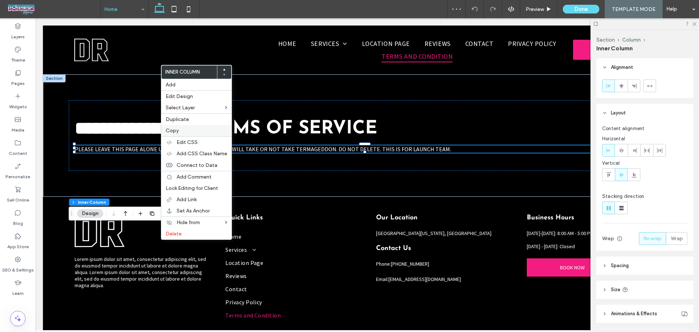
click at [187, 133] on label "Copy" at bounding box center [197, 130] width 62 height 6
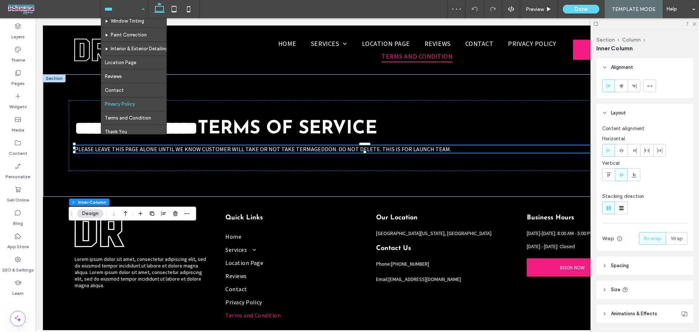
scroll to position [49, 0]
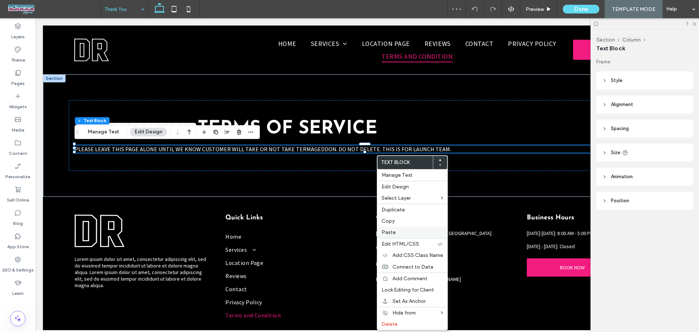
click at [402, 231] on label "Paste" at bounding box center [412, 232] width 62 height 6
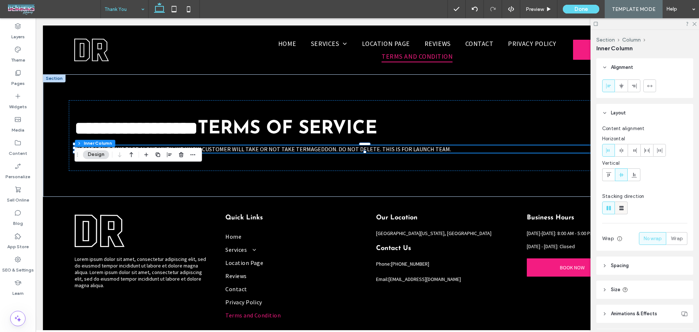
click at [620, 207] on use at bounding box center [621, 208] width 4 height 4
type input "**"
click at [603, 234] on icon at bounding box center [604, 234] width 5 height 5
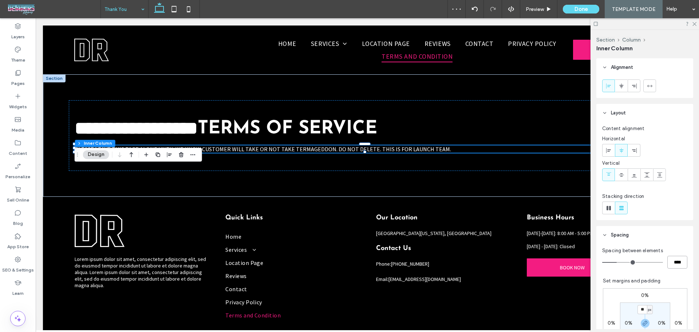
click at [678, 263] on input "****" at bounding box center [677, 261] width 20 height 13
type input "**"
type input "****"
click at [169, 158] on span "button" at bounding box center [169, 154] width 9 height 9
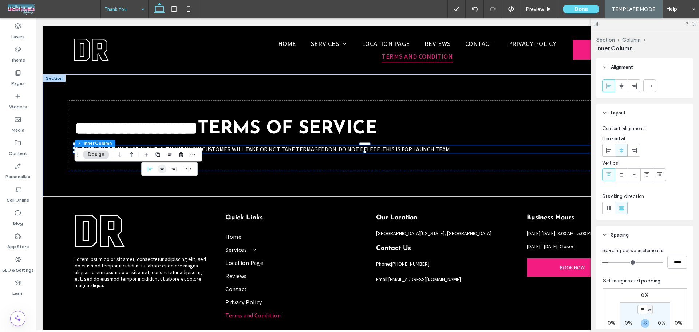
click at [164, 169] on icon "center" at bounding box center [162, 169] width 6 height 6
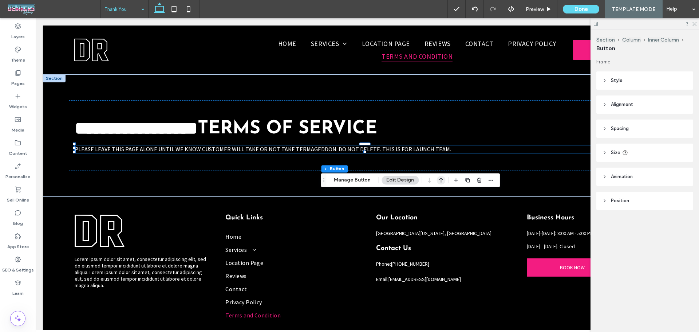
click at [441, 182] on icon "button" at bounding box center [440, 179] width 9 height 13
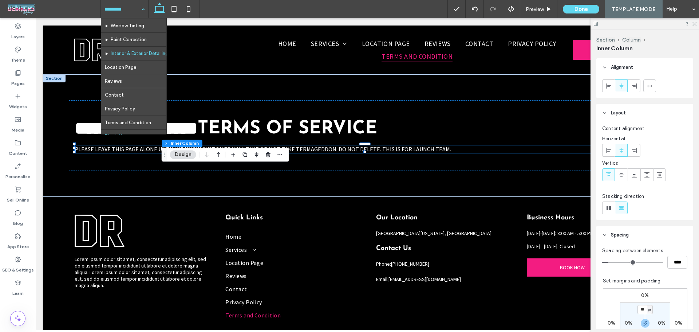
scroll to position [49, 0]
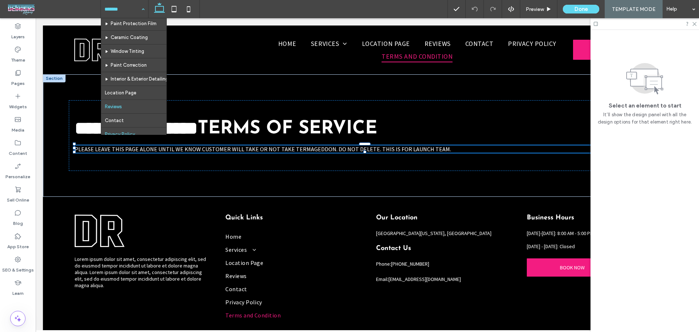
scroll to position [49, 0]
click at [694, 23] on icon at bounding box center [693, 23] width 5 height 5
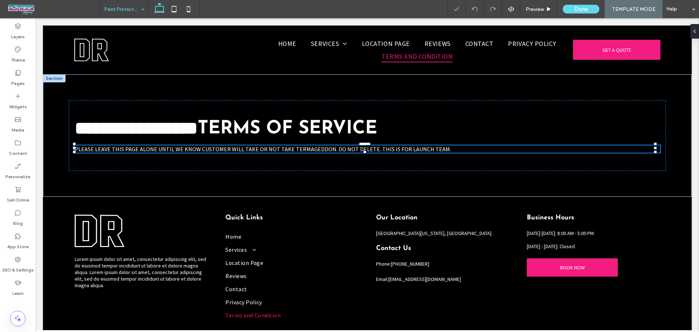
type input "**********"
type input "**"
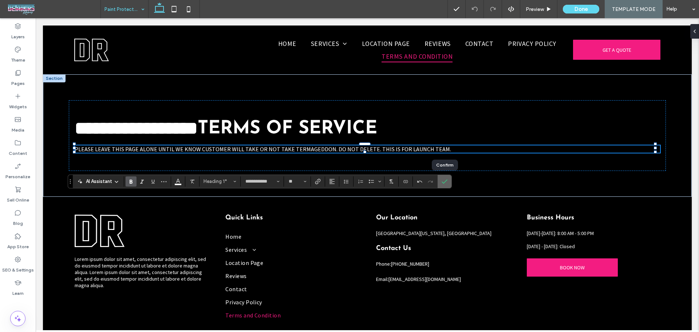
click at [448, 184] on label "Confirm" at bounding box center [444, 181] width 11 height 13
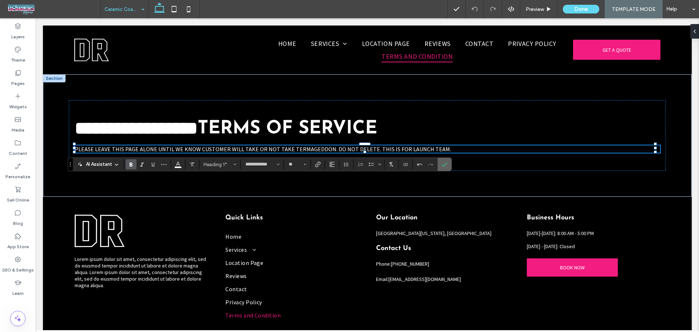
click at [445, 165] on icon "Confirm" at bounding box center [444, 164] width 6 height 6
type input "**********"
type input "**"
click at [448, 163] on label "Confirm" at bounding box center [444, 164] width 11 height 13
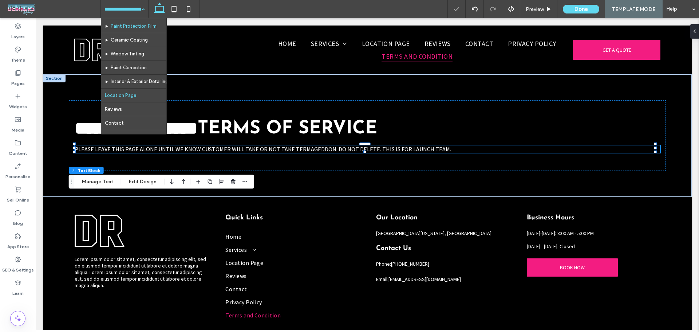
scroll to position [48, 0]
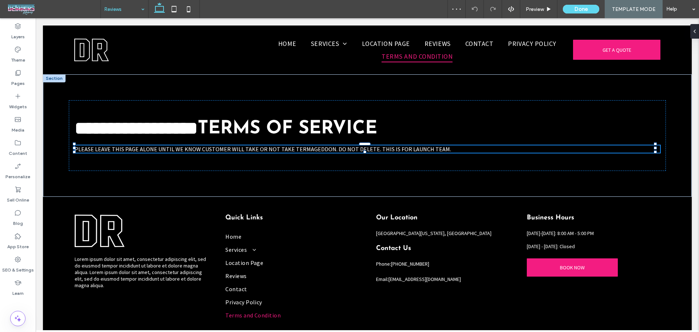
type input "**********"
type input "**"
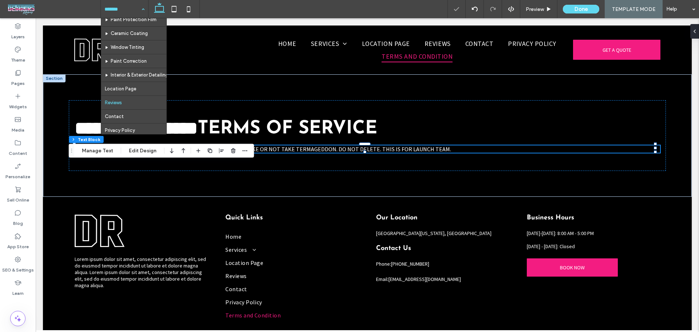
scroll to position [48, 0]
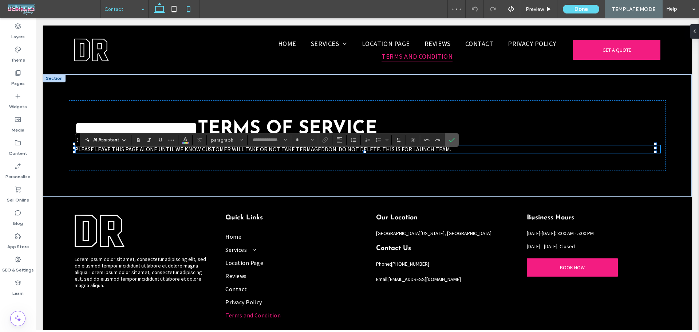
type input "**********"
type input "**"
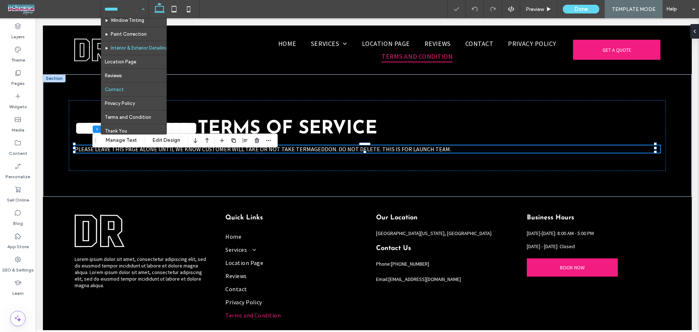
scroll to position [49, 0]
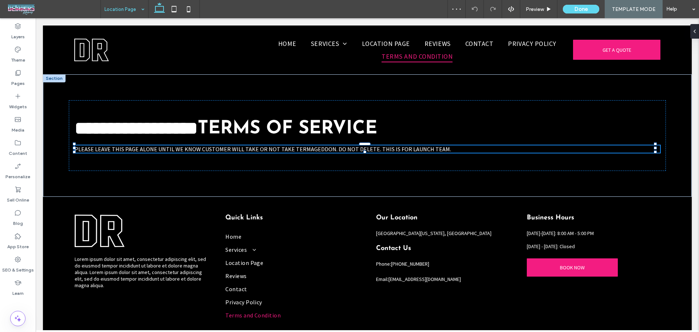
click at [125, 15] on input at bounding box center [122, 9] width 36 height 18
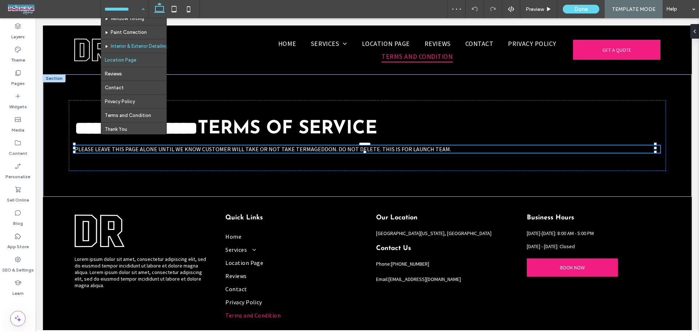
scroll to position [49, 0]
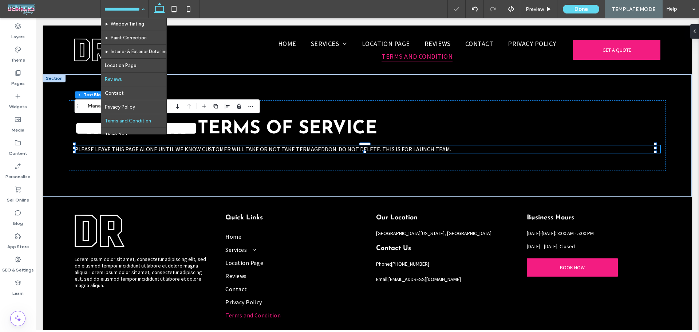
scroll to position [49, 0]
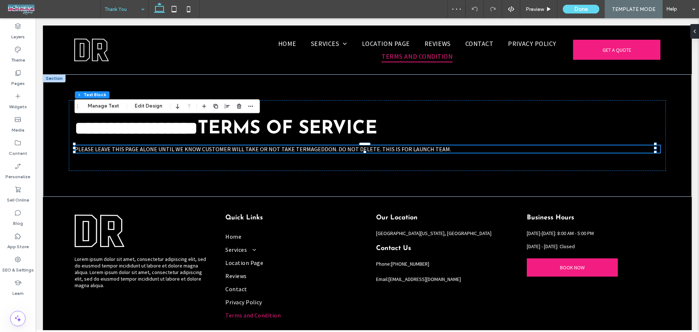
click at [111, 10] on input at bounding box center [122, 9] width 36 height 18
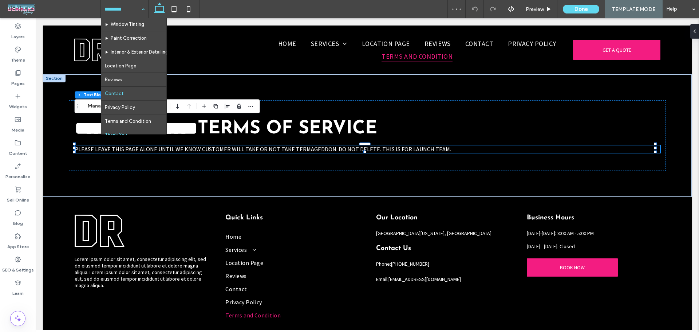
scroll to position [49, 0]
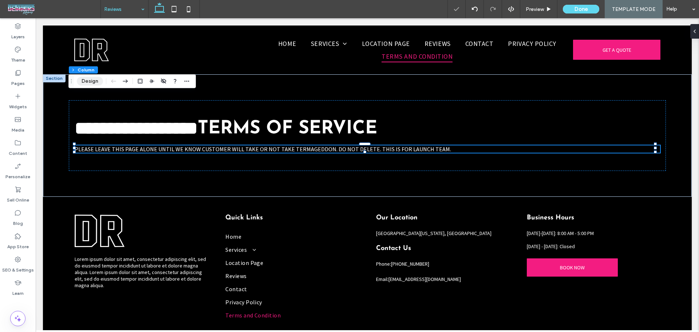
click at [94, 81] on button "Design" at bounding box center [90, 81] width 26 height 9
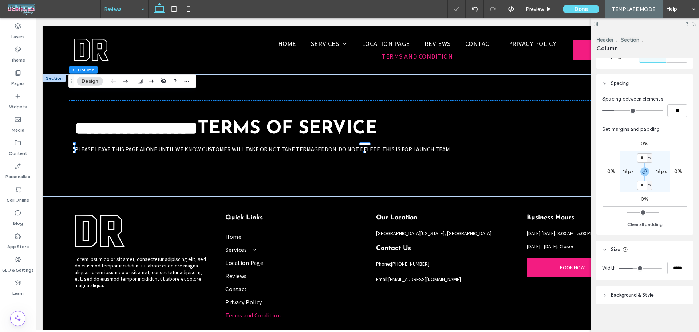
scroll to position [141, 0]
click at [673, 271] on div "Width *****" at bounding box center [644, 264] width 97 height 21
click at [673, 267] on input "*****" at bounding box center [677, 263] width 20 height 13
type input "**"
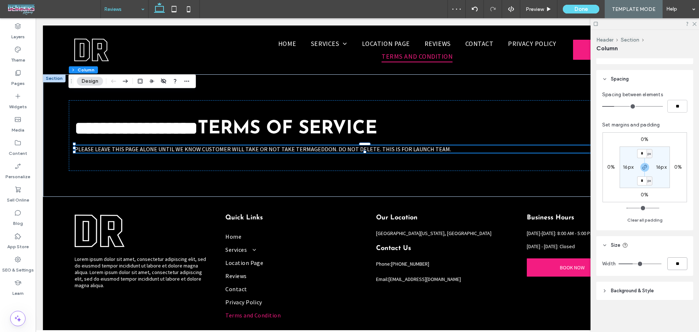
type input "***"
click at [673, 266] on input "***" at bounding box center [677, 263] width 20 height 13
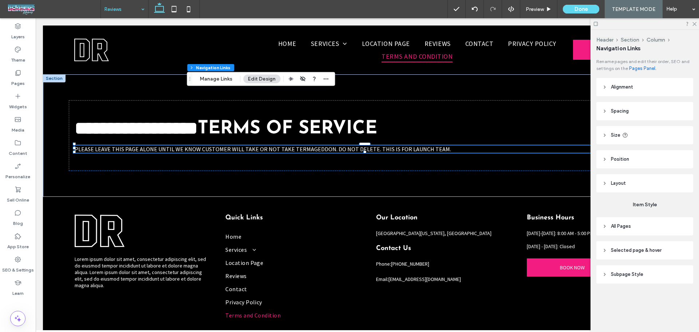
click at [610, 135] on header "Size" at bounding box center [644, 135] width 97 height 18
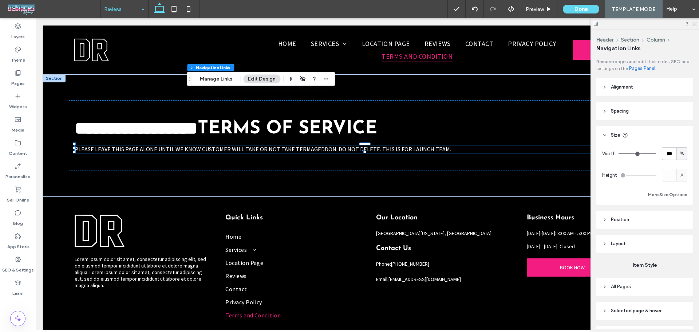
click at [609, 112] on header "Spacing" at bounding box center [644, 111] width 97 height 18
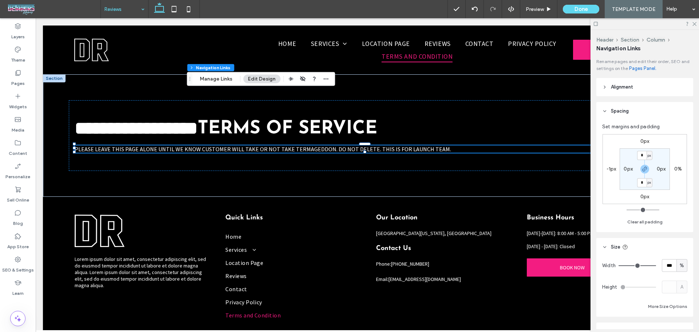
click at [609, 167] on label "-1px" at bounding box center [611, 169] width 10 height 6
type input "*"
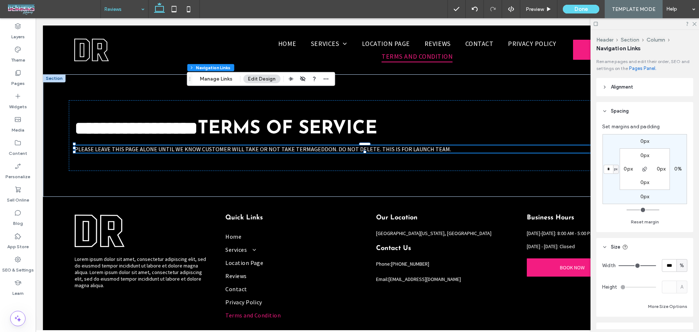
type input "*"
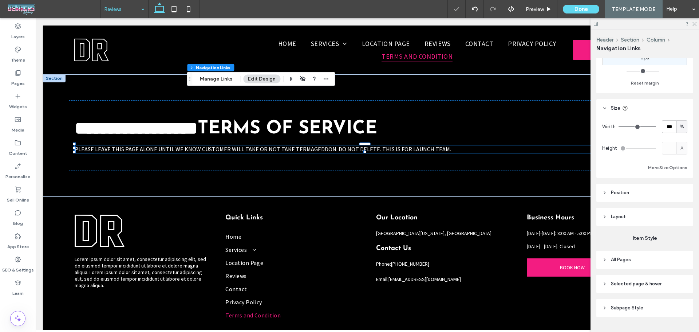
scroll to position [156, 0]
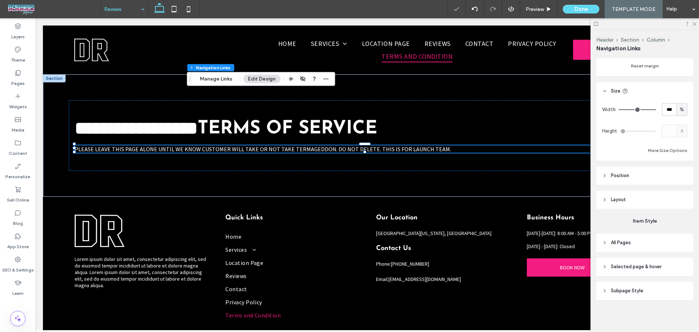
click at [637, 243] on header "All Pages" at bounding box center [644, 242] width 97 height 18
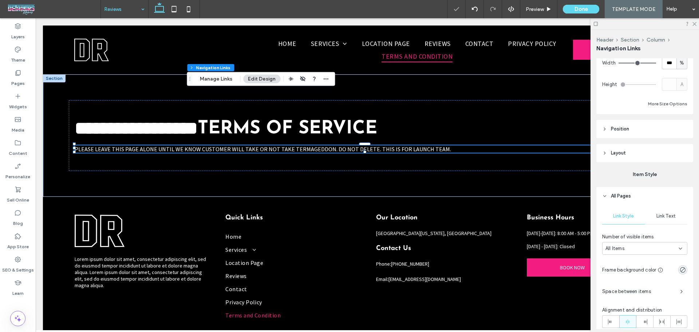
scroll to position [204, 0]
click at [622, 155] on header "Layout" at bounding box center [644, 151] width 97 height 18
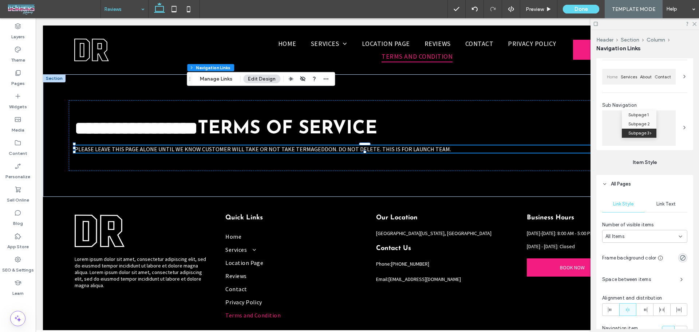
scroll to position [350, 0]
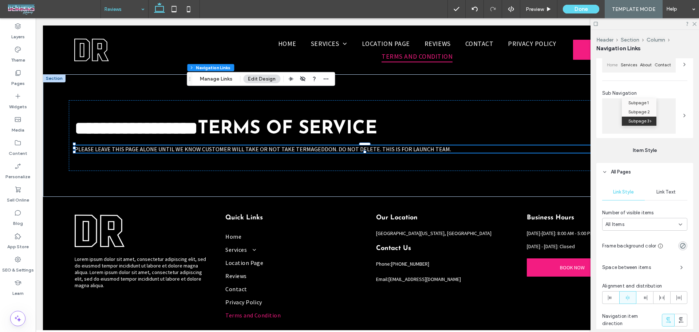
click at [635, 176] on header "All Pages" at bounding box center [644, 172] width 97 height 18
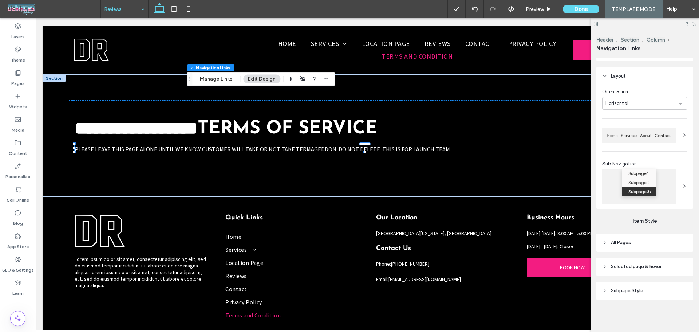
scroll to position [279, 0]
click at [684, 193] on div "Orientation Horizontal Home Services About Contact Sub Navigation Subpage 1 Sub…" at bounding box center [644, 146] width 97 height 123
click at [683, 189] on div "Orientation Horizontal Home Services About Contact Sub Navigation Subpage 1 Sub…" at bounding box center [644, 146] width 97 height 123
click at [681, 185] on icon at bounding box center [684, 186] width 6 height 6
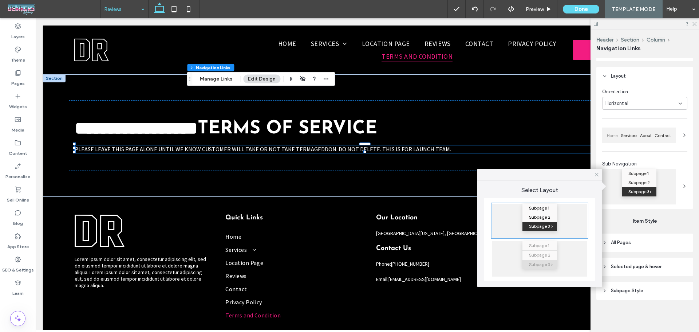
click at [593, 175] on div at bounding box center [596, 174] width 11 height 11
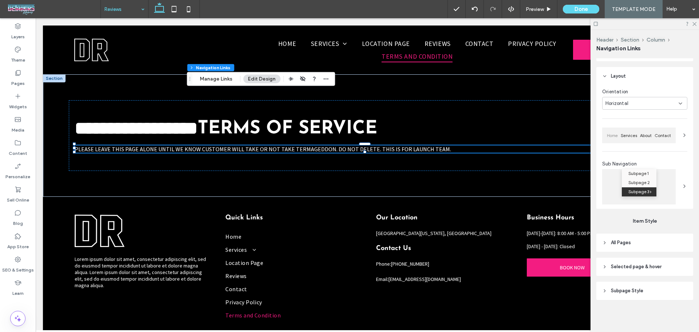
click at [682, 135] on icon at bounding box center [684, 135] width 6 height 6
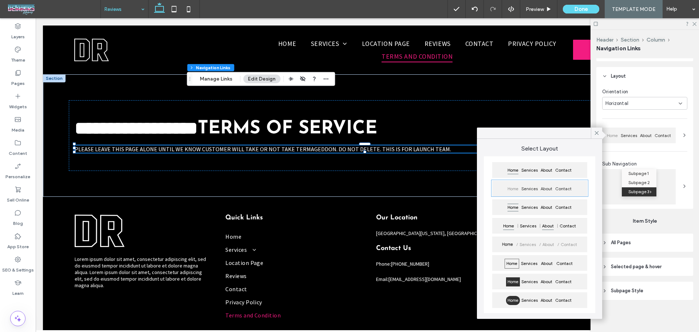
click at [544, 227] on span "About" at bounding box center [547, 225] width 15 height 9
click at [544, 210] on span "About" at bounding box center [546, 207] width 15 height 9
click at [543, 187] on span "About" at bounding box center [546, 188] width 15 height 9
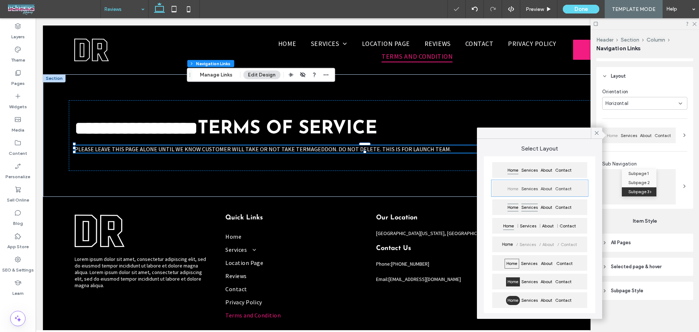
click at [536, 208] on span "Services" at bounding box center [529, 207] width 19 height 9
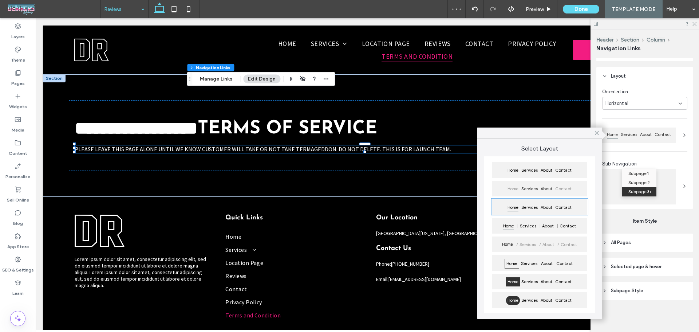
click at [566, 189] on span "Contact" at bounding box center [563, 188] width 19 height 9
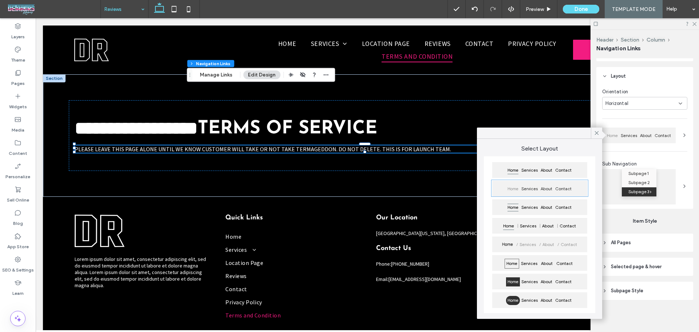
click at [659, 247] on header "All Pages" at bounding box center [644, 242] width 97 height 18
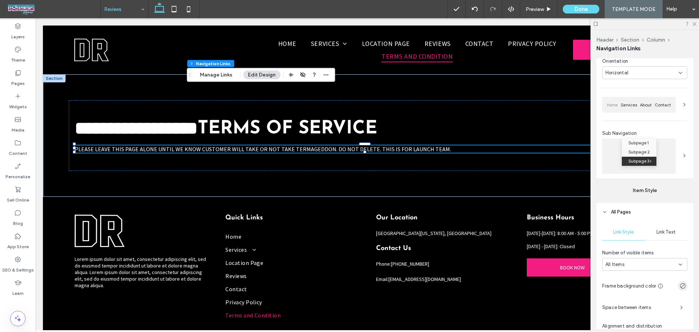
scroll to position [350, 0]
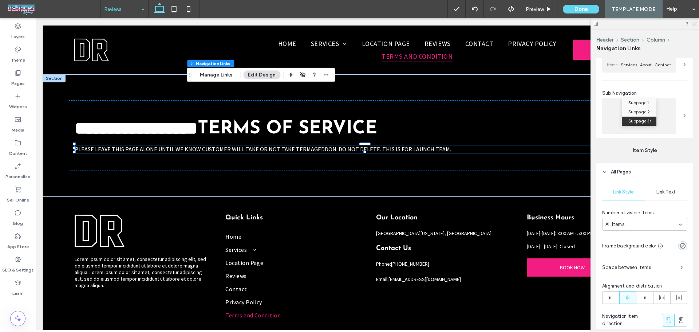
click at [672, 193] on span "Link Text" at bounding box center [665, 192] width 19 height 6
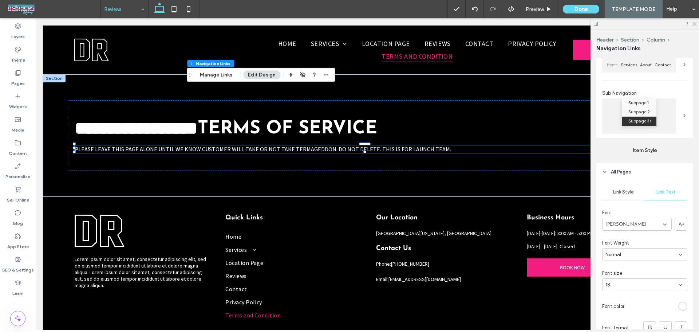
click at [645, 285] on div "18" at bounding box center [640, 284] width 70 height 7
type input "**"
click at [637, 299] on body ".wqwq-1{fill:#231f20;} .cls-1q, .cls-2q { fill-rule: evenodd; } .cls-2q { fill:…" at bounding box center [349, 166] width 699 height 332
click at [691, 246] on div "Rename pages and edit their order, SEO and settings on the Pages Panel. Alignme…" at bounding box center [647, 193] width 102 height 270
click at [659, 277] on div "Font size 18" at bounding box center [644, 279] width 85 height 21
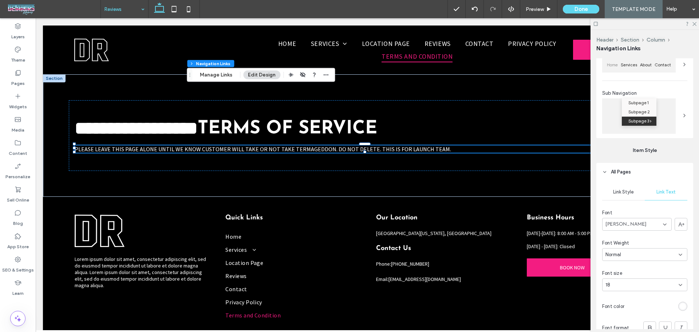
click at [658, 280] on div "18" at bounding box center [644, 284] width 85 height 13
click at [637, 235] on div "16" at bounding box center [642, 236] width 81 height 13
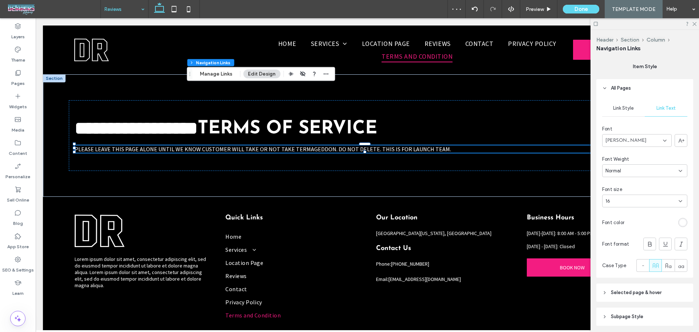
scroll to position [459, 0]
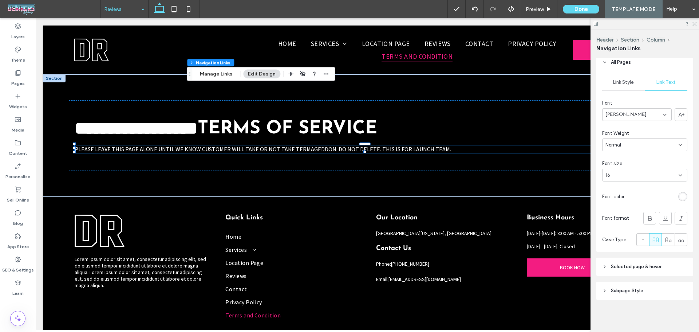
click at [640, 271] on header "Selected page & hover" at bounding box center [644, 266] width 97 height 18
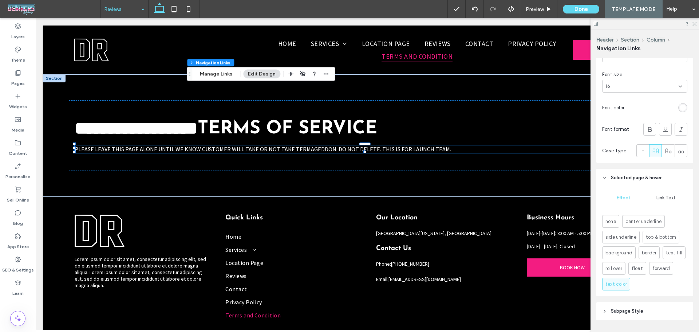
scroll to position [556, 0]
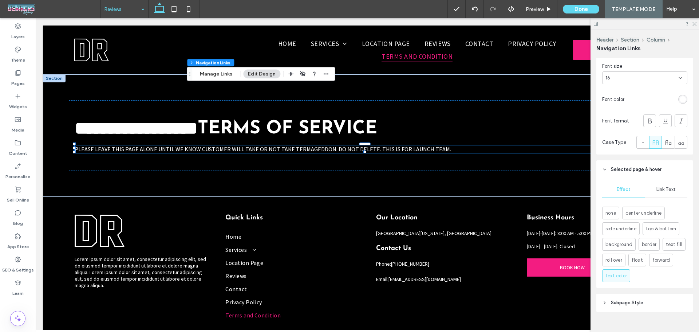
click at [630, 296] on header "Subpage Style" at bounding box center [644, 302] width 97 height 18
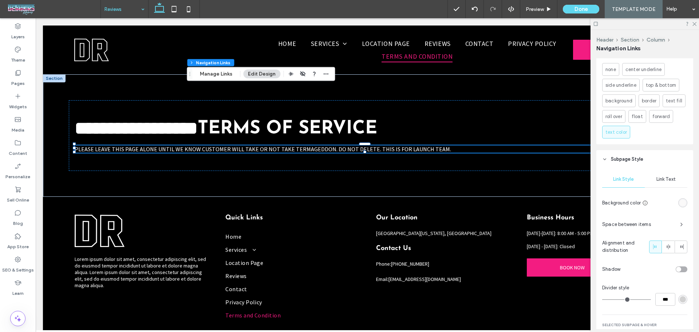
scroll to position [702, 0]
click at [665, 247] on span at bounding box center [668, 244] width 6 height 12
click at [665, 176] on span "Link Text" at bounding box center [665, 177] width 19 height 6
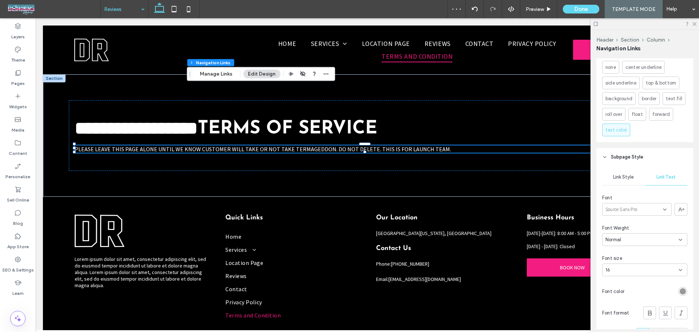
click at [629, 178] on span "Link Style" at bounding box center [623, 177] width 21 height 6
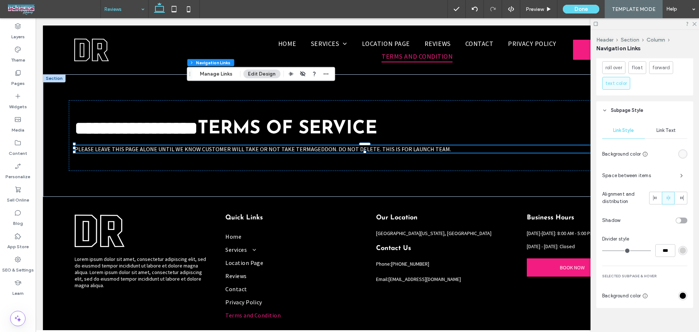
scroll to position [757, 0]
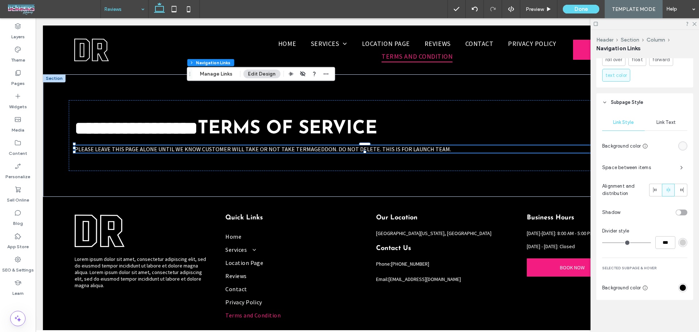
click at [682, 286] on div "rgb(0, 0, 0)" at bounding box center [682, 287] width 9 height 9
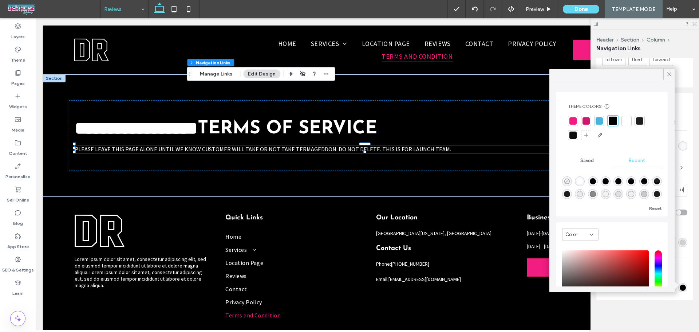
click at [568, 179] on use "rgba(0, 0, 0, 0)" at bounding box center [566, 180] width 5 height 5
type input "*"
type input "**"
click at [606, 312] on div "Rename pages and edit their order, SEO and settings on the Pages Panel. Alignme…" at bounding box center [647, 193] width 102 height 270
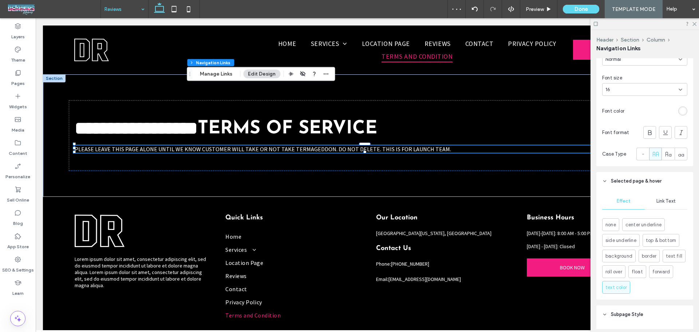
scroll to position [514, 0]
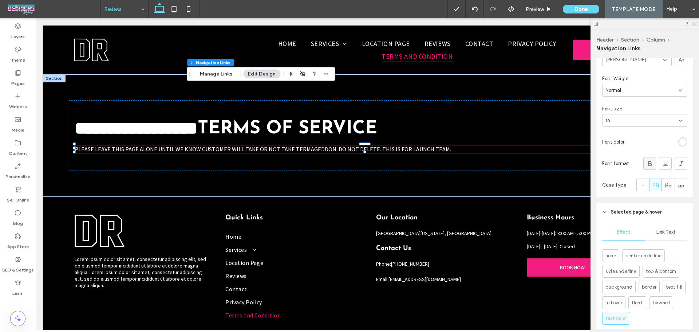
click at [646, 165] on icon at bounding box center [649, 163] width 7 height 7
click at [623, 119] on div "16" at bounding box center [640, 120] width 70 height 7
type input "**"
click at [13, 79] on label "Pages" at bounding box center [17, 81] width 13 height 10
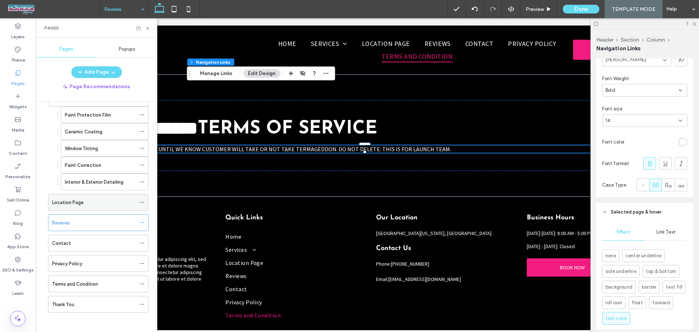
scroll to position [47, 0]
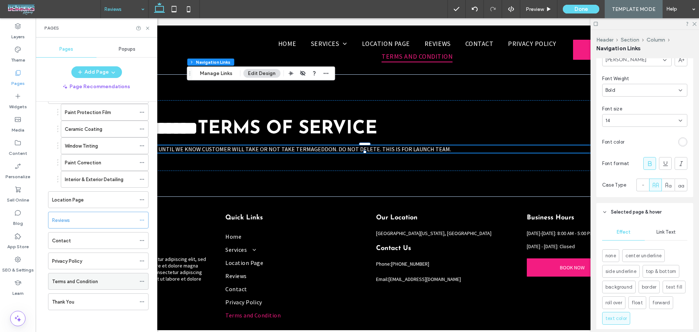
click at [146, 285] on div at bounding box center [143, 281] width 9 height 11
click at [142, 282] on icon at bounding box center [141, 280] width 5 height 5
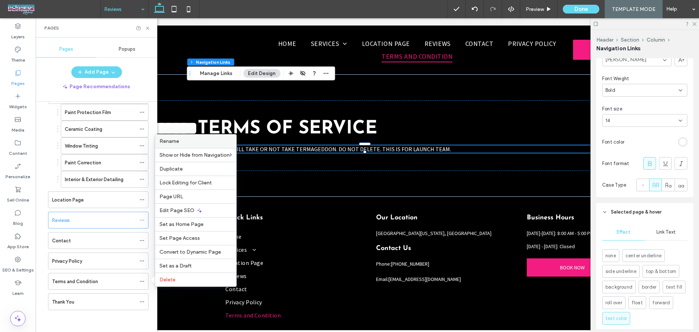
click at [191, 137] on div "Rename" at bounding box center [195, 140] width 81 height 13
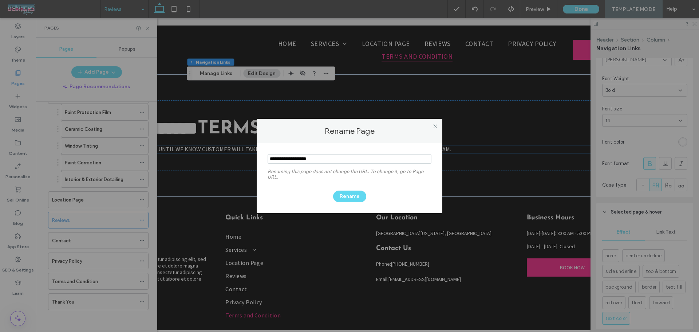
type input "**********"
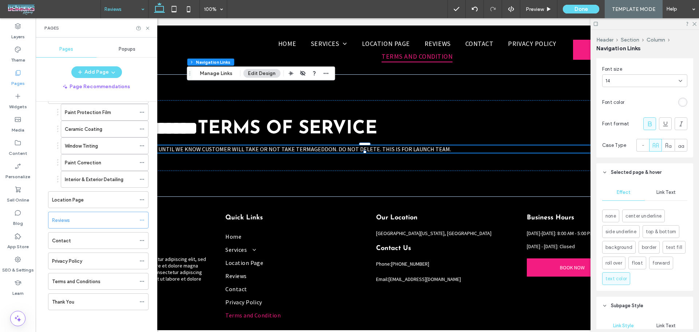
scroll to position [611, 0]
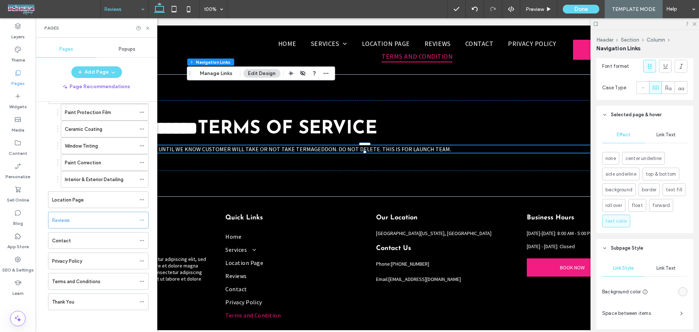
click at [648, 68] on use at bounding box center [650, 66] width 4 height 5
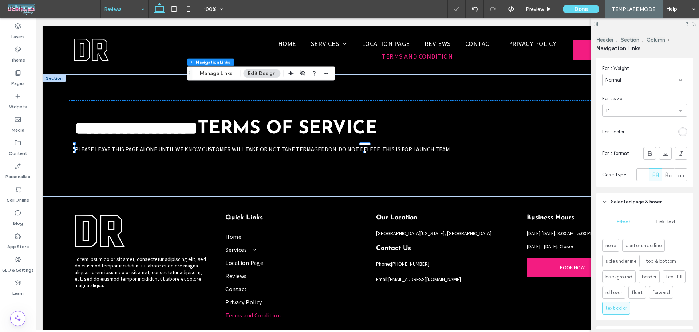
scroll to position [465, 0]
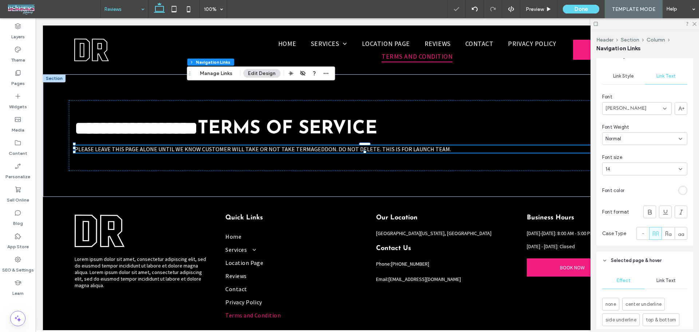
click at [648, 164] on div "14" at bounding box center [644, 168] width 85 height 13
click at [635, 166] on div "14" at bounding box center [640, 168] width 70 height 7
type input "**"
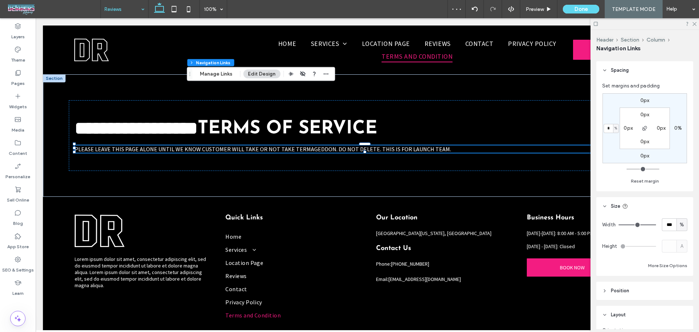
scroll to position [29, 0]
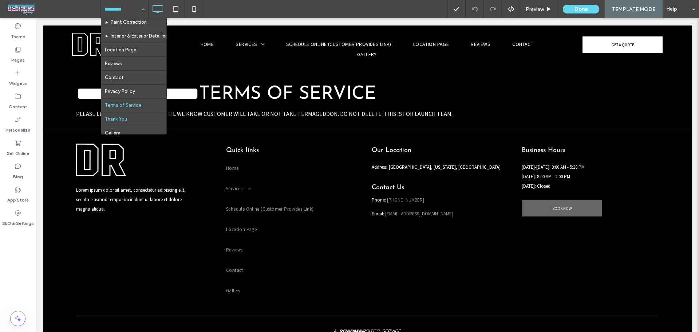
scroll to position [63, 0]
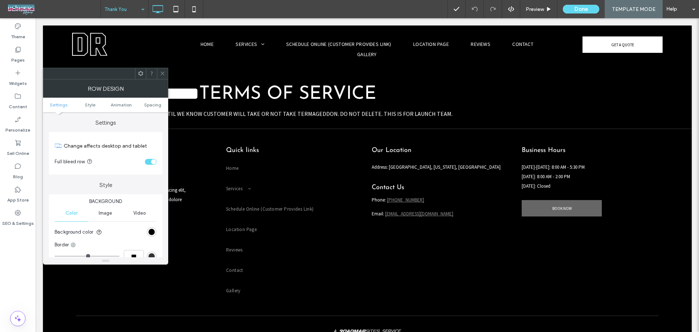
click at [163, 76] on icon at bounding box center [162, 73] width 5 height 5
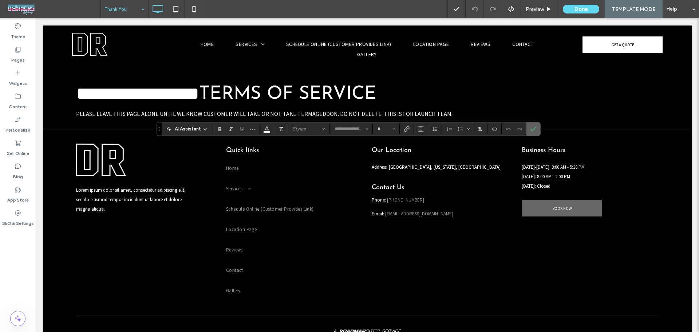
click at [534, 130] on icon "Confirm" at bounding box center [533, 129] width 6 height 6
click at [539, 132] on section at bounding box center [533, 128] width 14 height 13
click at [534, 132] on span "Confirm" at bounding box center [533, 129] width 6 height 12
type input "**********"
type input "**"
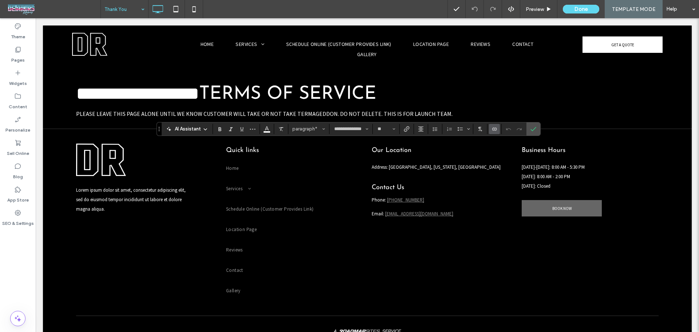
type input "**********"
type input "**"
type input "**********"
type input "**"
click at [539, 128] on section at bounding box center [533, 128] width 14 height 13
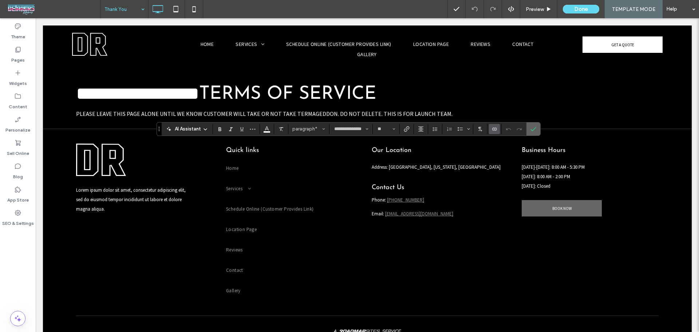
click at [539, 127] on section at bounding box center [533, 128] width 14 height 13
click at [528, 131] on label "Confirm" at bounding box center [533, 128] width 11 height 13
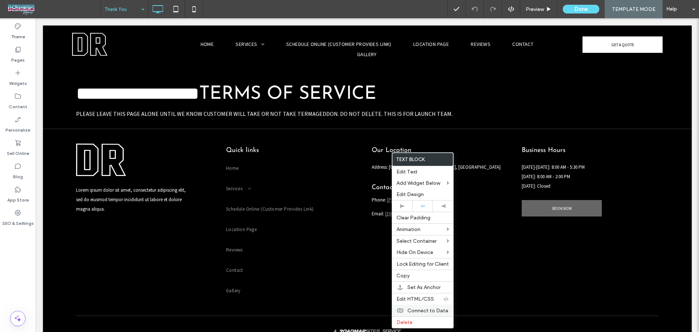
click at [431, 309] on span "Connect to Data" at bounding box center [427, 310] width 41 height 6
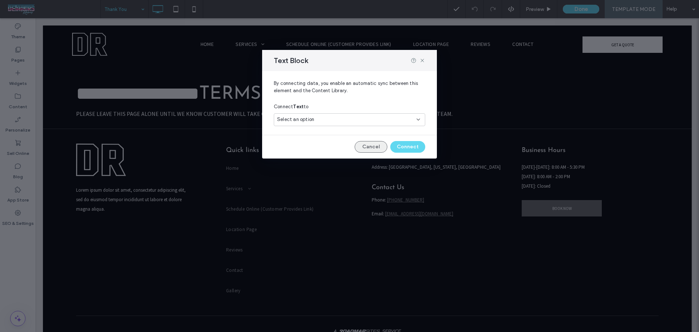
click at [374, 151] on button "Cancel" at bounding box center [370, 147] width 33 height 12
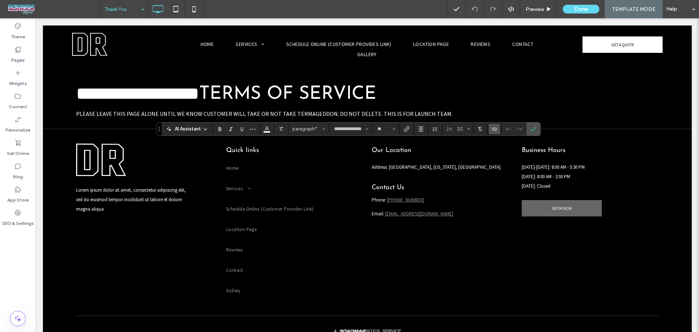
type input "**********"
type input "**"
type input "*"
type input "**********"
type input "**"
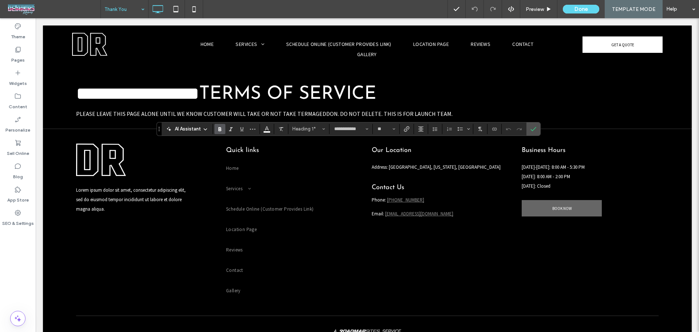
type input "**********"
type input "**"
click at [536, 127] on label "Confirm" at bounding box center [533, 128] width 11 height 13
click at [16, 55] on label "Pages" at bounding box center [17, 58] width 13 height 10
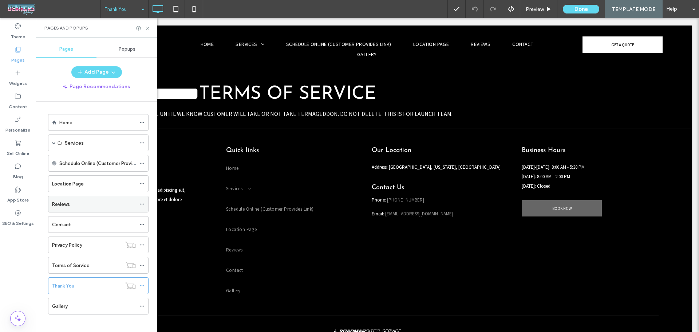
click at [78, 205] on div "Reviews" at bounding box center [94, 204] width 84 height 8
click at [66, 226] on label "Contact" at bounding box center [61, 224] width 19 height 13
click at [147, 28] on icon at bounding box center [147, 27] width 5 height 5
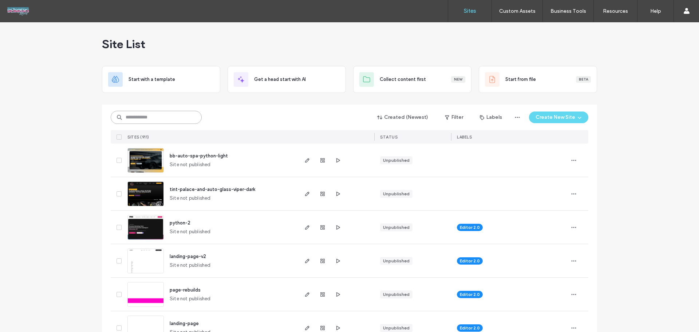
click at [148, 116] on input at bounding box center [156, 117] width 91 height 13
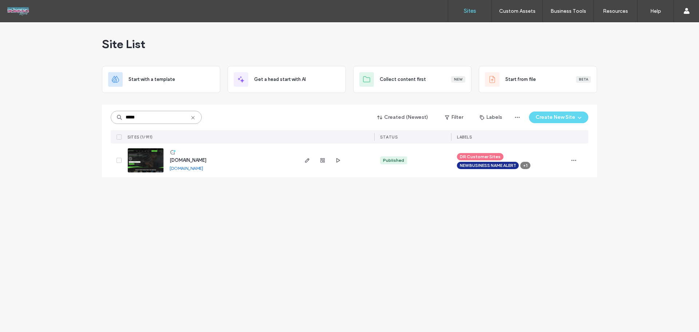
type input "*****"
click at [151, 160] on img at bounding box center [146, 172] width 36 height 49
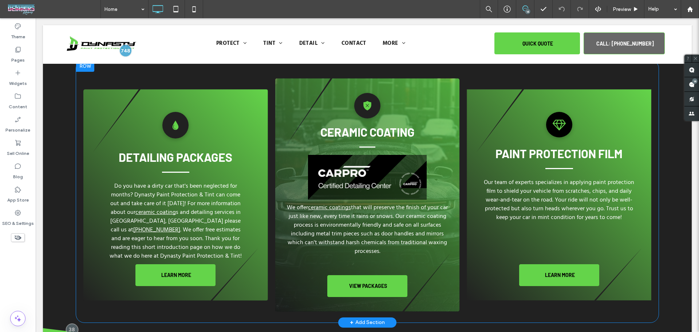
scroll to position [1165, 0]
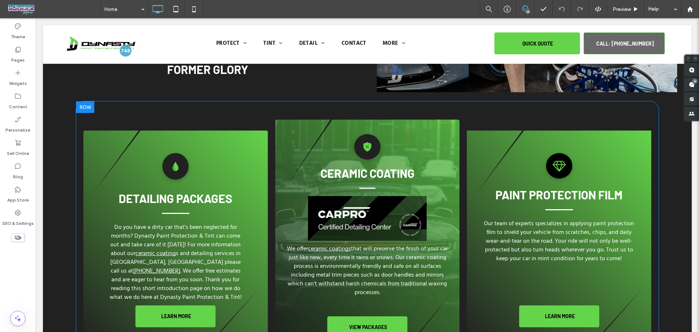
click at [230, 135] on div "Droplet detailing packages Do you have a dirty car that's been neglected for mo…" at bounding box center [175, 235] width 185 height 211
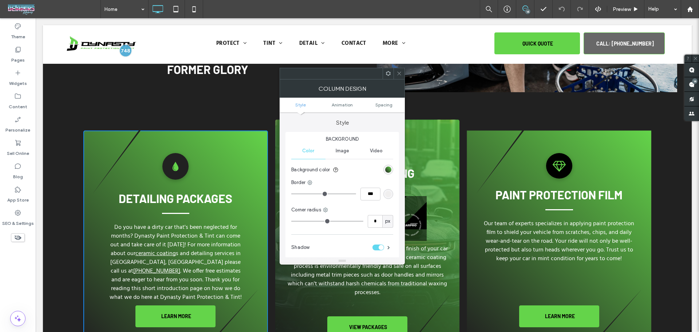
click at [498, 142] on div "Diamond PAINT PROTECTION FILM Our team of experts specializes in applying paint…" at bounding box center [559, 235] width 185 height 211
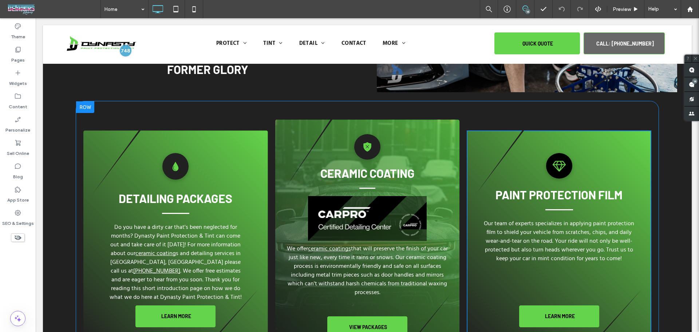
click at [467, 139] on div "Diamond PAINT PROTECTION FILM Our team of experts specializes in applying paint…" at bounding box center [559, 235] width 185 height 211
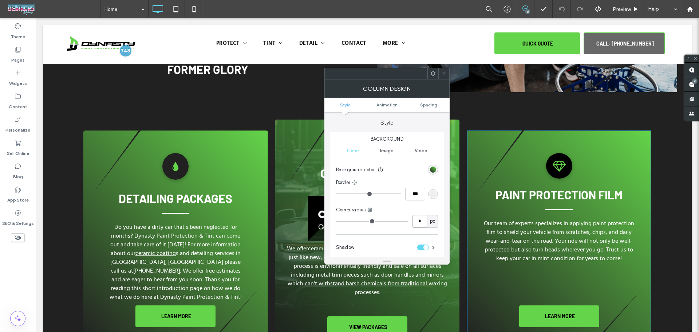
drag, startPoint x: 387, startPoint y: 220, endPoint x: 384, endPoint y: 219, distance: 3.7
click at [385, 220] on div "* px" at bounding box center [387, 221] width 102 height 13
type input "*"
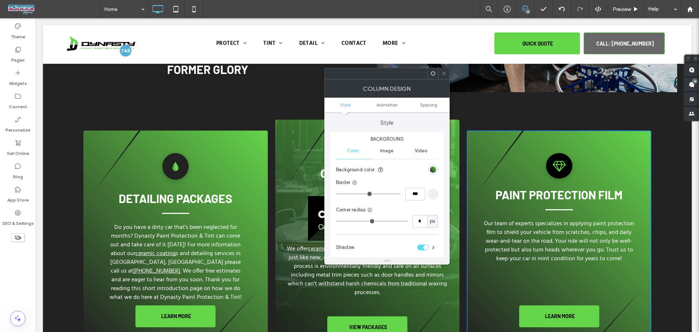
click at [445, 74] on icon at bounding box center [443, 73] width 5 height 5
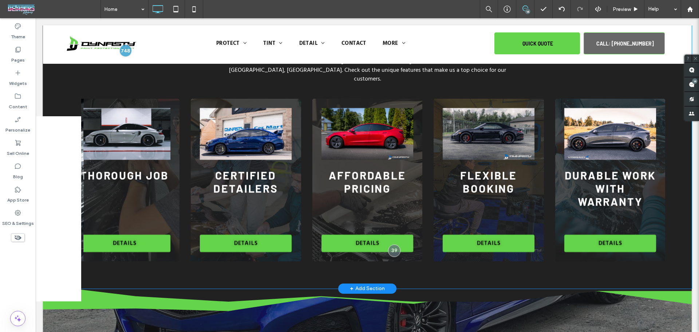
scroll to position [1844, 0]
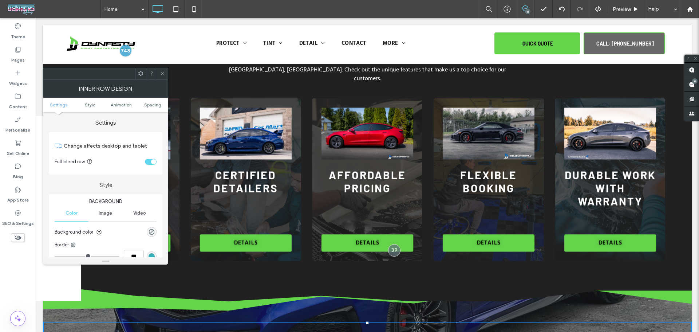
click at [161, 74] on icon at bounding box center [162, 73] width 5 height 5
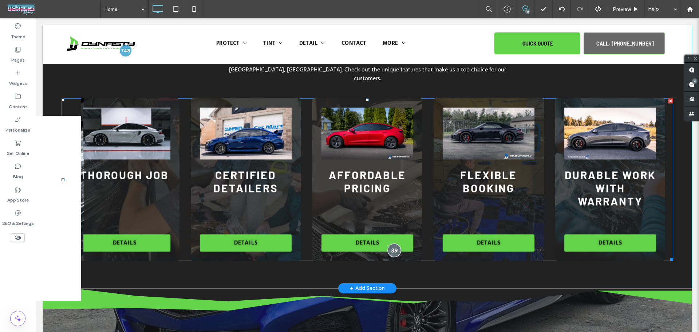
click at [393, 243] on div at bounding box center [393, 249] width 13 height 13
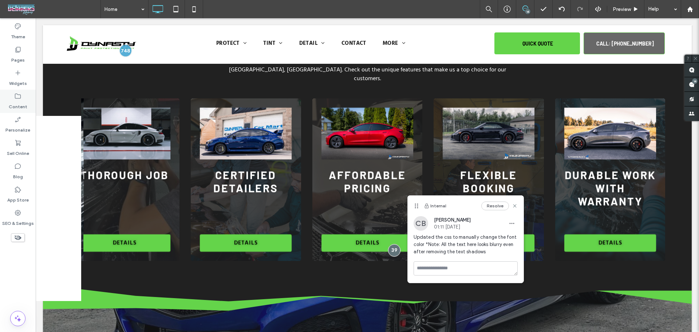
click at [17, 90] on div "Content" at bounding box center [18, 101] width 36 height 23
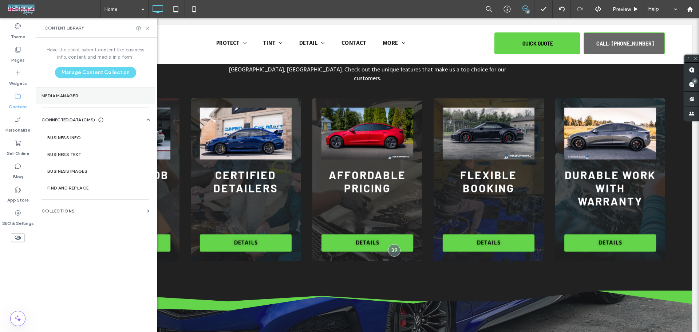
click at [81, 91] on section "Media Manager" at bounding box center [95, 95] width 119 height 17
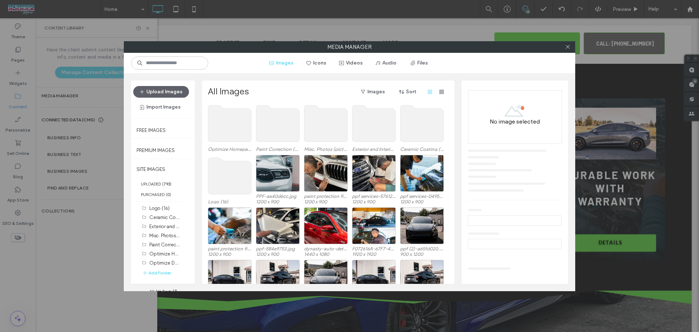
scroll to position [197, 0]
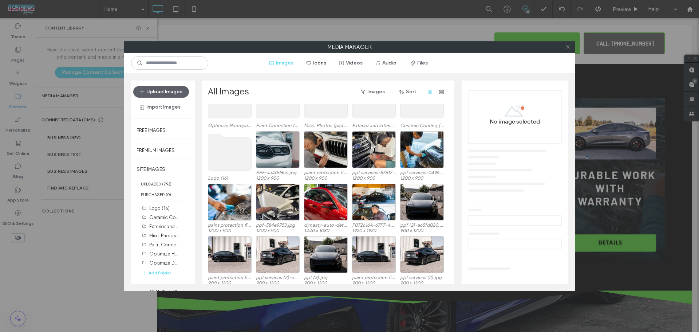
click at [568, 51] on span at bounding box center [567, 46] width 5 height 11
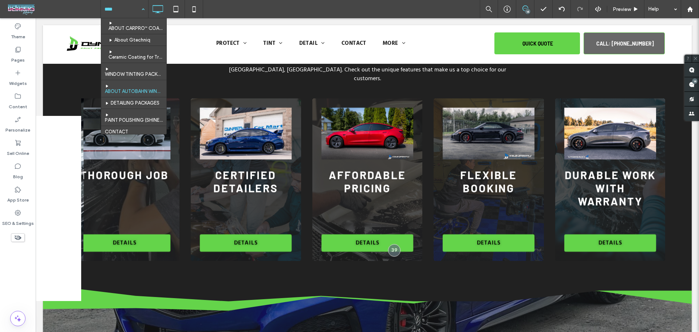
scroll to position [97, 0]
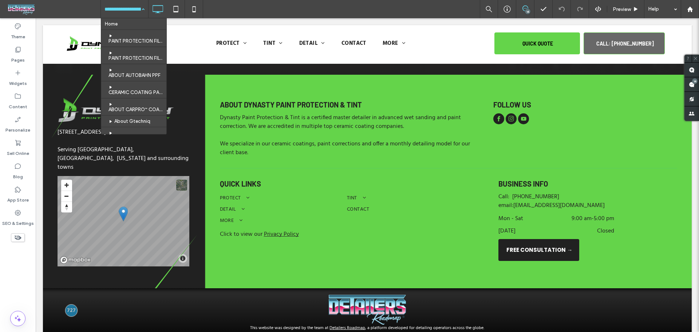
scroll to position [2726, 0]
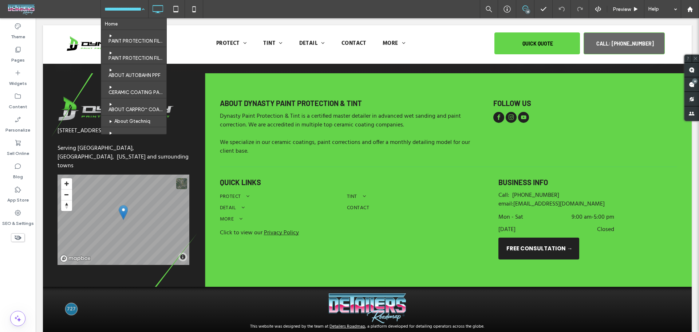
click at [132, 47] on hr at bounding box center [133, 47] width 65 height 0
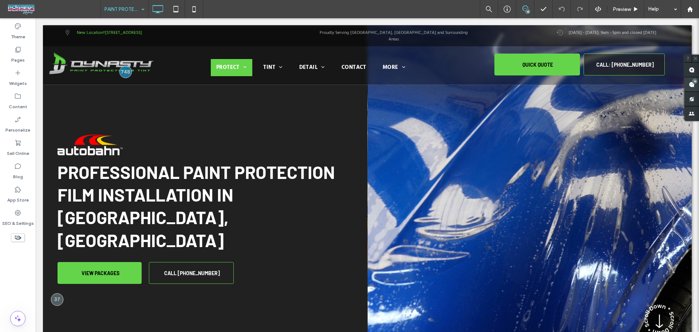
click at [697, 84] on span at bounding box center [691, 84] width 15 height 14
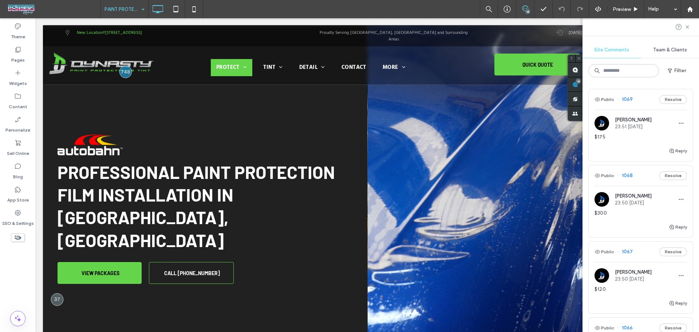
click at [630, 142] on div "$175" at bounding box center [640, 139] width 92 height 13
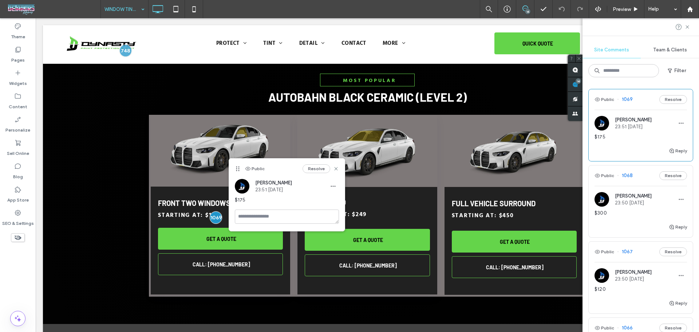
scroll to position [1328, 0]
click at [607, 221] on div "$300" at bounding box center [640, 215] width 92 height 13
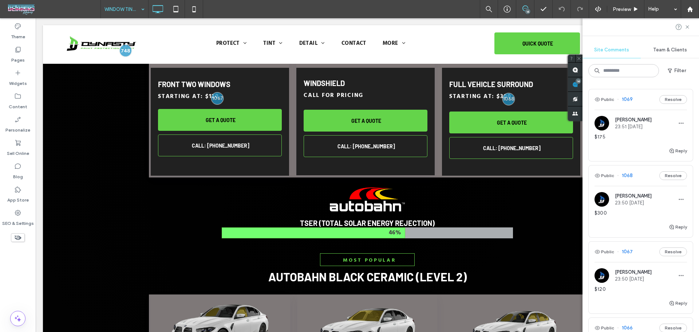
scroll to position [1029, 0]
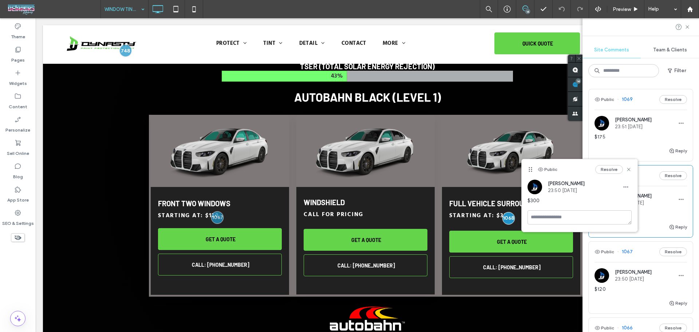
click at [572, 198] on span "$300" at bounding box center [579, 200] width 104 height 7
click at [621, 290] on span "$120" at bounding box center [640, 288] width 92 height 7
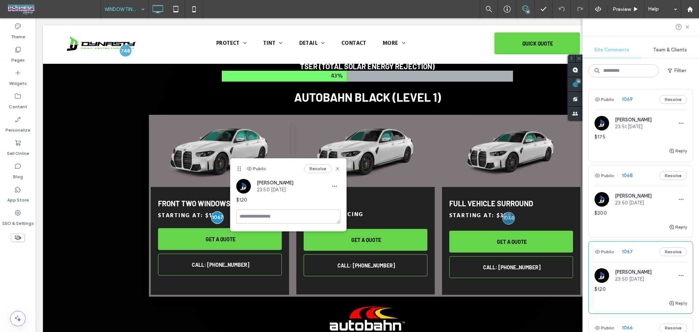
click at [621, 290] on span "$120" at bounding box center [640, 288] width 92 height 7
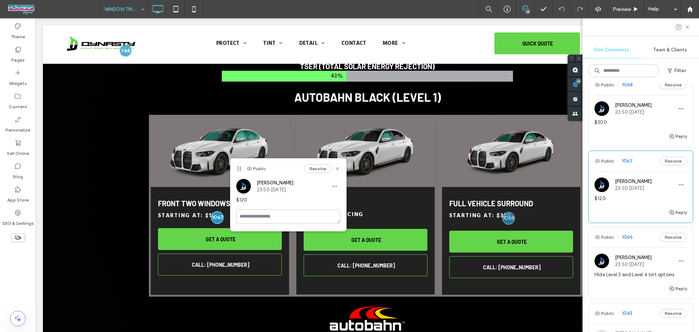
scroll to position [97, 0]
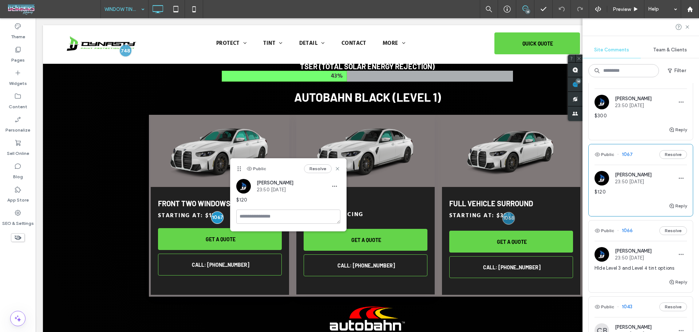
click at [637, 269] on span "HIde Level 3 and Level 4 tint options" at bounding box center [640, 267] width 92 height 7
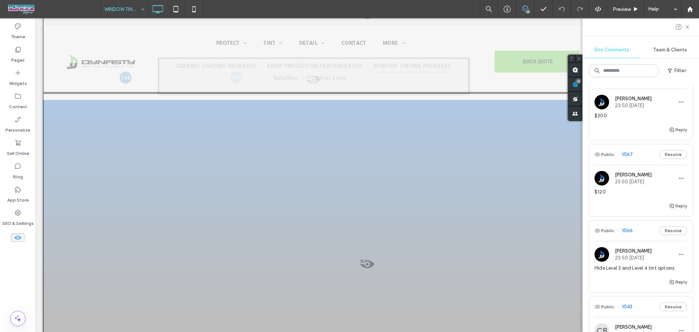
scroll to position [2569, 0]
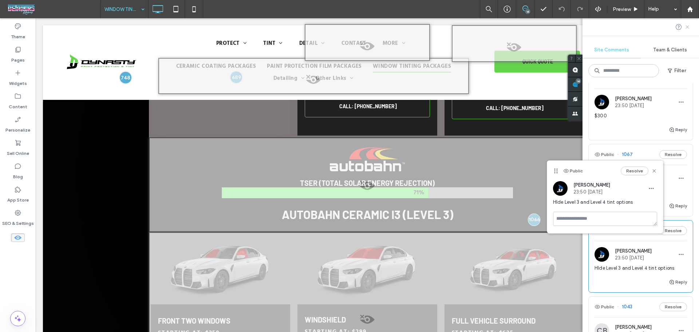
click at [685, 25] on icon at bounding box center [687, 27] width 6 height 6
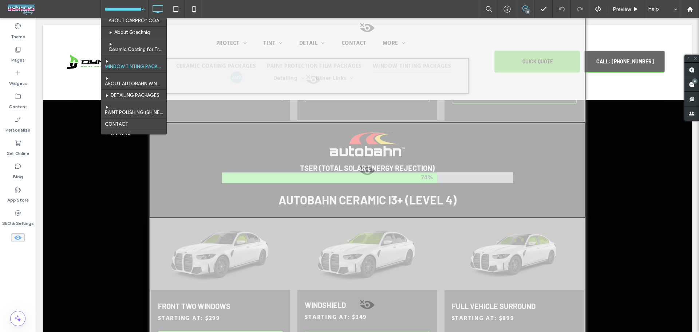
scroll to position [97, 0]
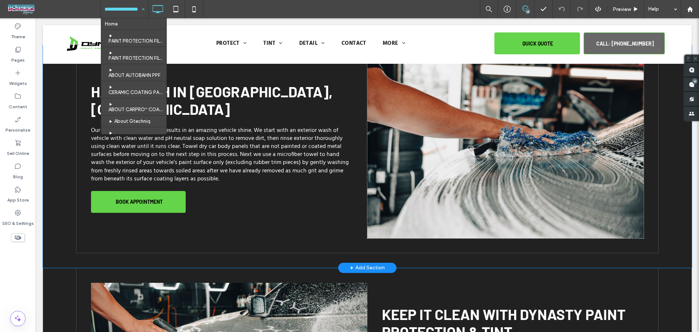
scroll to position [1067, 0]
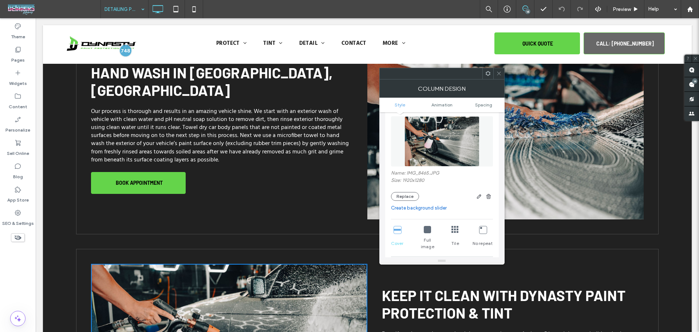
scroll to position [48, 0]
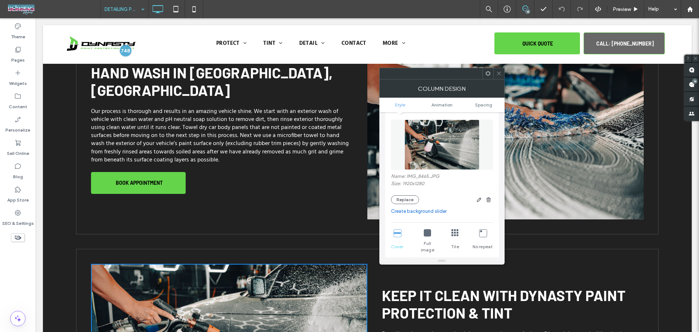
click at [457, 140] on img at bounding box center [441, 144] width 75 height 50
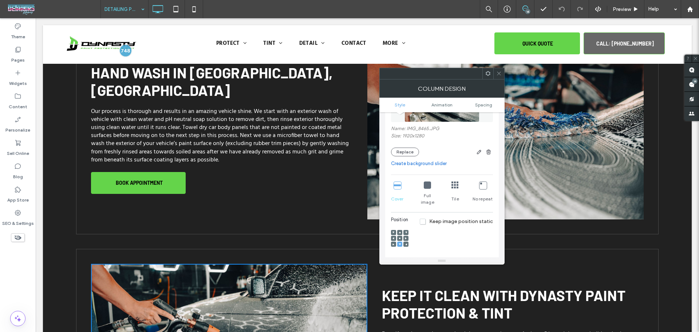
scroll to position [97, 0]
click at [479, 152] on icon "button" at bounding box center [479, 151] width 6 height 6
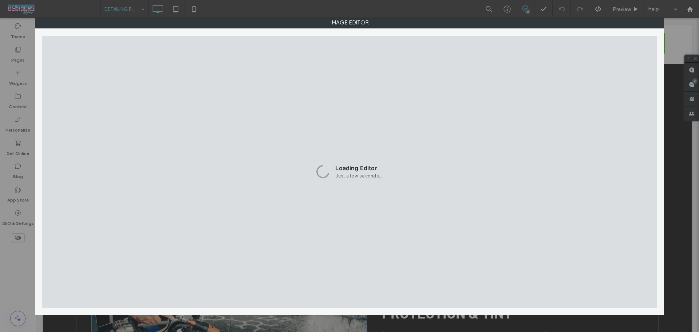
click at [675, 43] on div "Image Editor" at bounding box center [349, 166] width 699 height 332
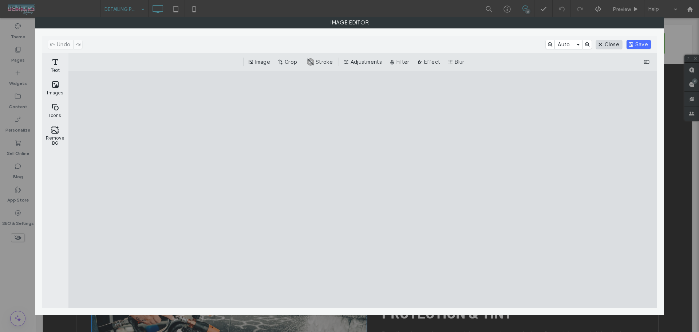
click at [606, 44] on button "Close" at bounding box center [609, 44] width 26 height 9
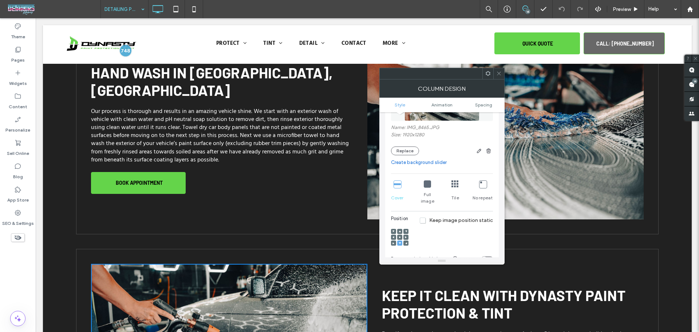
click at [501, 78] on span at bounding box center [498, 73] width 5 height 11
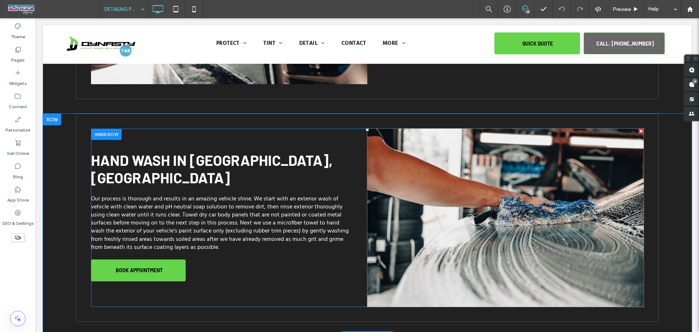
scroll to position [971, 0]
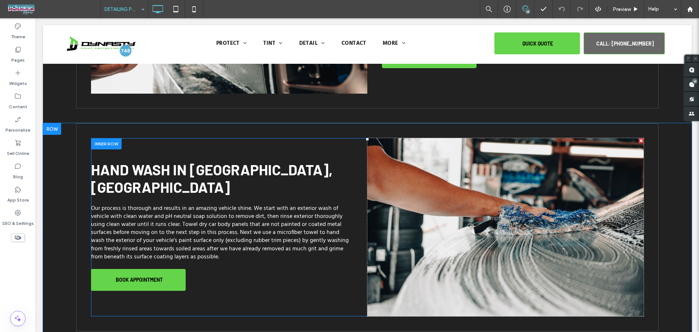
click at [498, 159] on div "Click To Paste" at bounding box center [505, 227] width 276 height 178
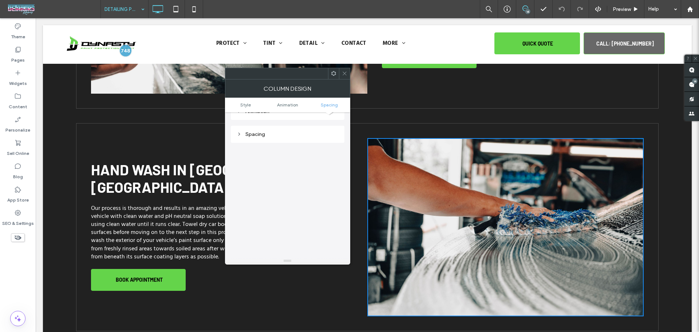
scroll to position [384, 0]
click at [345, 71] on icon at bounding box center [344, 73] width 5 height 5
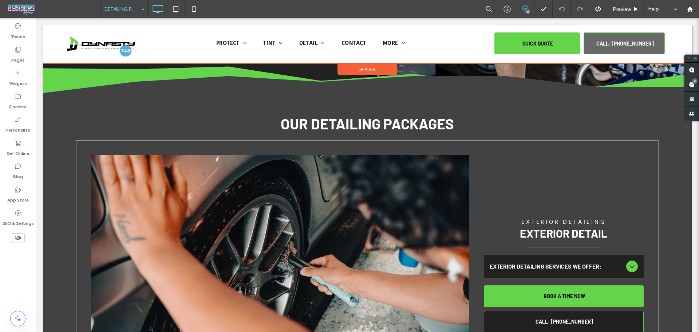
scroll to position [243, 0]
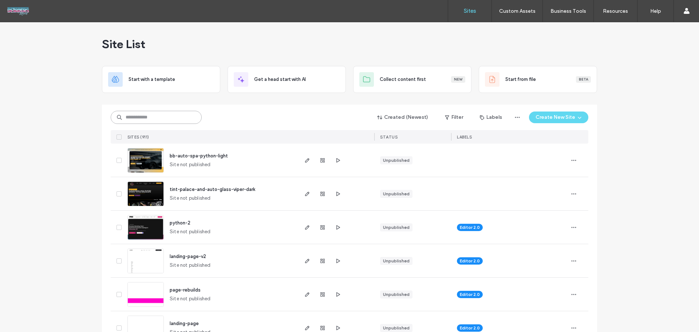
click at [151, 115] on input at bounding box center [156, 117] width 91 height 13
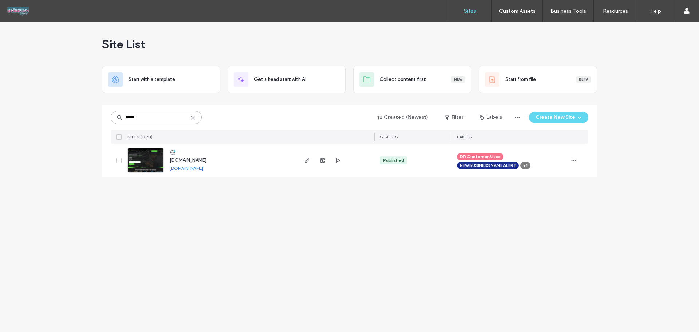
type input "*****"
click at [155, 163] on img at bounding box center [146, 172] width 36 height 49
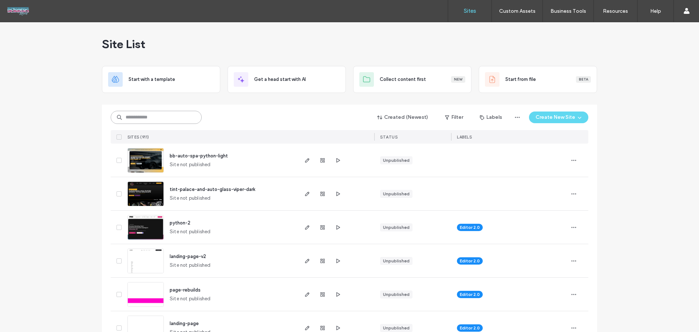
click at [146, 118] on input at bounding box center [156, 117] width 91 height 13
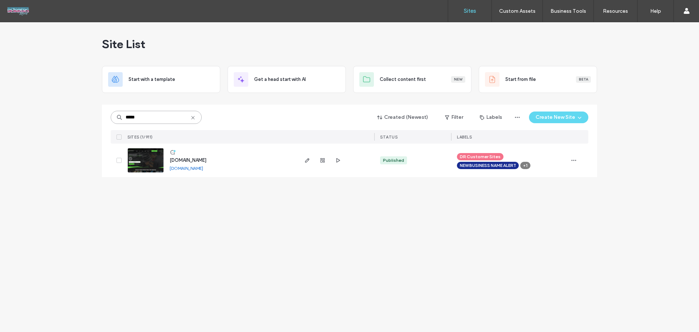
type input "*****"
click at [145, 165] on img at bounding box center [146, 172] width 36 height 49
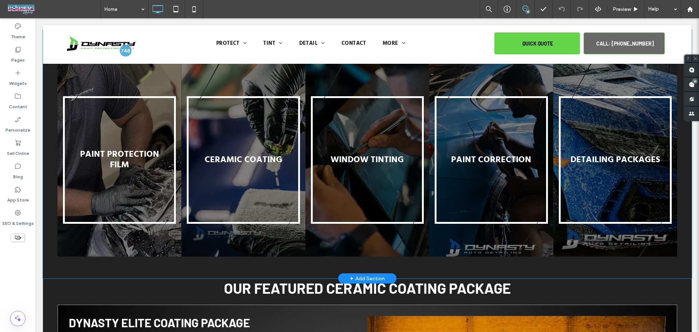
scroll to position [340, 0]
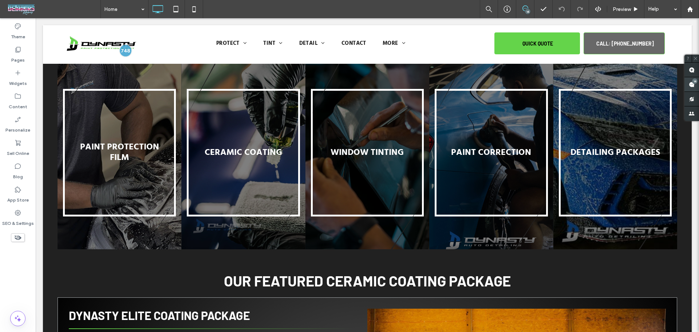
click at [693, 86] on span at bounding box center [691, 84] width 15 height 14
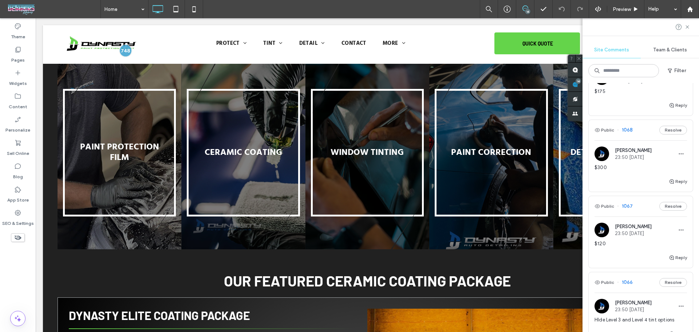
scroll to position [48, 0]
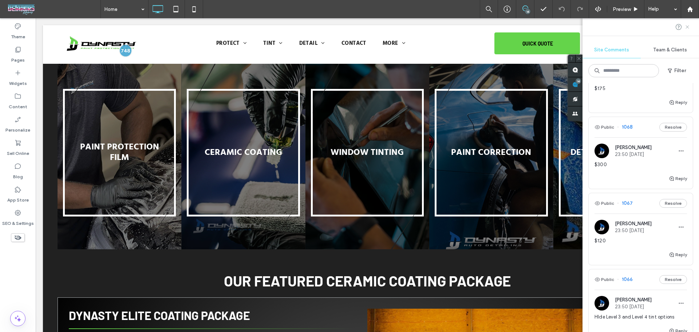
click at [687, 25] on icon at bounding box center [687, 27] width 6 height 6
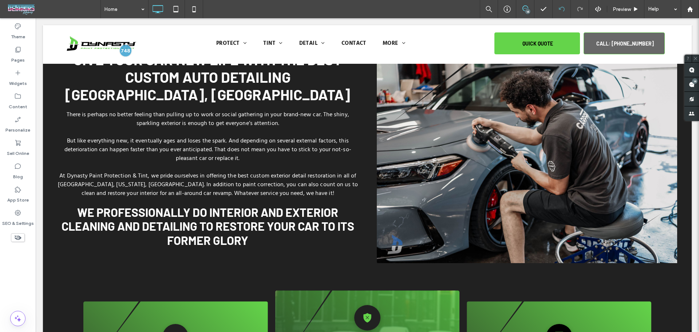
scroll to position [1186, 0]
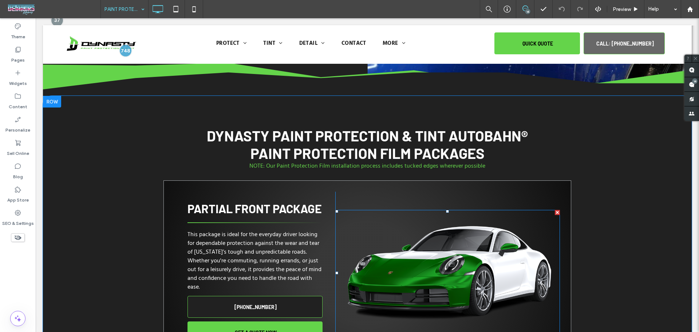
scroll to position [362, 0]
